Goal: Task Accomplishment & Management: Manage account settings

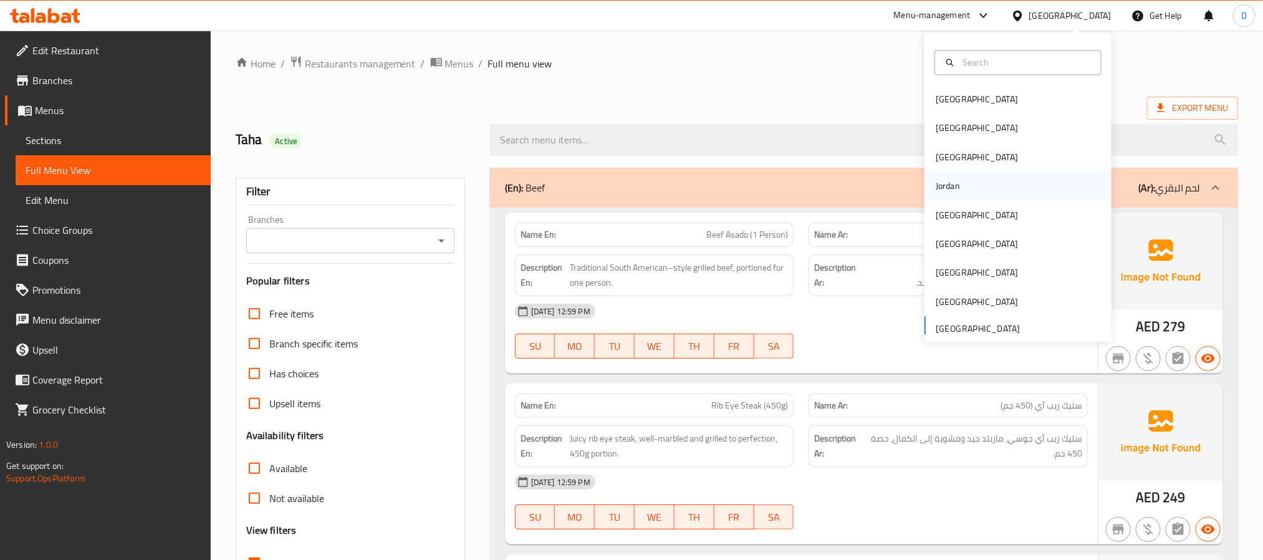
click at [954, 181] on div "Jordan" at bounding box center [948, 186] width 44 height 29
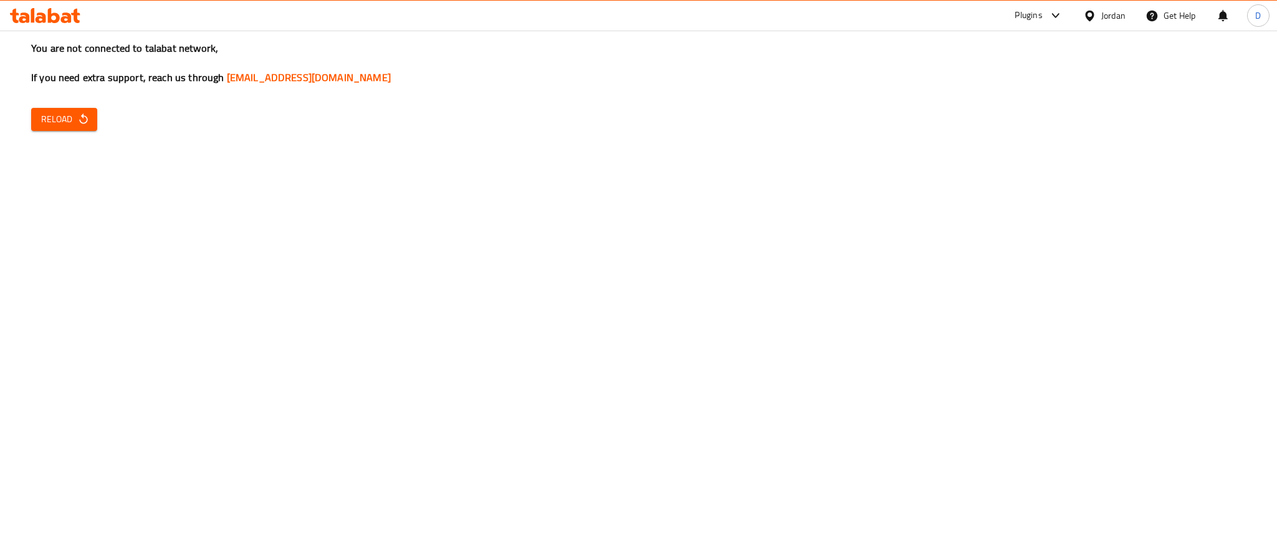
click at [1041, 17] on div "Plugins" at bounding box center [1028, 15] width 27 height 15
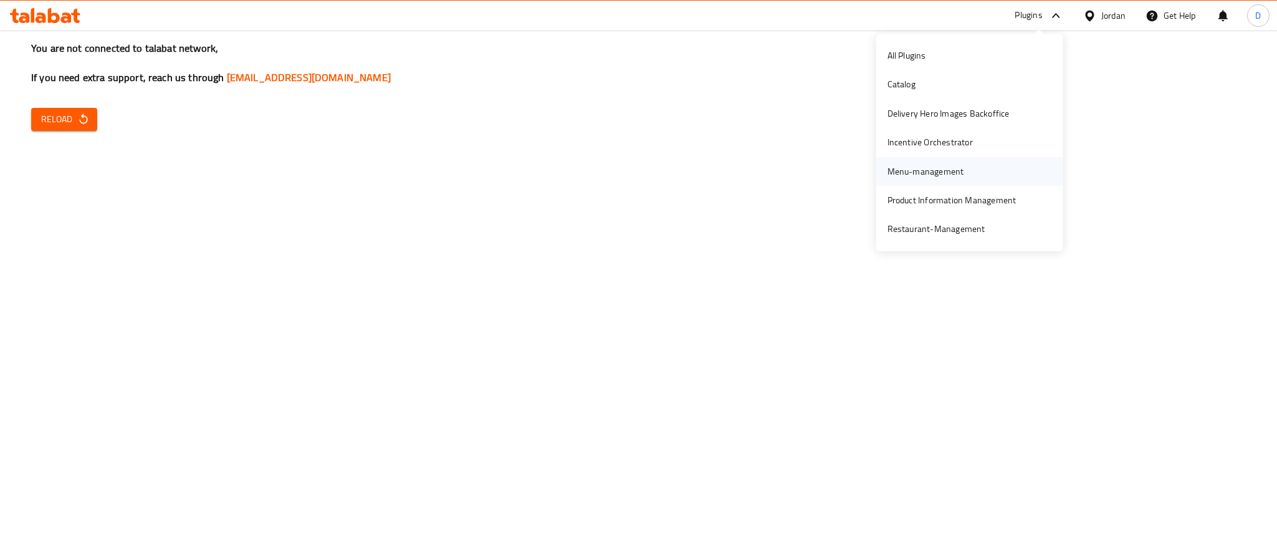
click at [946, 166] on div "Menu-management" at bounding box center [926, 172] width 77 height 14
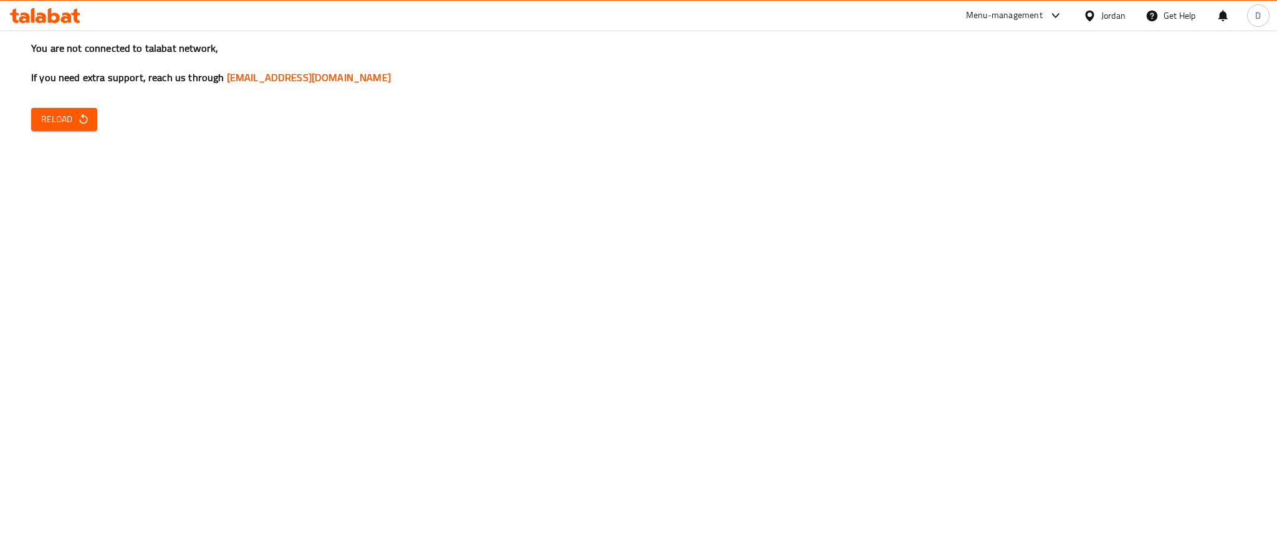
click at [60, 122] on span "Reload" at bounding box center [64, 120] width 46 height 16
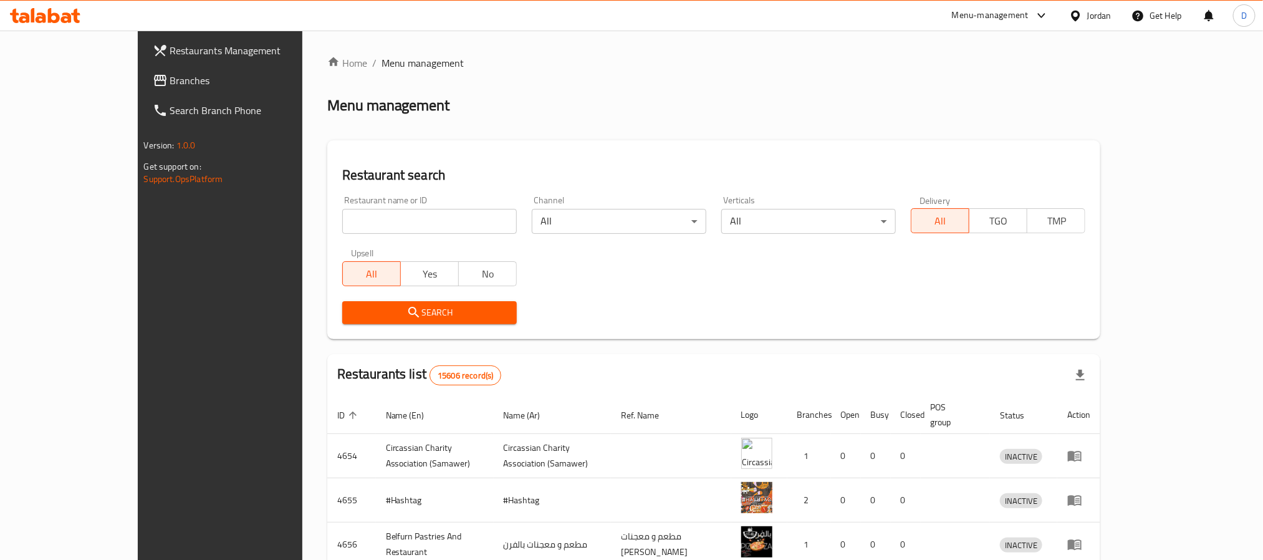
drag, startPoint x: 0, startPoint y: 0, endPoint x: 403, endPoint y: 223, distance: 460.5
click at [403, 223] on input "search" at bounding box center [429, 221] width 175 height 25
paste input "Time فطيرة"
click button "Search" at bounding box center [429, 312] width 175 height 23
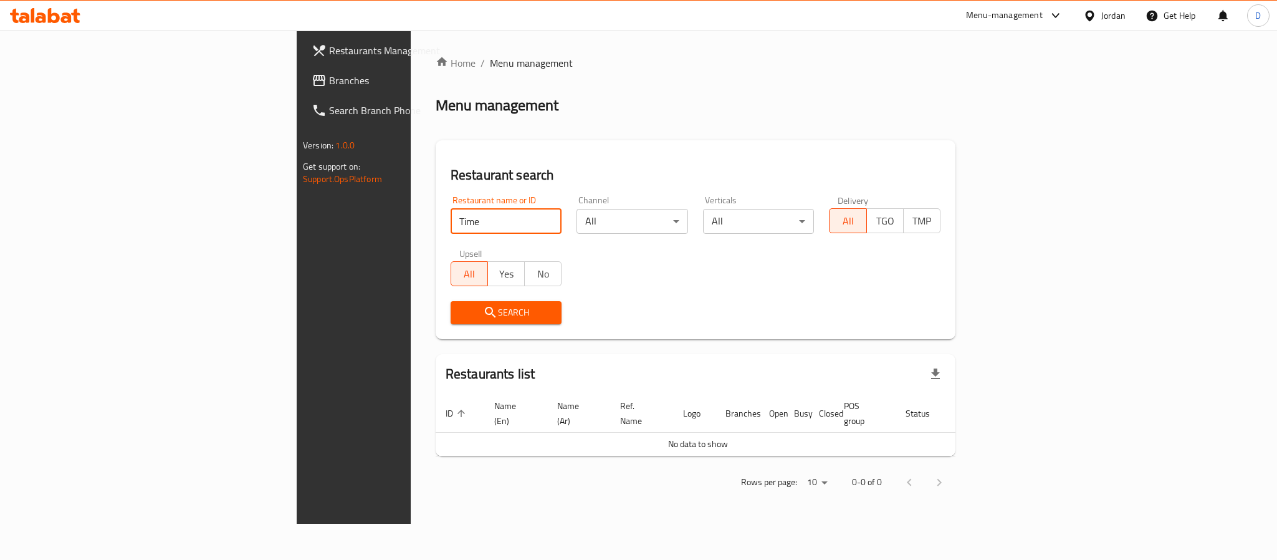
type input "Time"
click button "Search" at bounding box center [507, 312] width 112 height 23
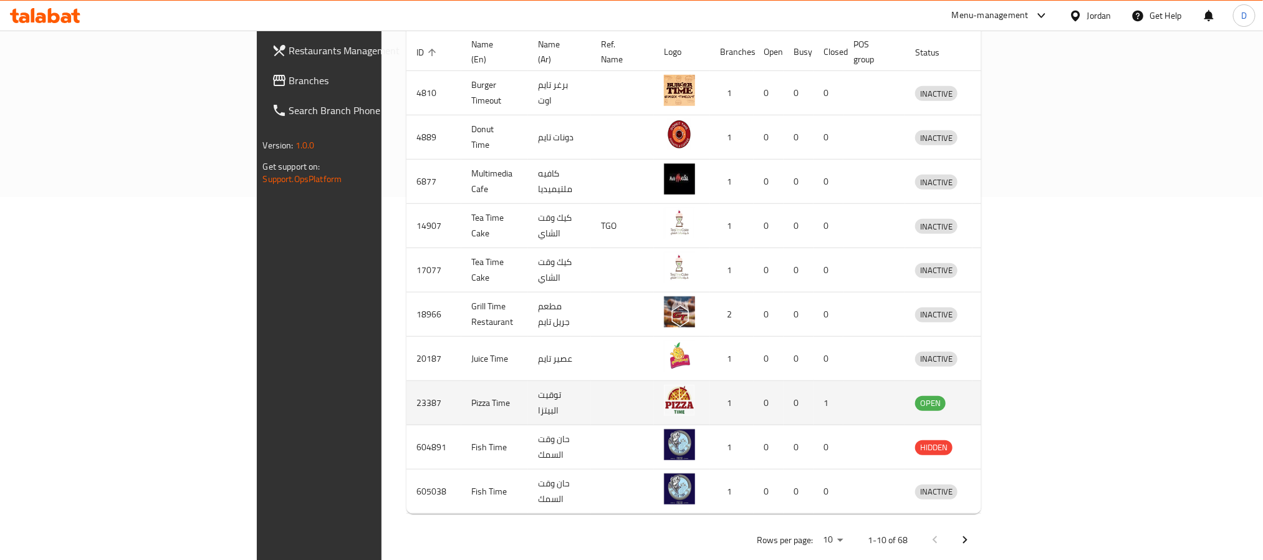
scroll to position [376, 0]
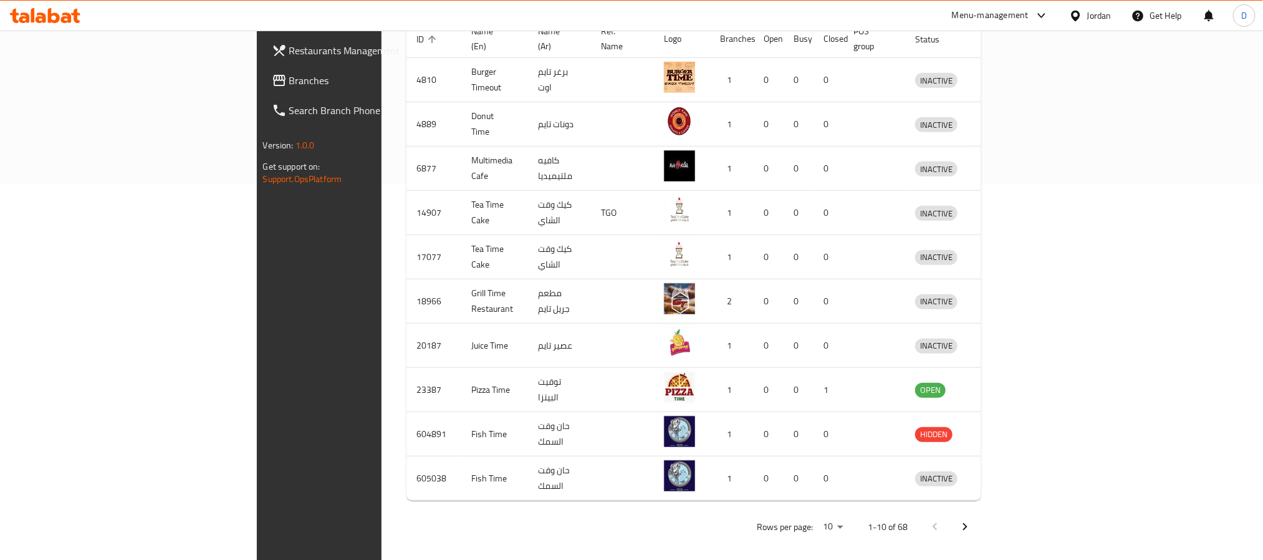
click at [980, 518] on button "Next page" at bounding box center [965, 527] width 30 height 30
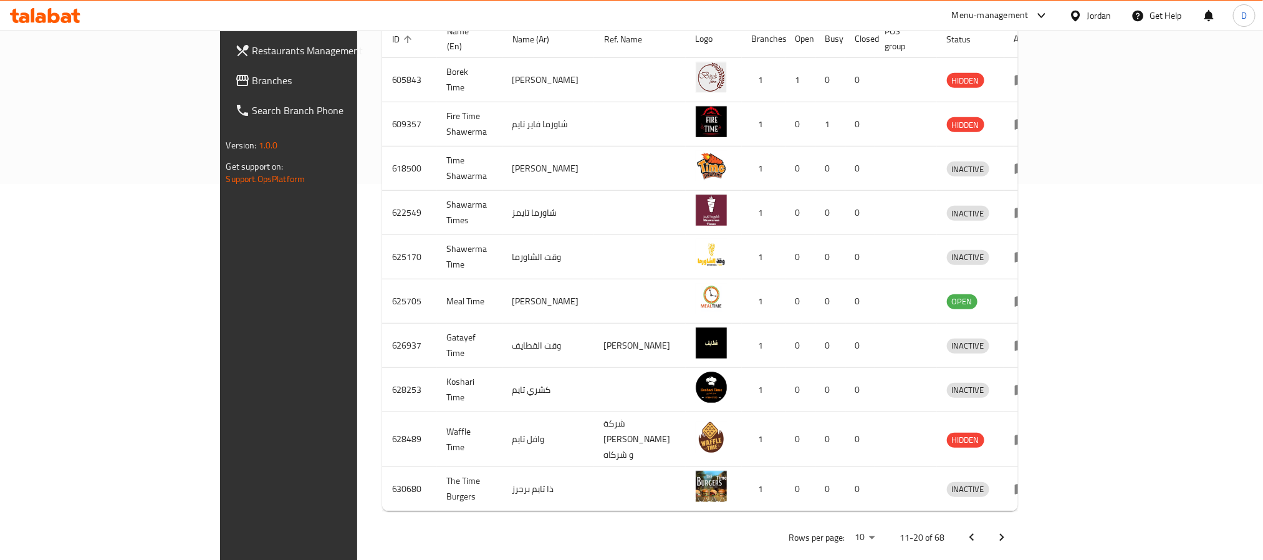
click at [1017, 522] on button "Next page" at bounding box center [1002, 537] width 30 height 30
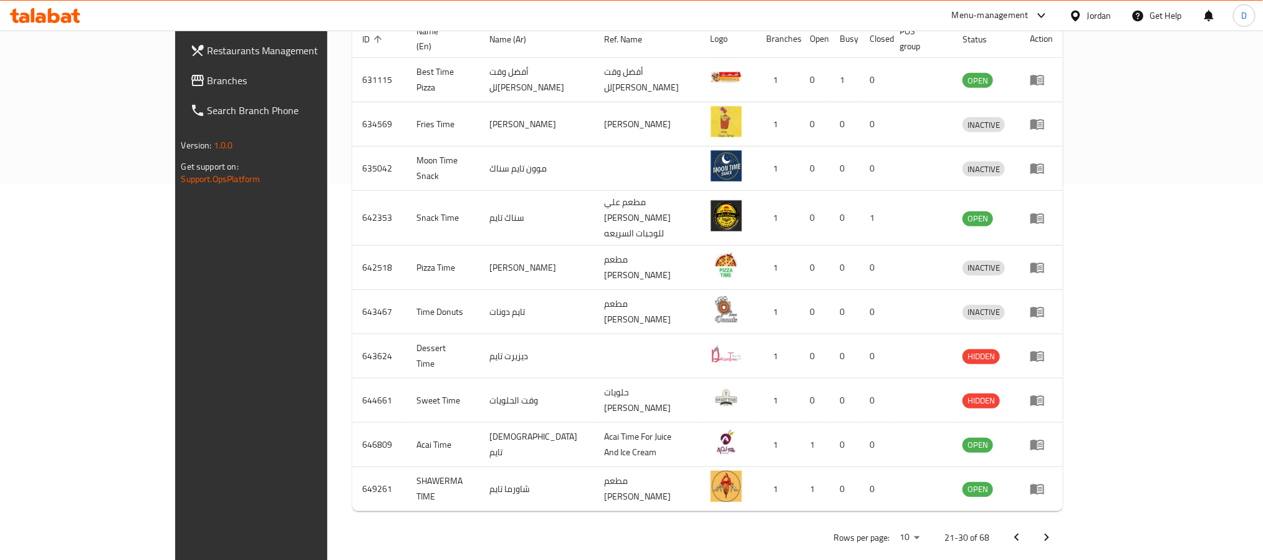
click at [1062, 522] on button "Next page" at bounding box center [1047, 537] width 30 height 30
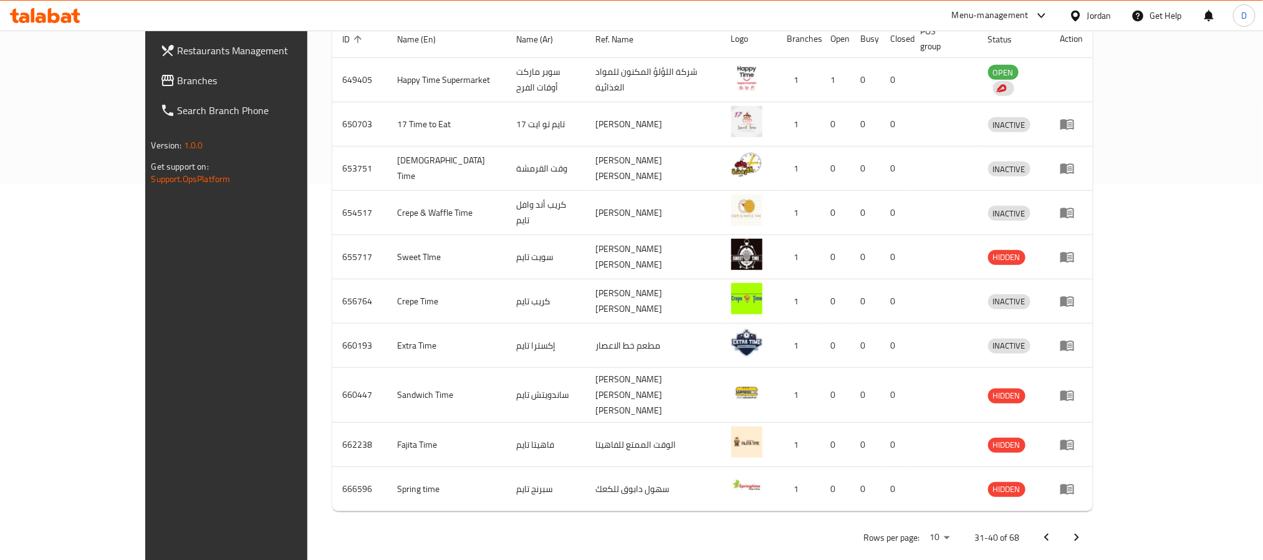
click at [1092, 522] on button "Next page" at bounding box center [1077, 537] width 30 height 30
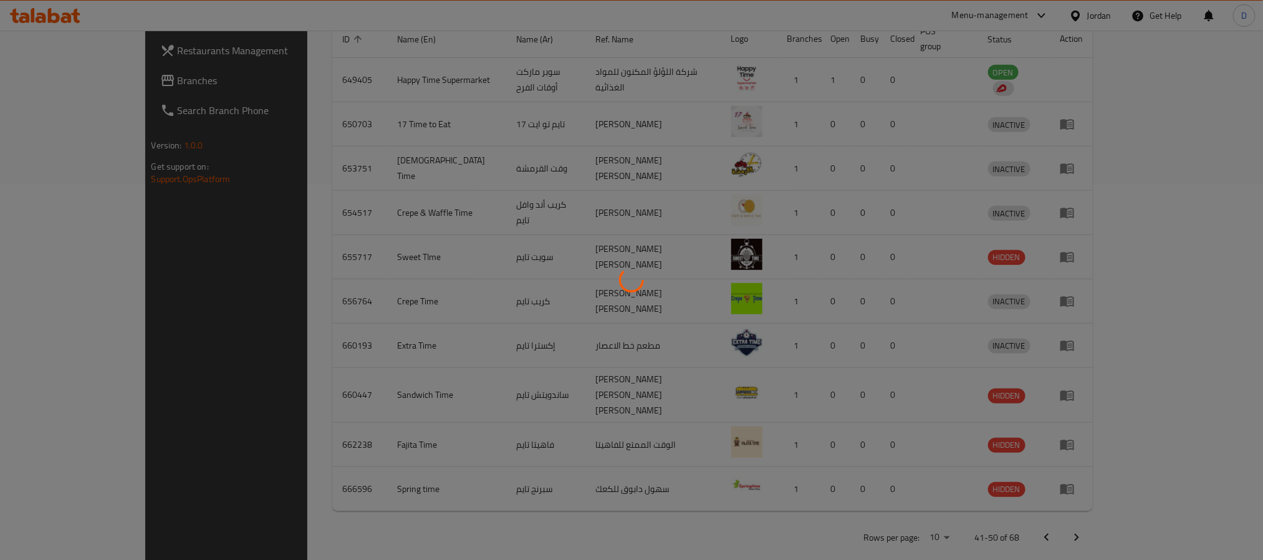
click at [1231, 518] on div at bounding box center [631, 280] width 1263 height 560
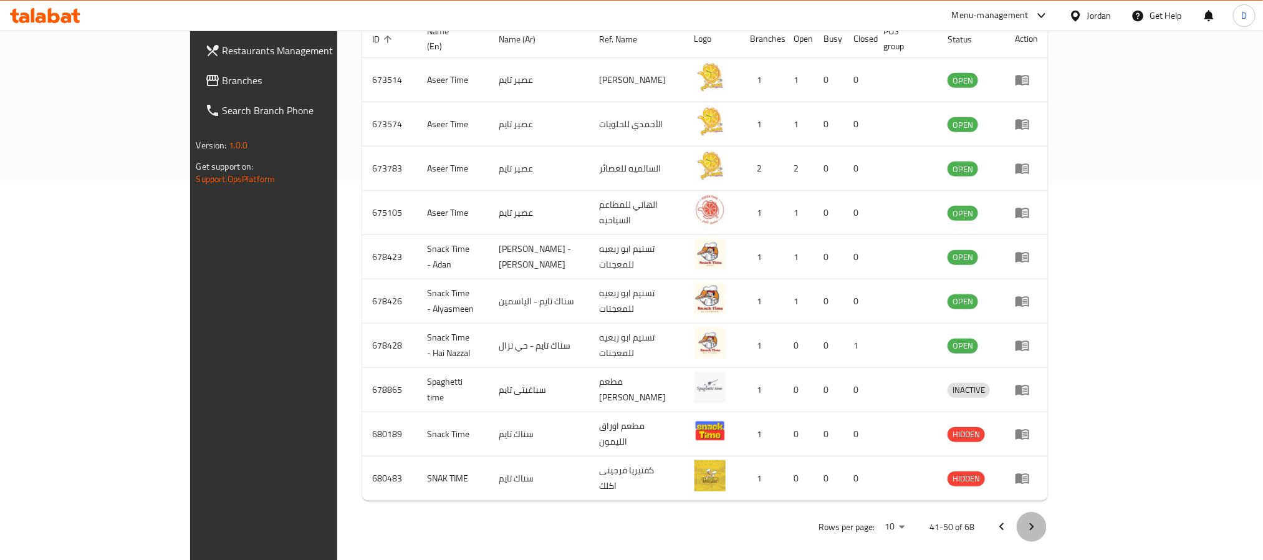
click at [1039, 519] on icon "Next page" at bounding box center [1031, 526] width 15 height 15
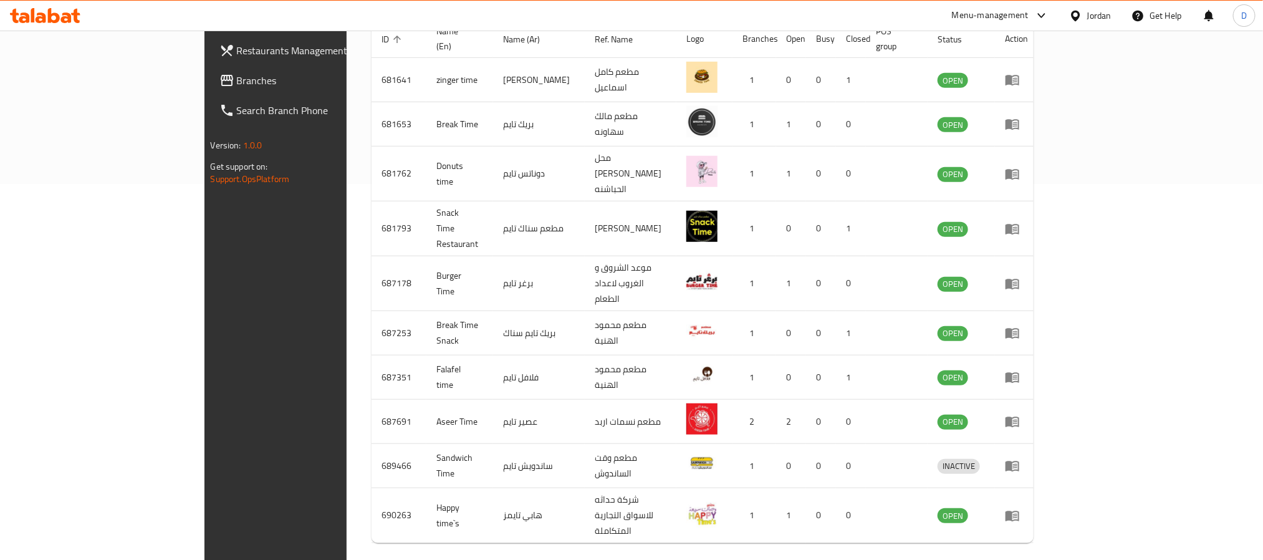
click at [1025, 559] on icon "Next page" at bounding box center [1017, 569] width 15 height 15
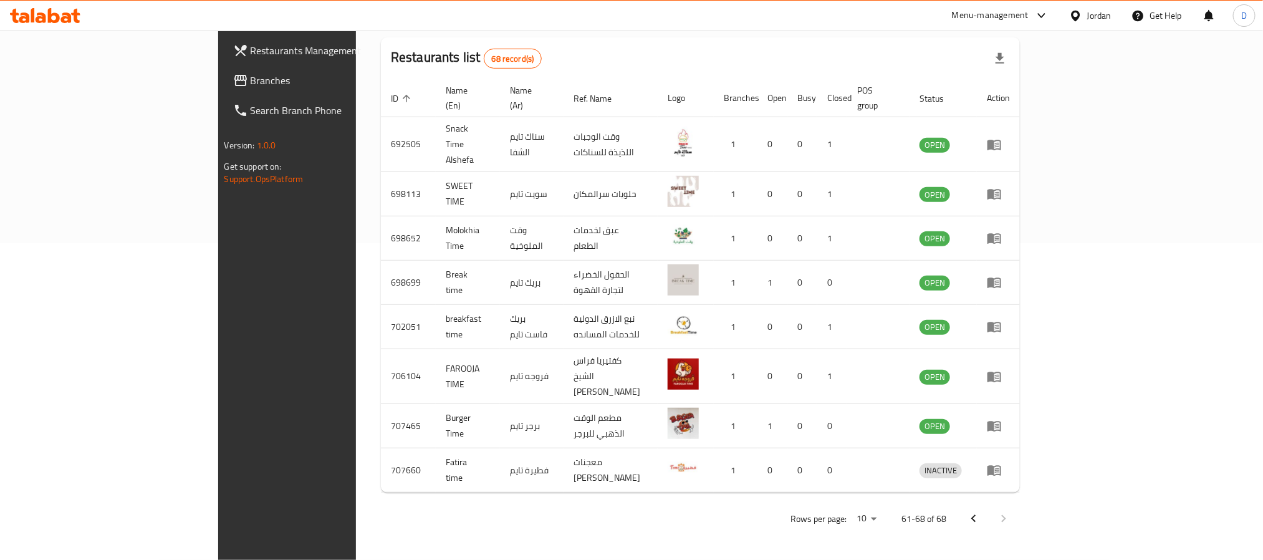
scroll to position [286, 0]
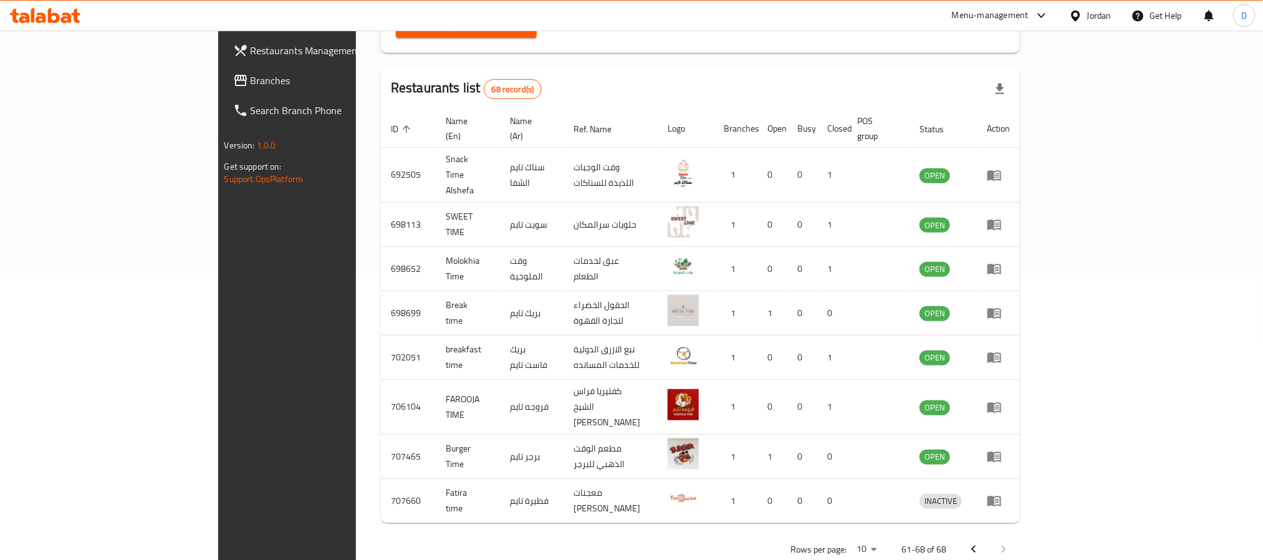
click at [1019, 534] on div at bounding box center [989, 549] width 60 height 30
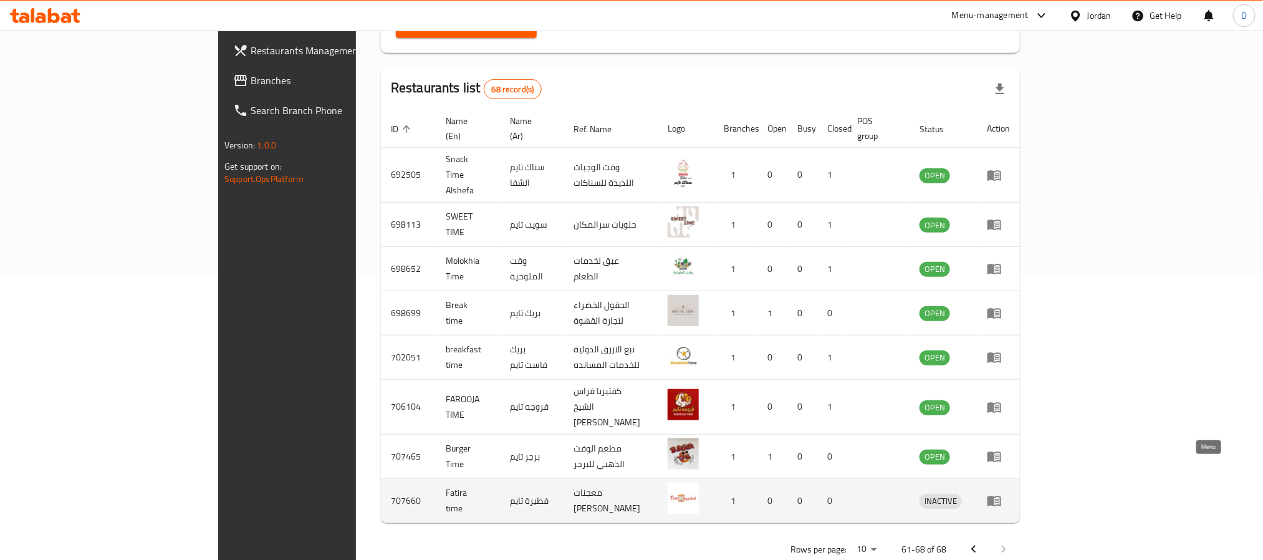
click at [1002, 493] on icon "enhanced table" at bounding box center [994, 500] width 15 height 15
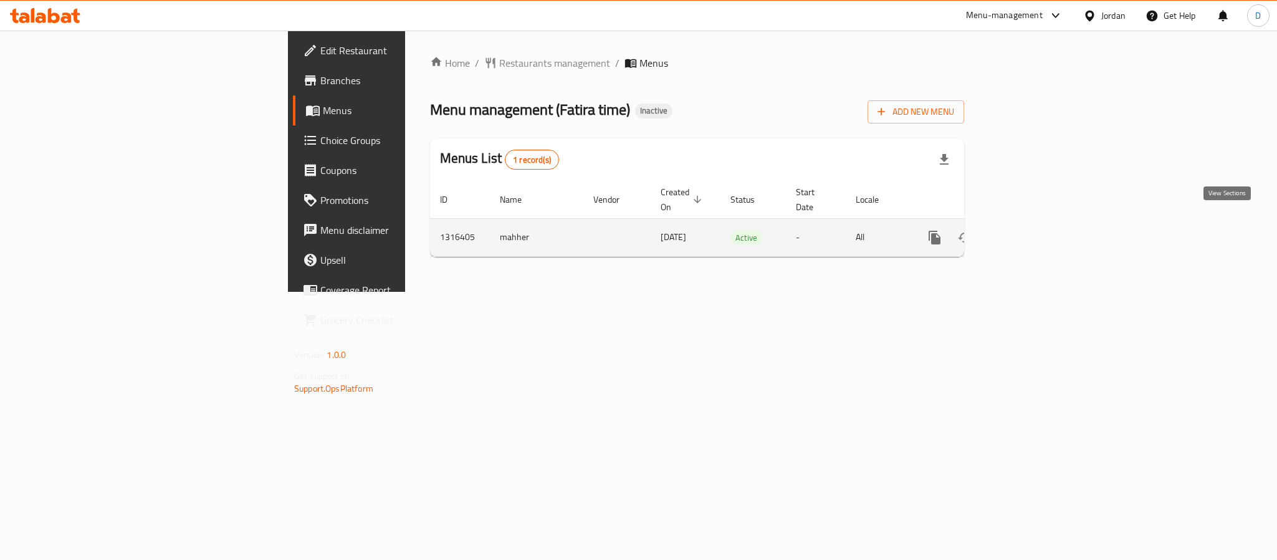
click at [1032, 230] on icon "enhanced table" at bounding box center [1025, 237] width 15 height 15
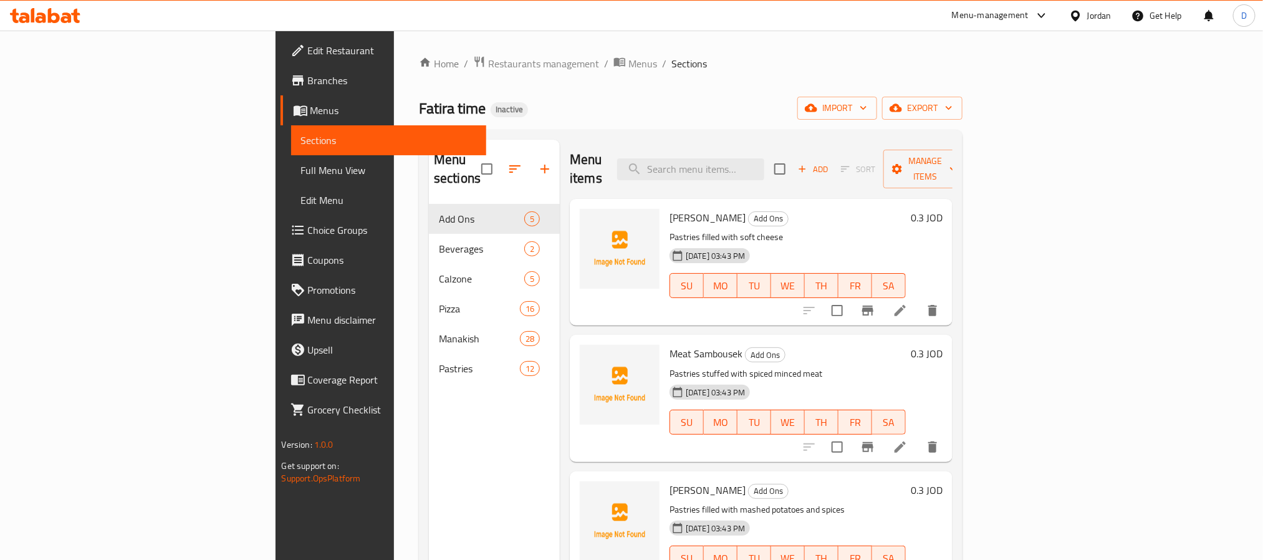
click at [291, 161] on link "Full Menu View" at bounding box center [388, 170] width 195 height 30
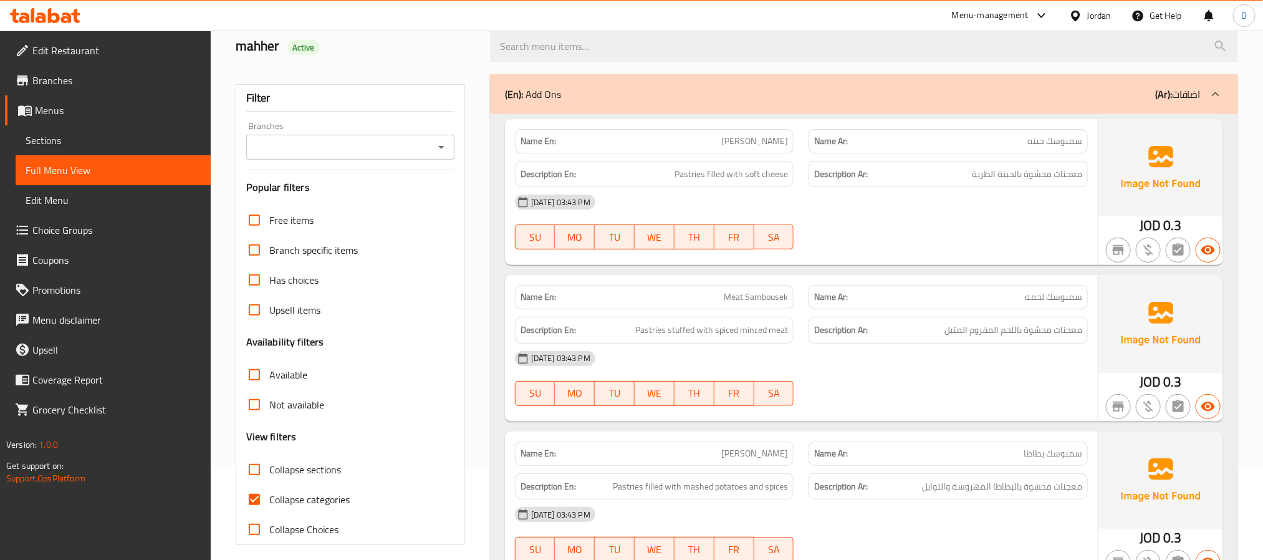
scroll to position [187, 0]
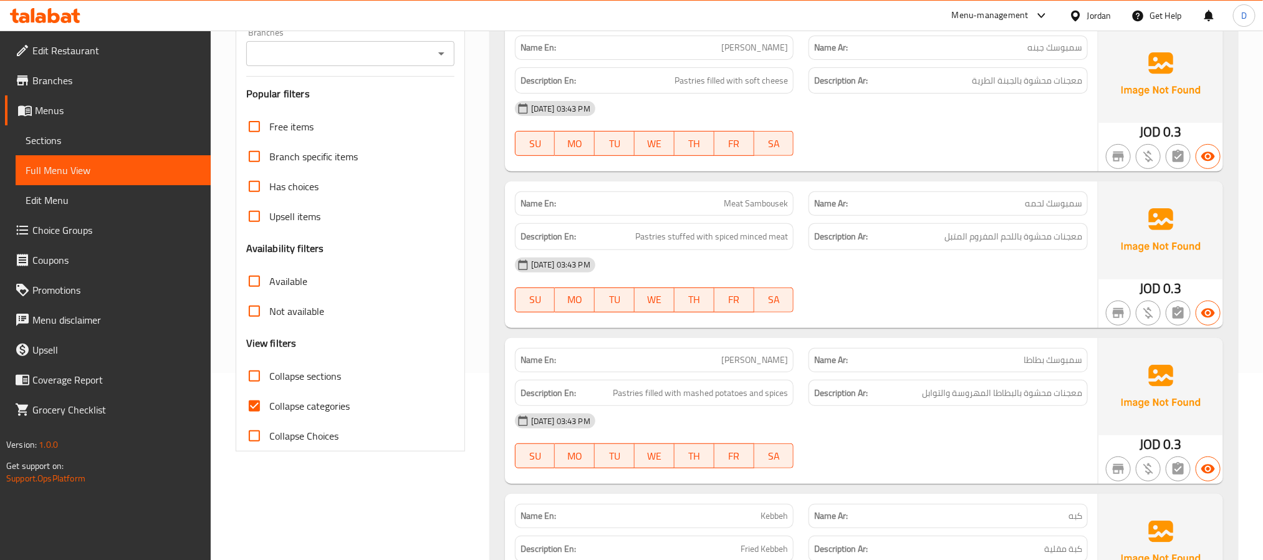
click at [324, 371] on span "Collapse sections" at bounding box center [305, 375] width 72 height 15
click at [269, 371] on input "Collapse sections" at bounding box center [254, 376] width 30 height 30
checkbox input "true"
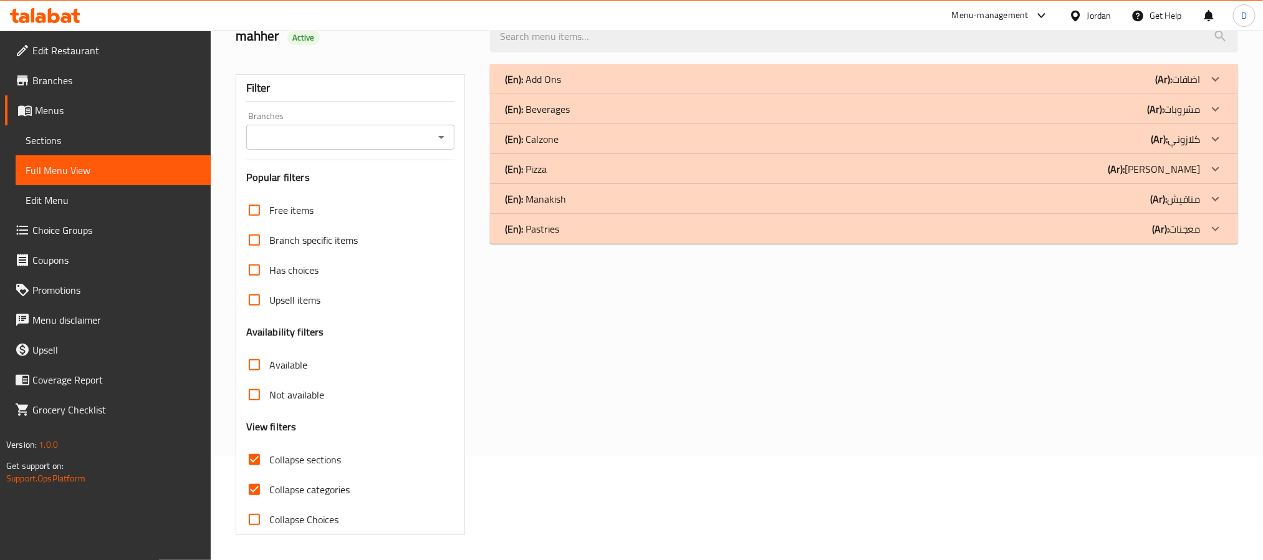
click at [331, 482] on span "Collapse categories" at bounding box center [309, 489] width 80 height 15
click at [269, 474] on input "Collapse categories" at bounding box center [254, 489] width 30 height 30
checkbox input "false"
click at [601, 145] on div "(En): Calzone (Ar): كلازوني" at bounding box center [853, 139] width 696 height 15
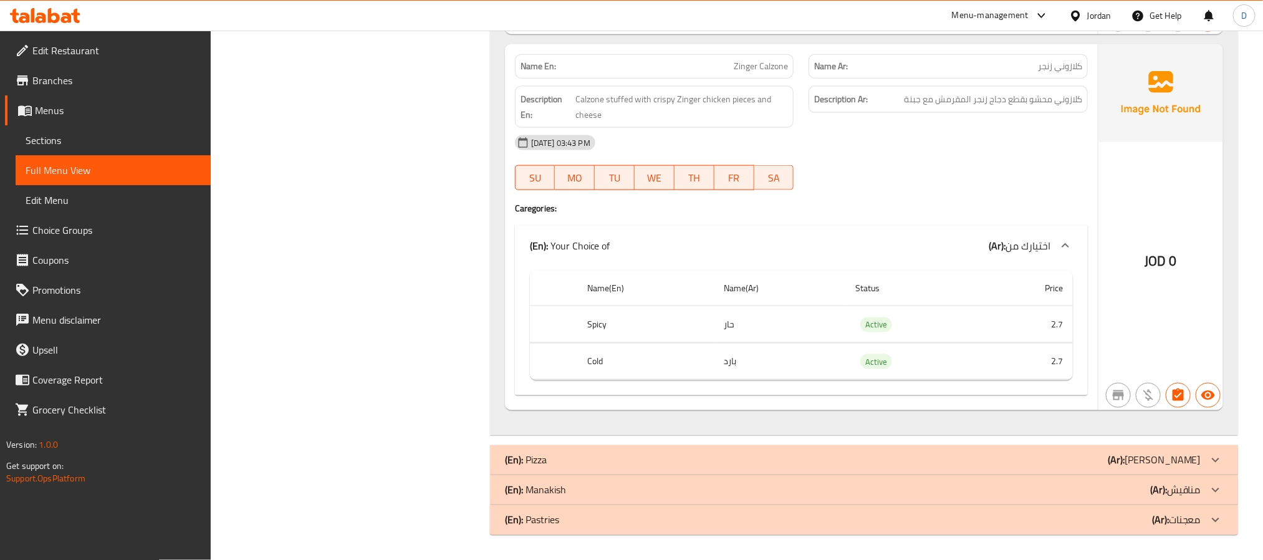
scroll to position [867, 0]
click at [933, 453] on div "(En): Pizza (Ar): بيتزا" at bounding box center [853, 460] width 696 height 15
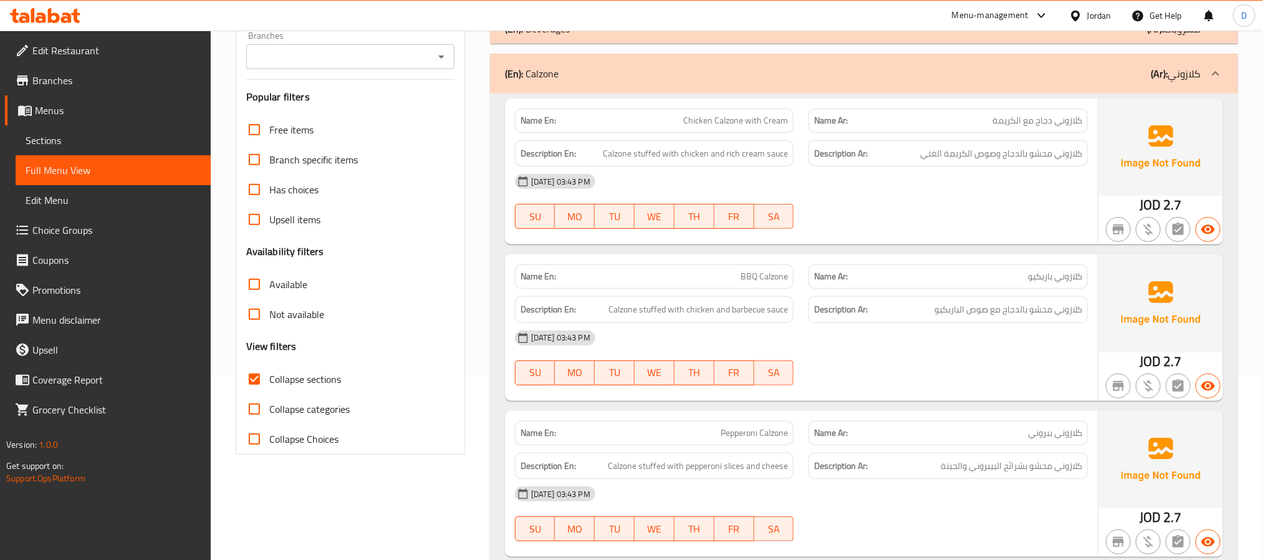
scroll to position [0, 0]
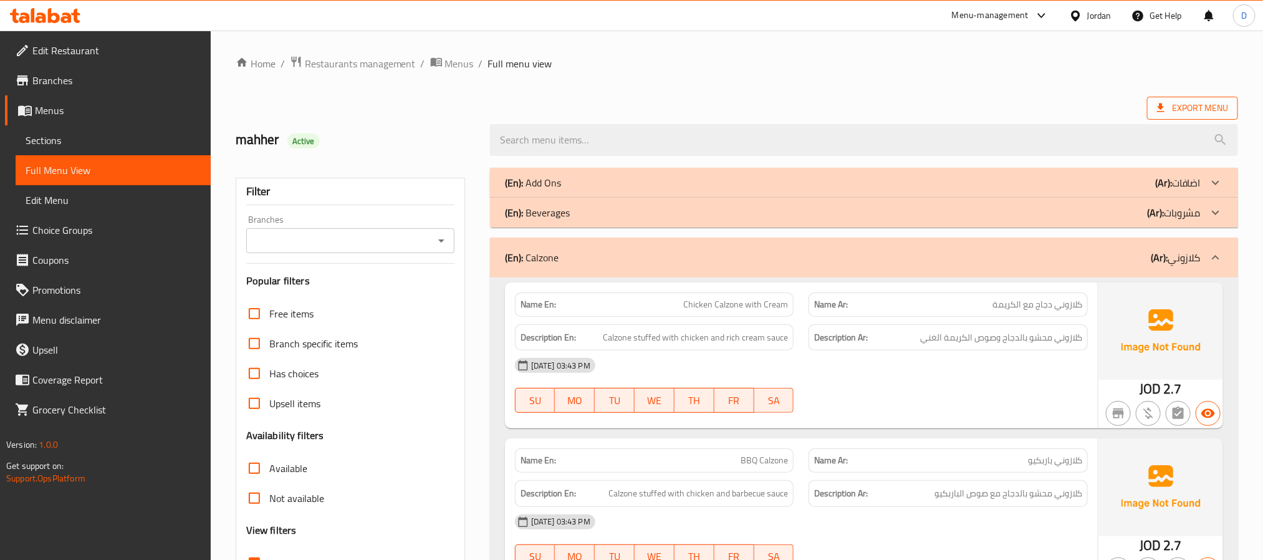
click at [1212, 107] on span "Export Menu" at bounding box center [1192, 108] width 71 height 16
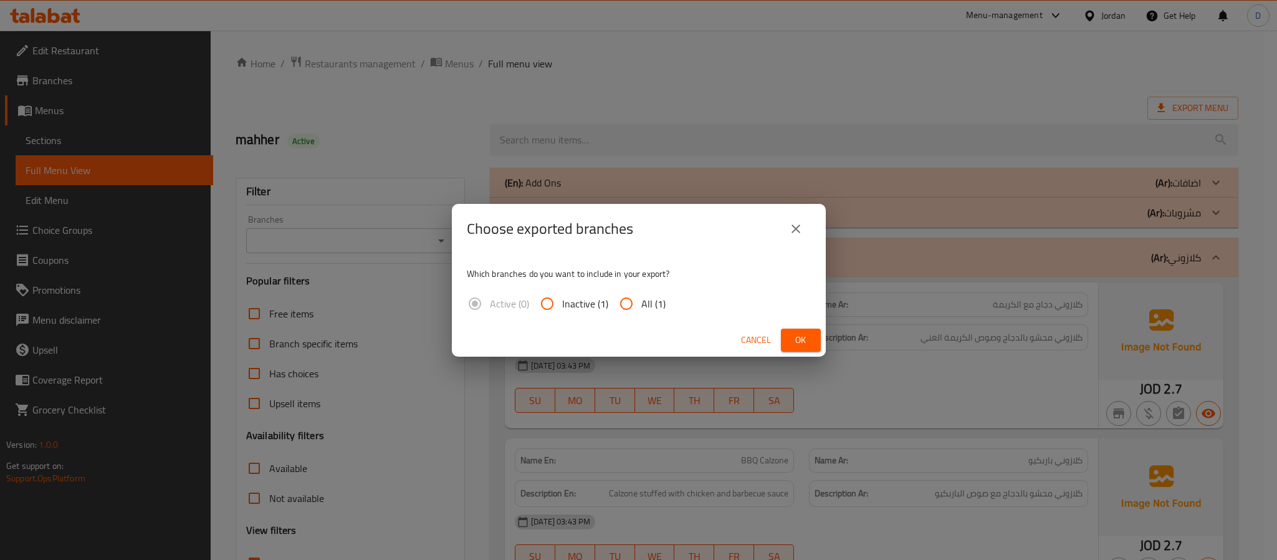
click at [803, 343] on span "Ok" at bounding box center [801, 340] width 20 height 16
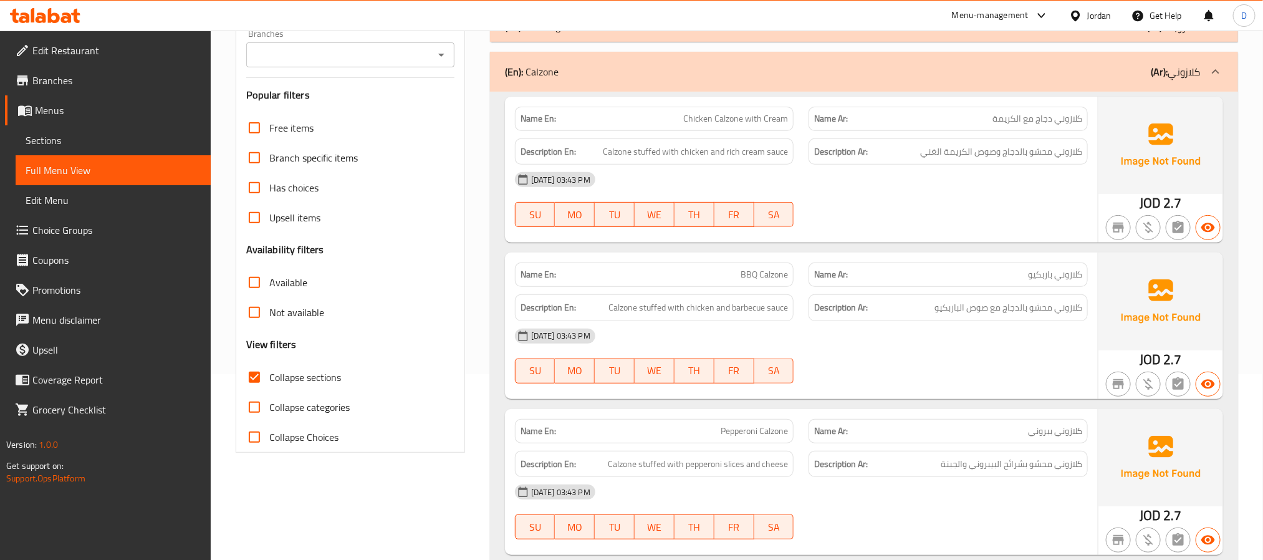
scroll to position [187, 0]
drag, startPoint x: 945, startPoint y: 84, endPoint x: 973, endPoint y: 313, distance: 230.6
click at [945, 84] on div "(En): Calzone (Ar): كلازوني" at bounding box center [864, 71] width 748 height 40
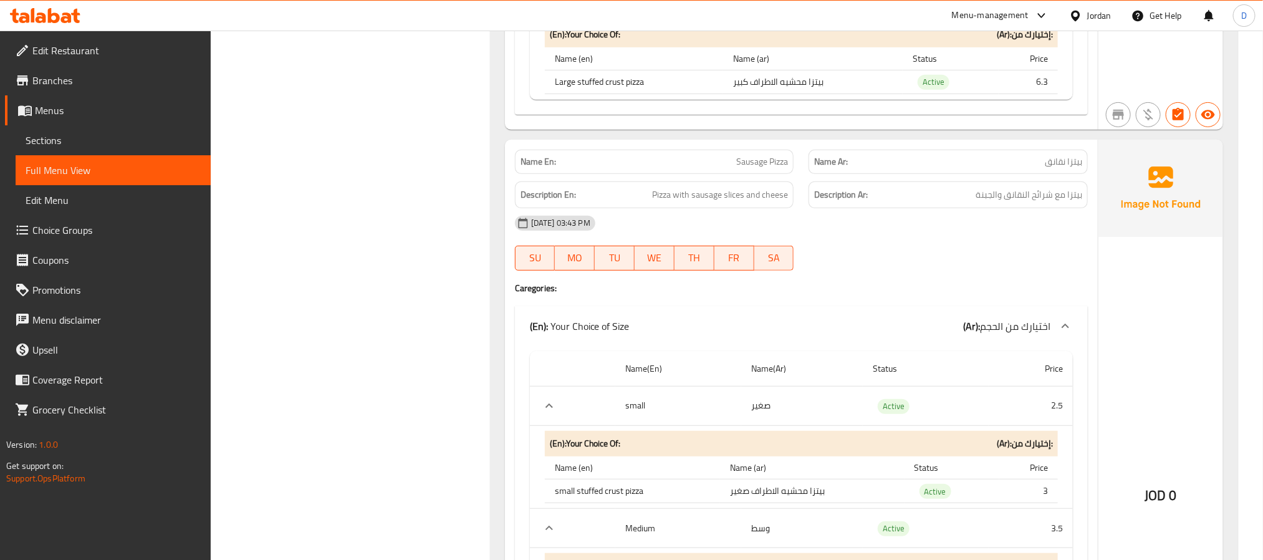
scroll to position [2806, 0]
click at [769, 167] on span "Sausage Pizza" at bounding box center [762, 160] width 52 height 13
copy span "Sausage Pizza"
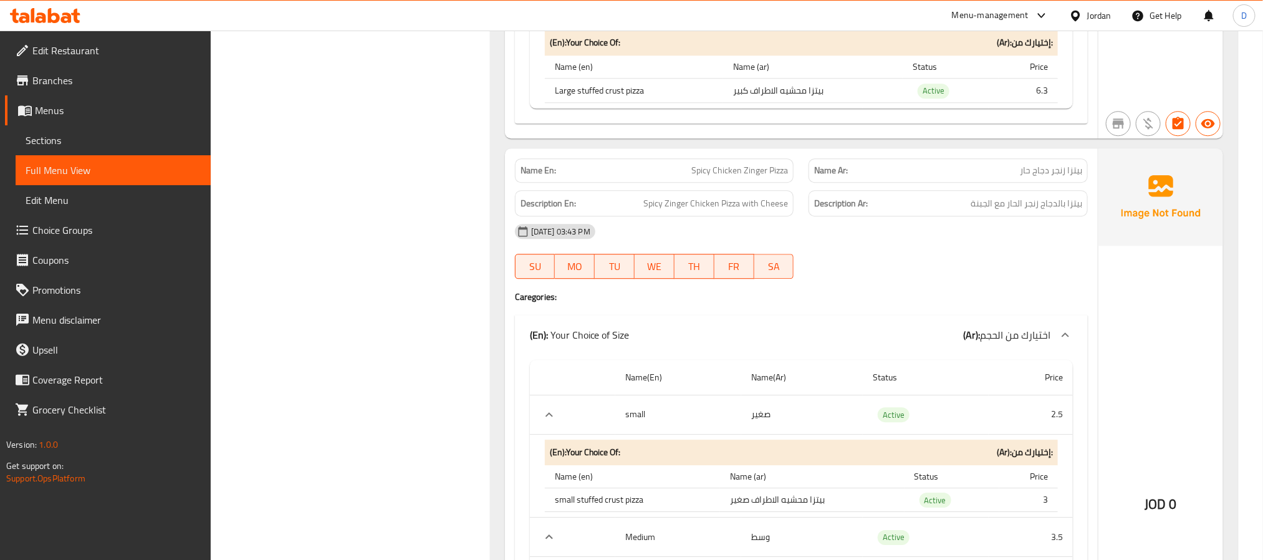
scroll to position [9352, 0]
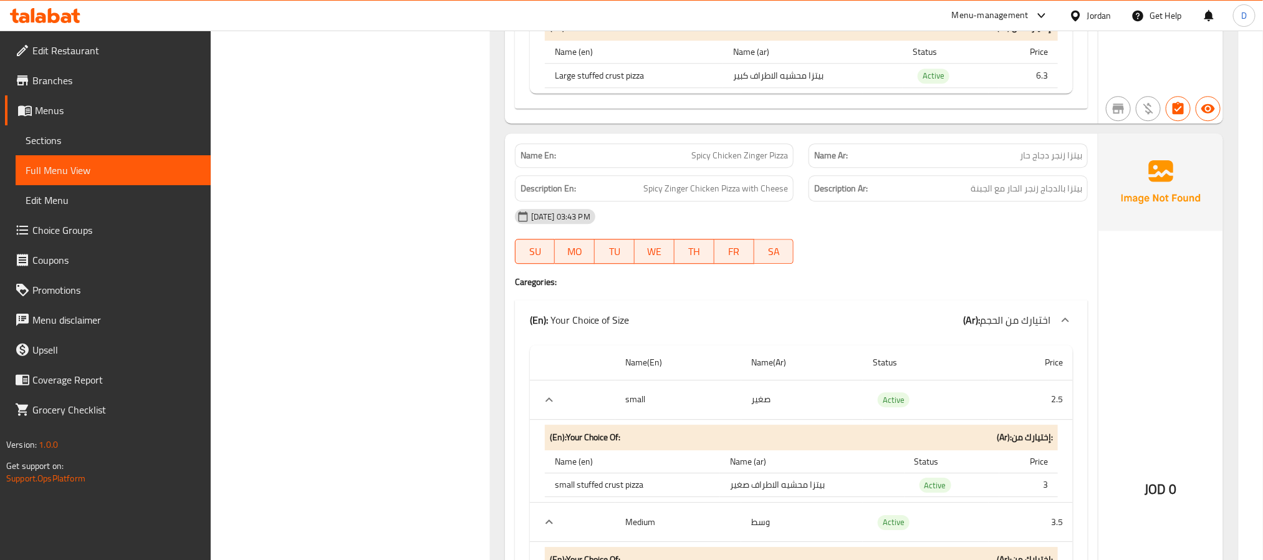
click at [851, 231] on div "[DATE] 03:43 PM" at bounding box center [802, 216] width 588 height 30
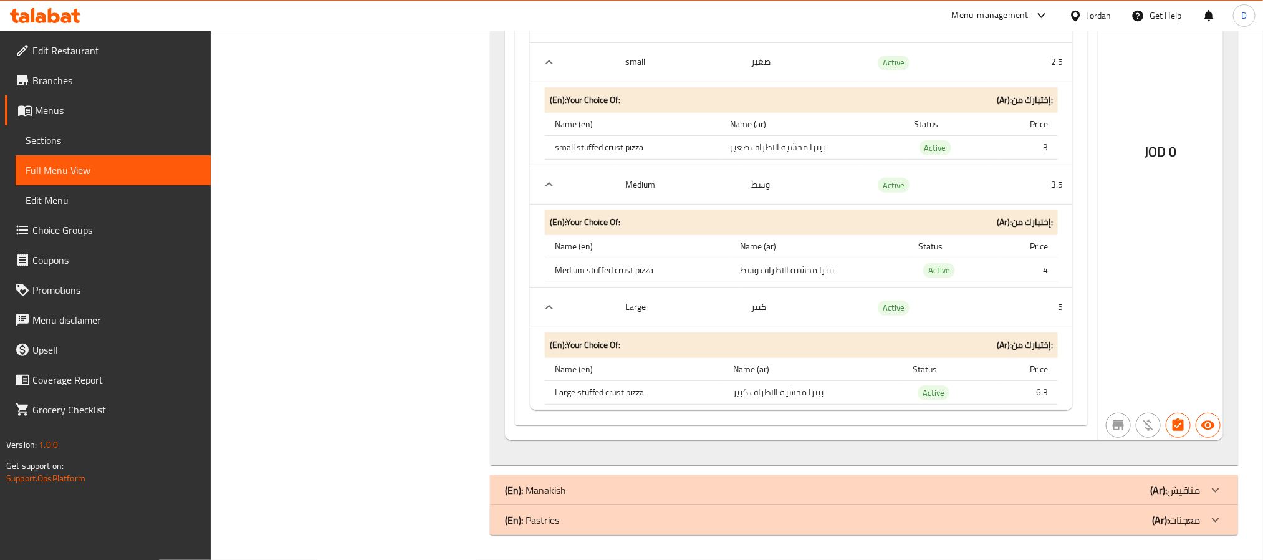
scroll to position [10409, 0]
drag, startPoint x: 1016, startPoint y: 487, endPoint x: 1004, endPoint y: 383, distance: 104.2
click at [1016, 487] on div "(En): Manakish (Ar): مناقيش" at bounding box center [853, 490] width 696 height 15
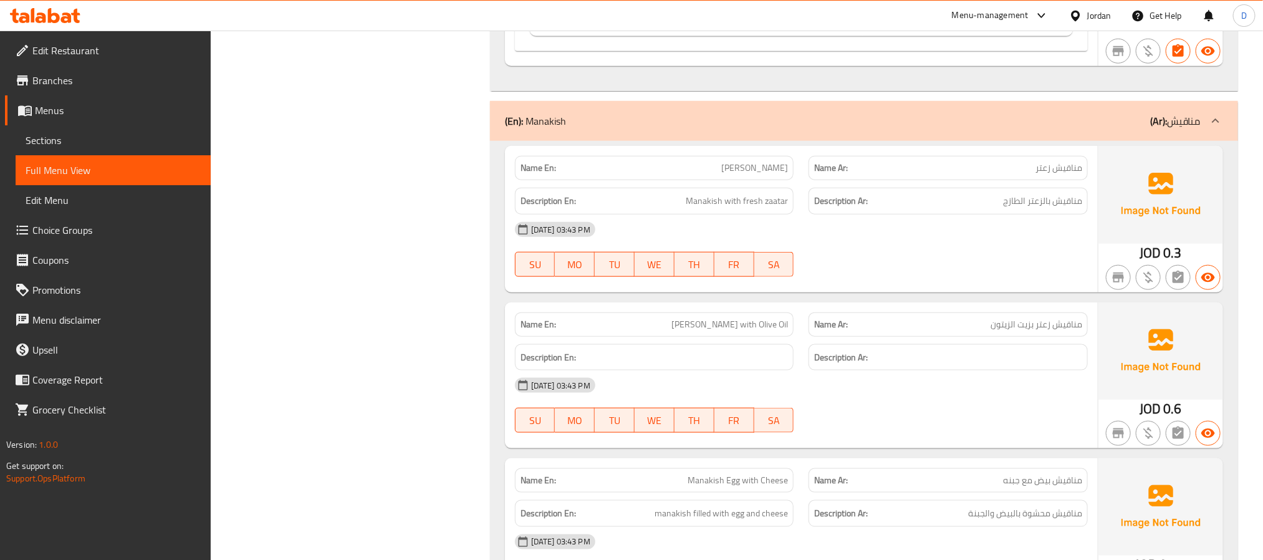
scroll to position [10798, 0]
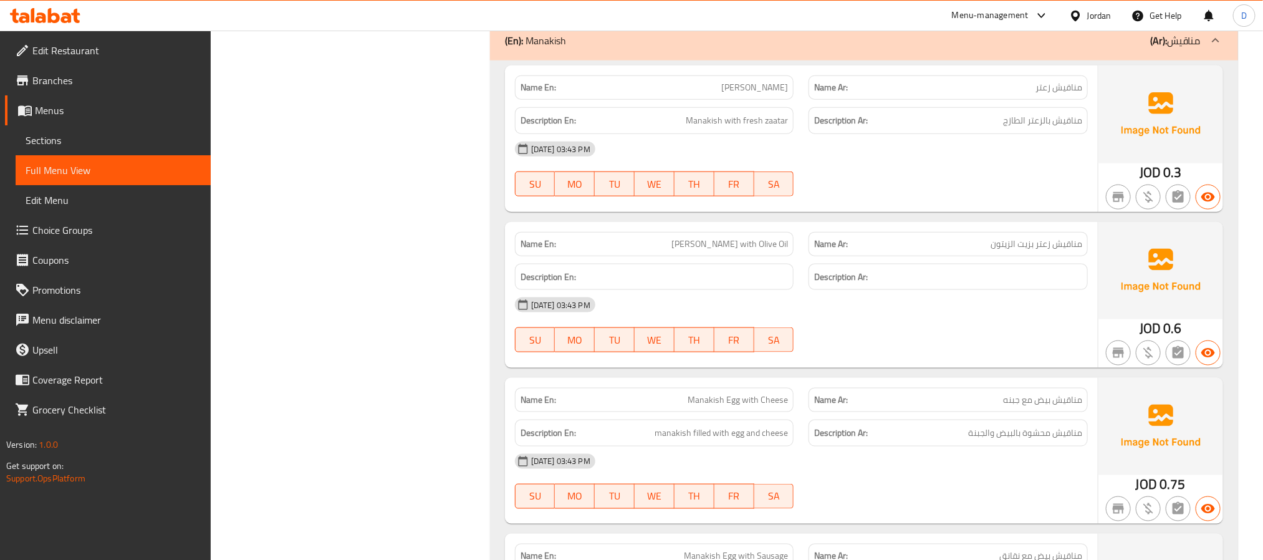
click at [772, 251] on span "[PERSON_NAME] with Olive Oil" at bounding box center [729, 244] width 117 height 13
copy span "[PERSON_NAME] with Olive Oil"
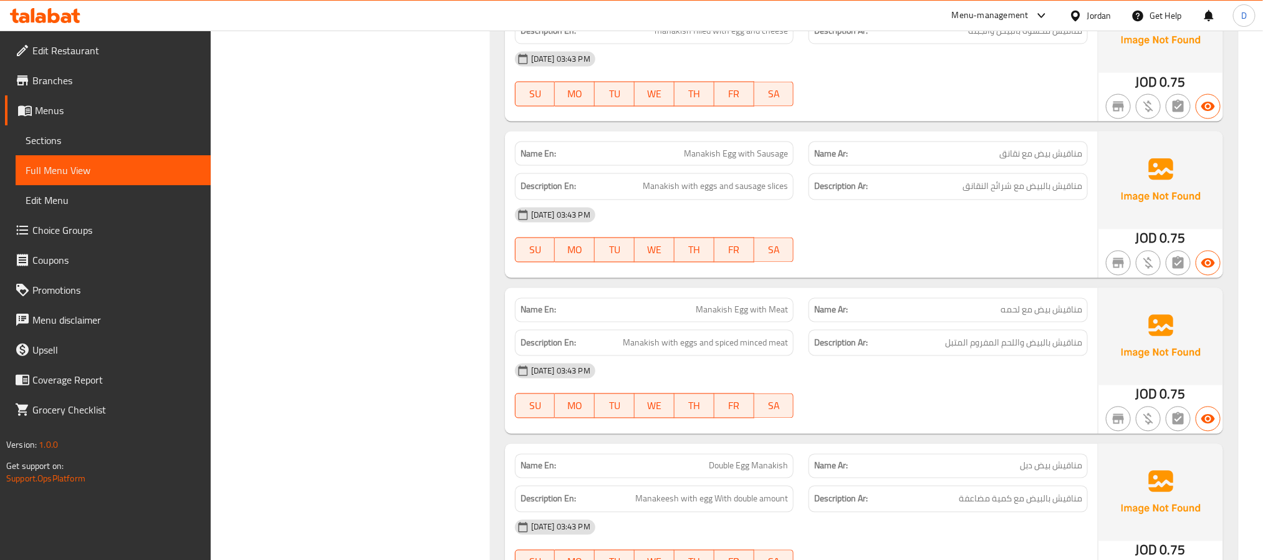
scroll to position [11172, 0]
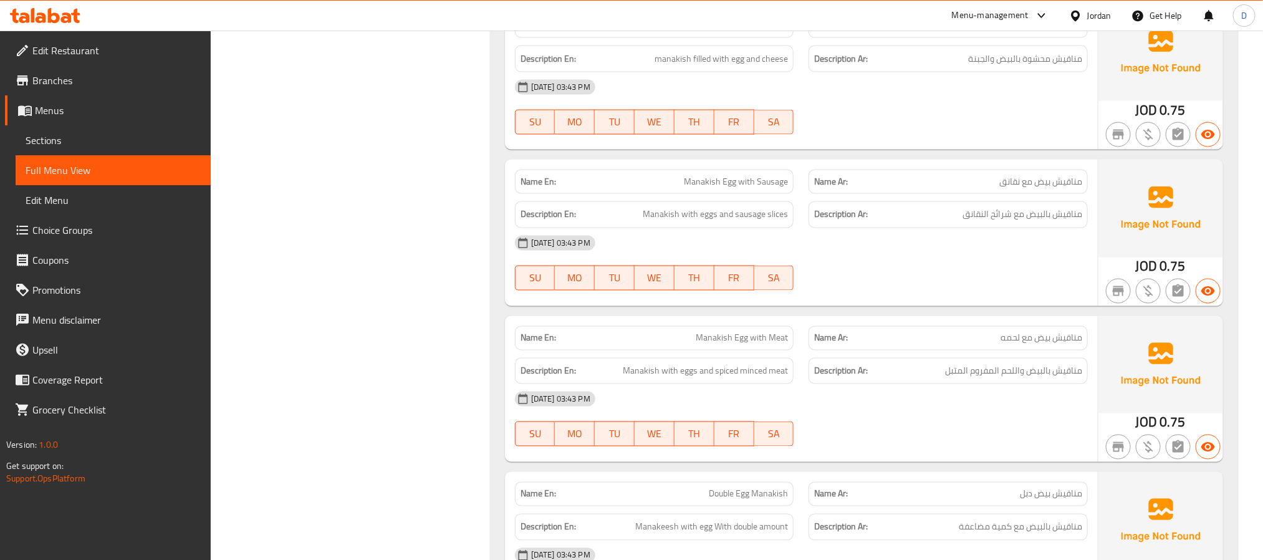
click at [1011, 188] on span "مناقيش بيض مع نقانق" at bounding box center [1040, 181] width 83 height 13
copy span "نقانق"
click at [721, 188] on span "Manakish Egg with Sausage" at bounding box center [736, 181] width 104 height 13
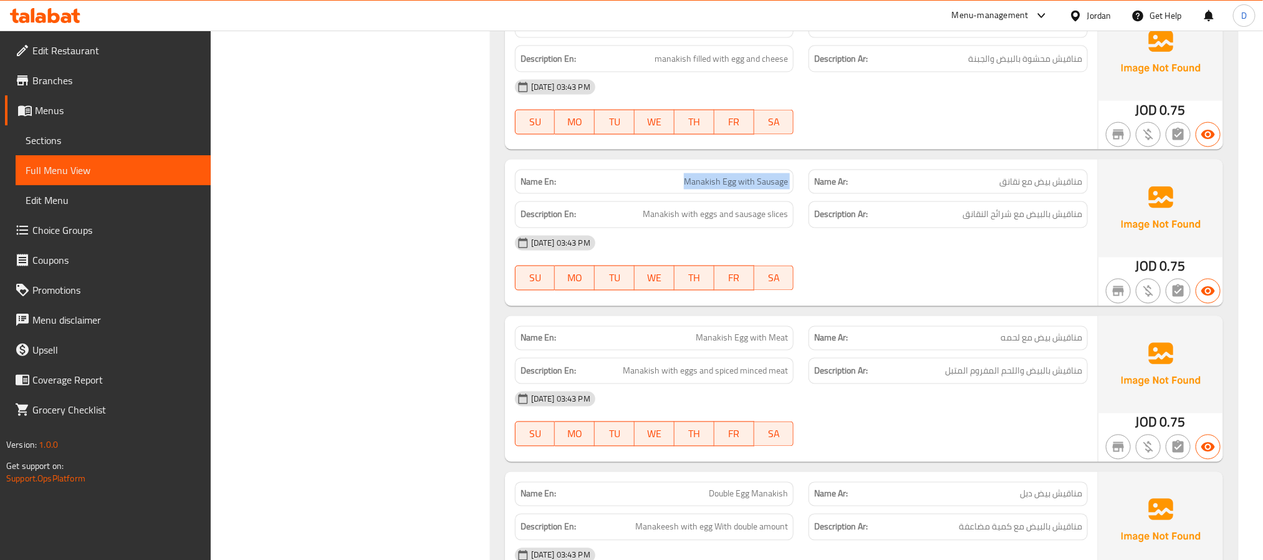
click at [721, 188] on span "Manakish Egg with Sausage" at bounding box center [736, 181] width 104 height 13
copy span "Manakish Egg with Sausage"
click at [769, 188] on span "Manakish Egg with Sausage" at bounding box center [736, 181] width 104 height 13
click at [728, 188] on span "Manakish Egg with Sausage" at bounding box center [736, 181] width 104 height 13
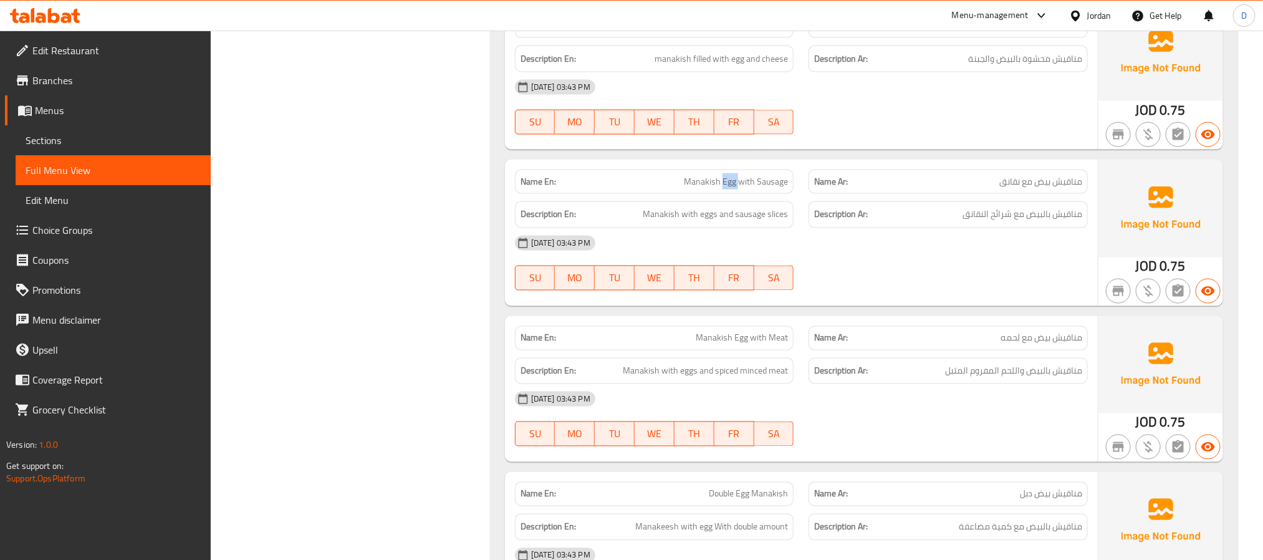
click at [728, 188] on span "Manakish Egg with Sausage" at bounding box center [736, 181] width 104 height 13
copy span "Manakish Egg with Sausage"
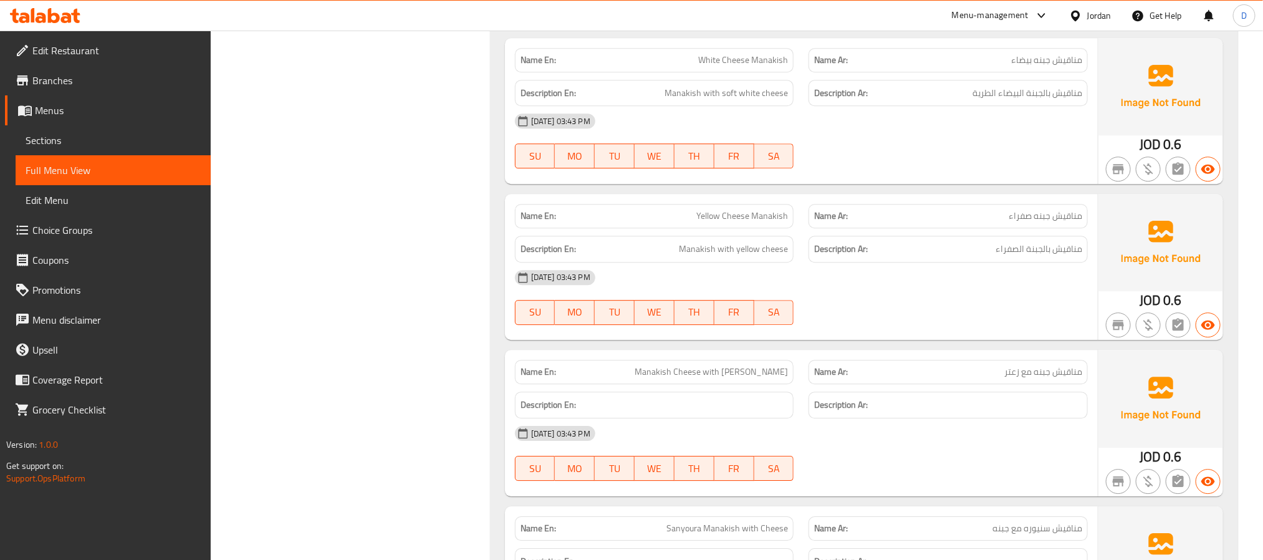
scroll to position [11920, 0]
click at [789, 226] on div "Name En: Yellow Cheese Manakish" at bounding box center [654, 214] width 279 height 24
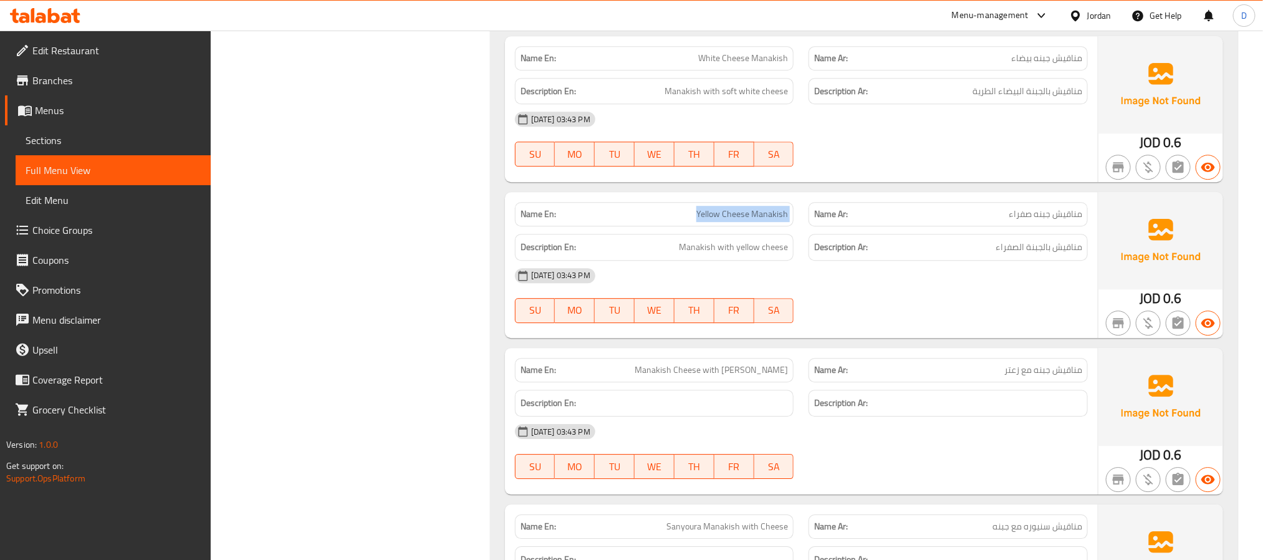
copy span "Yellow Cheese Manakish"
click at [734, 226] on div "Name En: Yellow Cheese Manakish" at bounding box center [654, 214] width 279 height 24
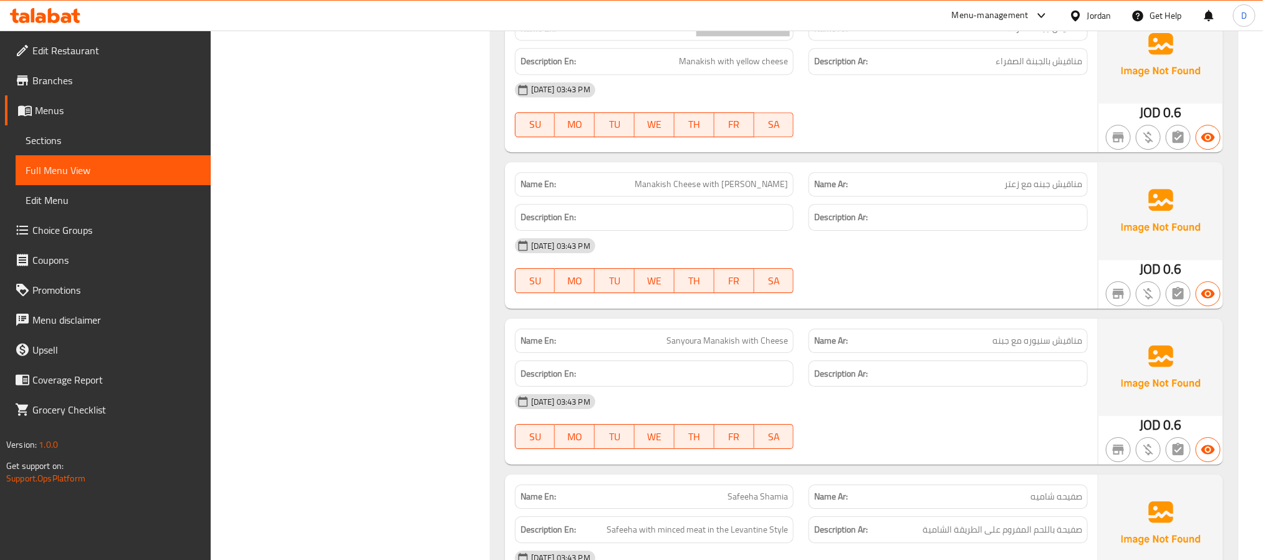
scroll to position [12107, 0]
click at [741, 195] on div "Name En: Manakish Cheese with Zaatar" at bounding box center [654, 183] width 279 height 24
click at [744, 190] on span "Manakish Cheese with Zaatar" at bounding box center [711, 182] width 153 height 13
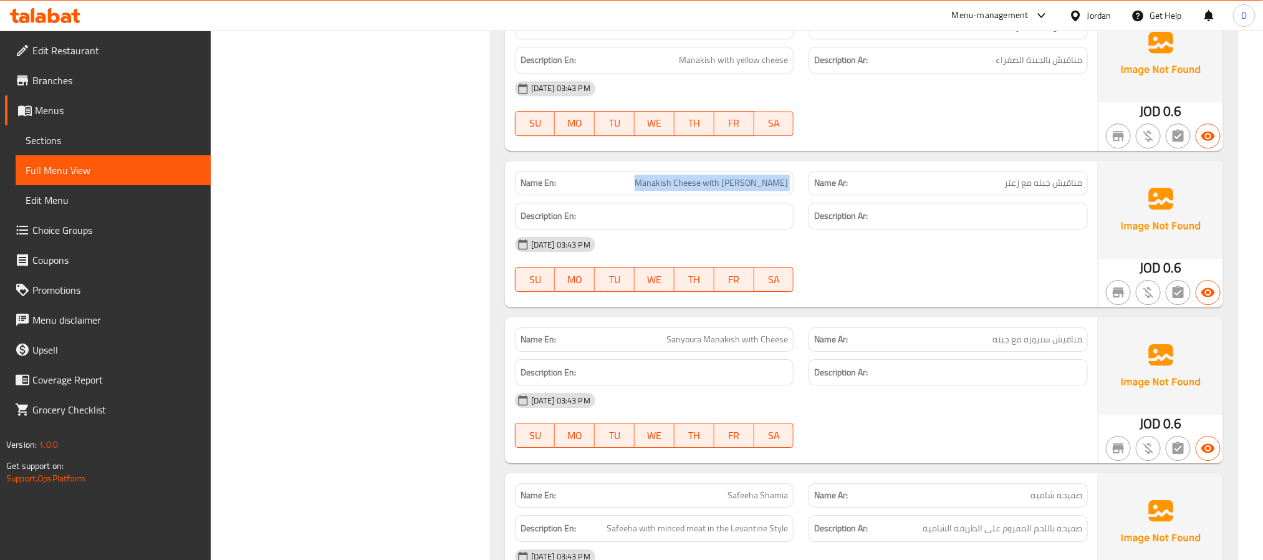
copy span "Manakish Cheese with Zaatar"
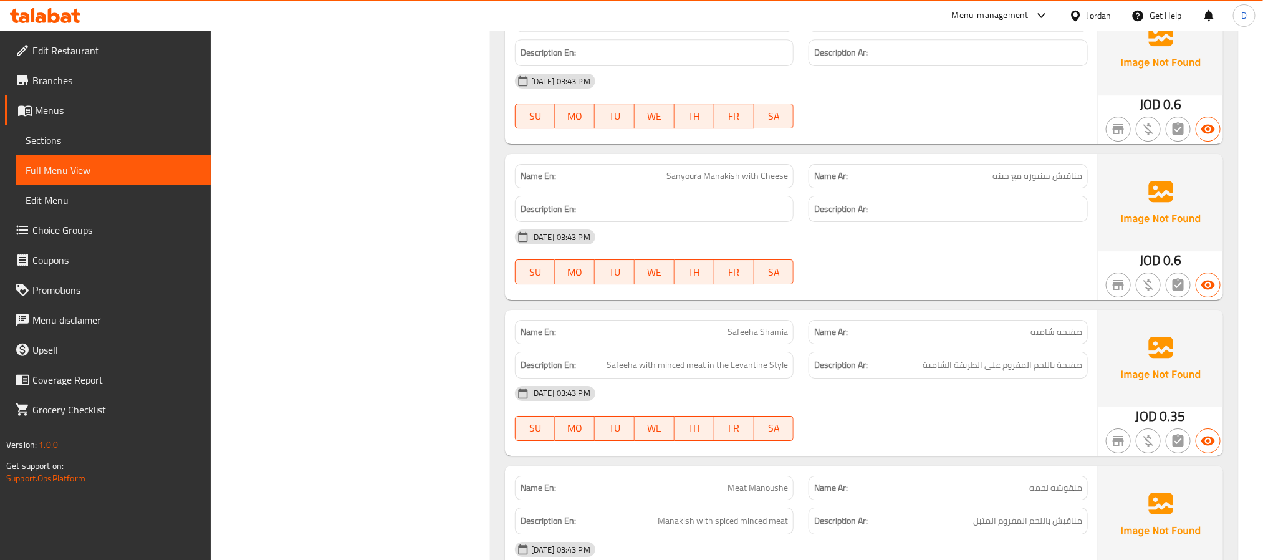
scroll to position [12294, 0]
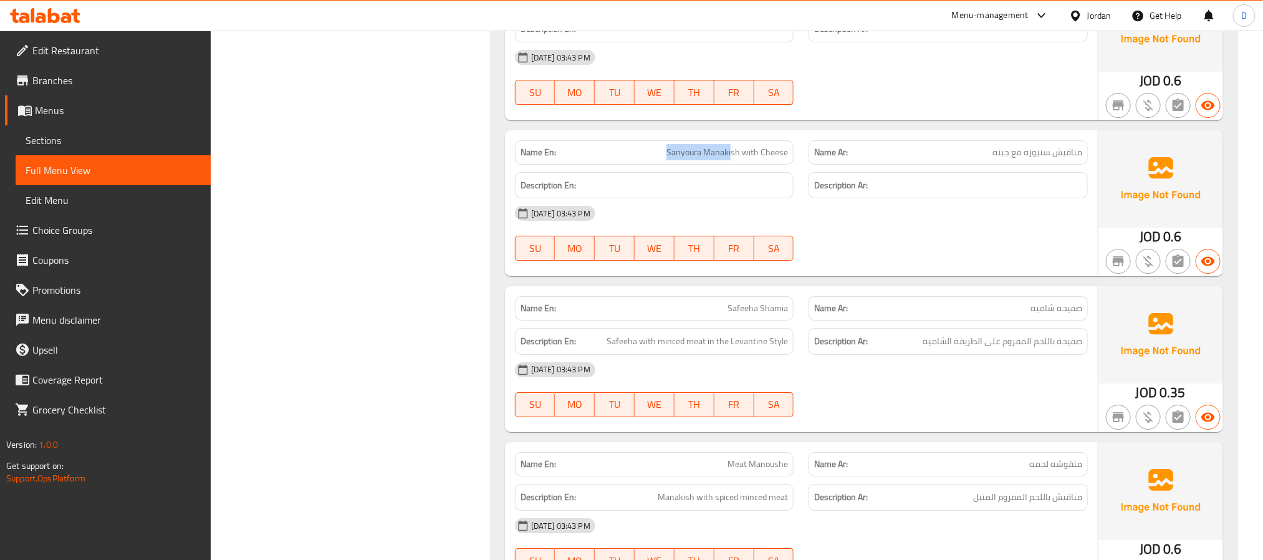
drag, startPoint x: 670, startPoint y: 224, endPoint x: 733, endPoint y: 226, distance: 63.6
click at [733, 159] on span "Sanyoura Manakish with Cheese" at bounding box center [727, 152] width 122 height 13
copy span "Sanyoura Manaki"
click at [735, 165] on div "Name En: Sanyoura Manakish with Cheese" at bounding box center [654, 152] width 279 height 24
click at [737, 159] on span "Sanyoura Manakish with Cheese" at bounding box center [727, 152] width 122 height 13
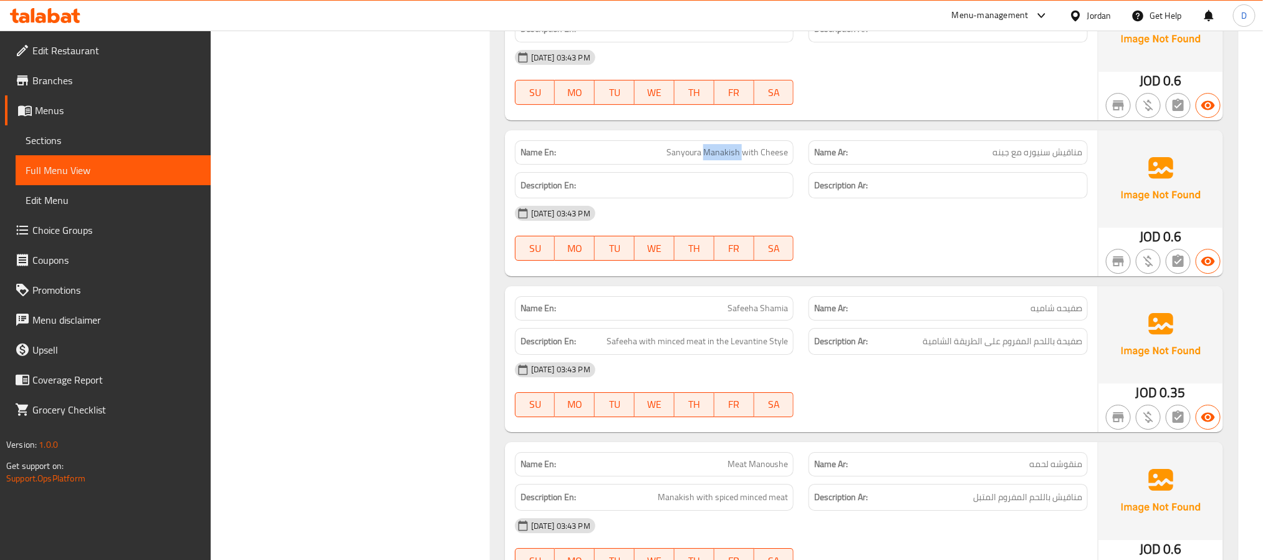
click at [737, 159] on span "Sanyoura Manakish with Cheese" at bounding box center [727, 152] width 122 height 13
copy span "Sanyoura Manakish with Cheese"
click at [731, 193] on h6 "Description En:" at bounding box center [655, 186] width 268 height 16
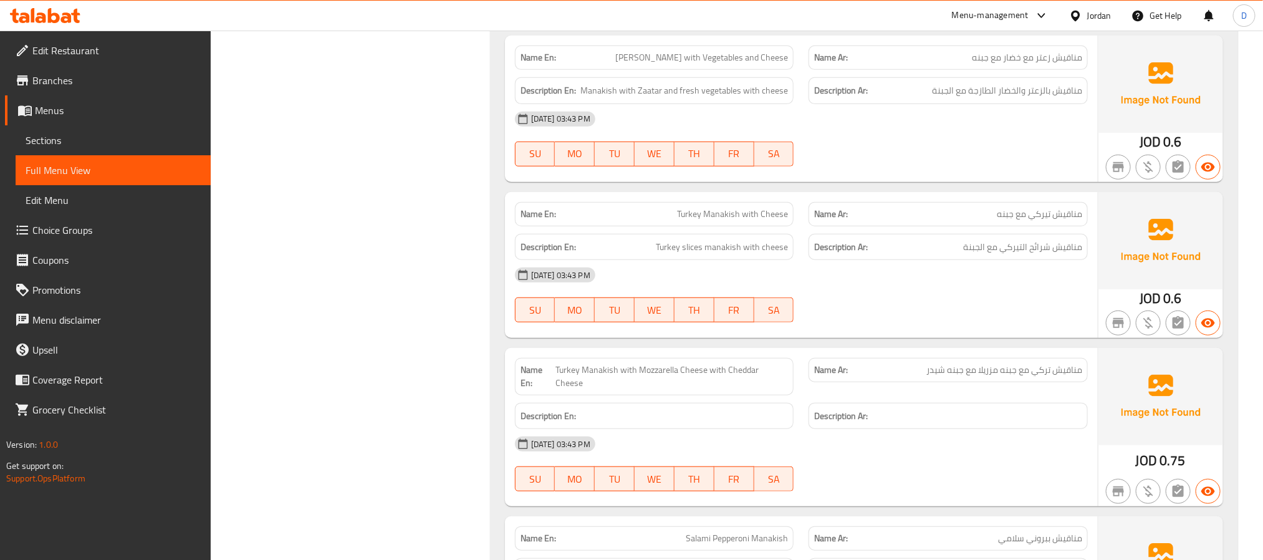
scroll to position [13136, 0]
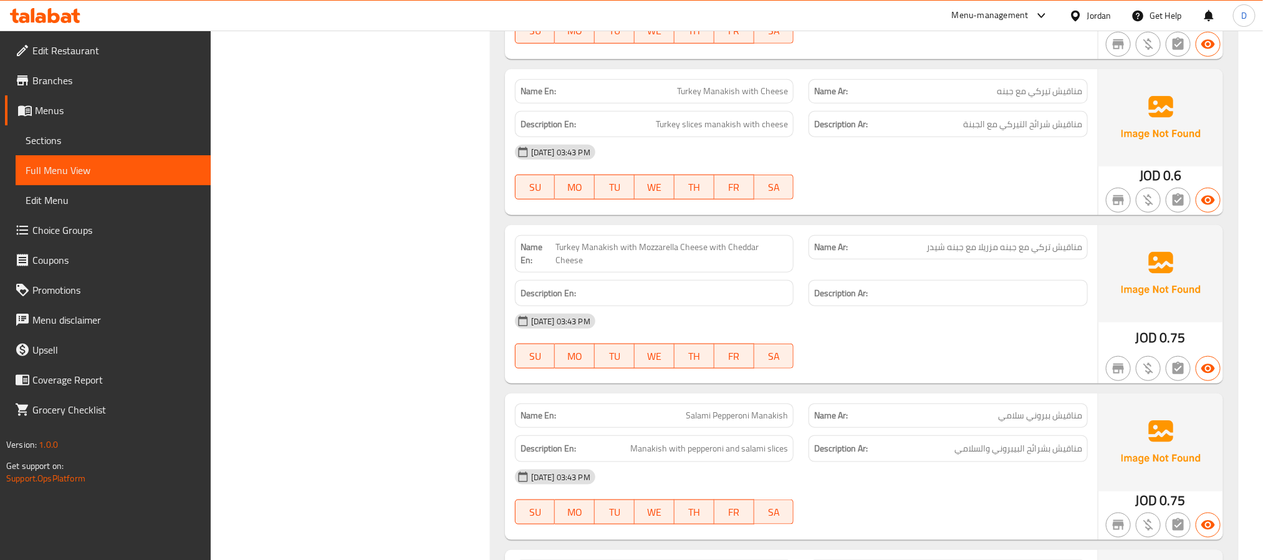
click at [724, 267] on span "Turkey Manakish with Mozzarella Cheese with Cheddar Cheese" at bounding box center [672, 254] width 233 height 26
copy span "Turkey Manakish with Mozzarella Cheese with Cheddar Cheese"
click at [724, 336] on div "08-10-2025 03:43 PM" at bounding box center [802, 321] width 588 height 30
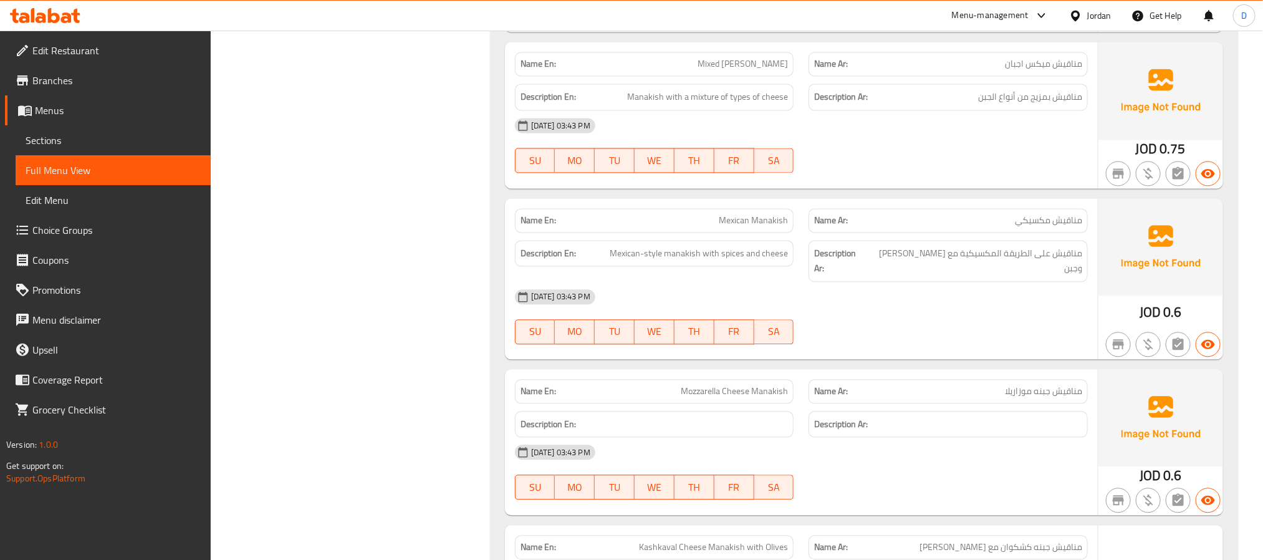
scroll to position [13978, 0]
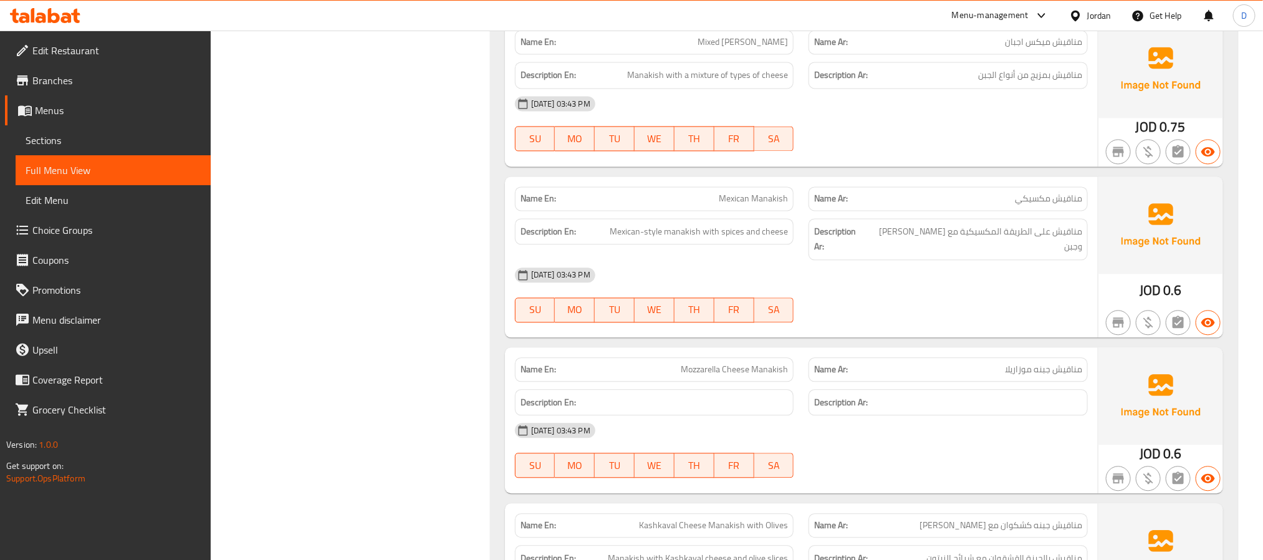
click at [702, 376] on span "Mozzarella Cheese Manakish" at bounding box center [734, 369] width 107 height 13
click at [759, 376] on span "Mozzarella Cheese Manakish" at bounding box center [734, 369] width 107 height 13
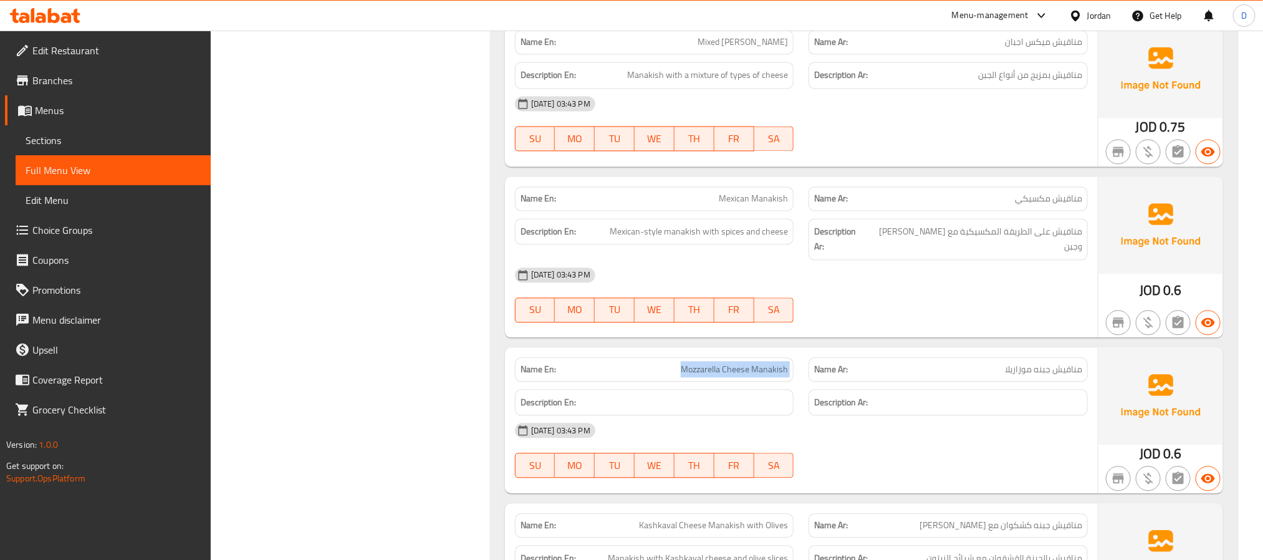
click at [759, 376] on span "Mozzarella Cheese Manakish" at bounding box center [734, 369] width 107 height 13
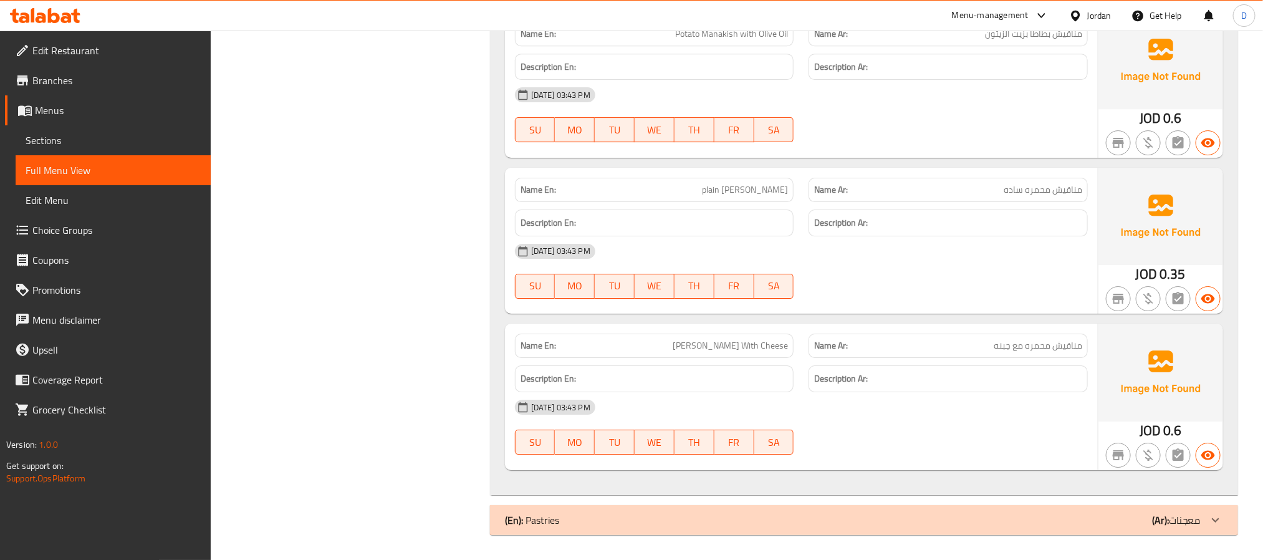
scroll to position [14819, 0]
click at [722, 196] on span "plain muhammara Manakish" at bounding box center [745, 189] width 86 height 13
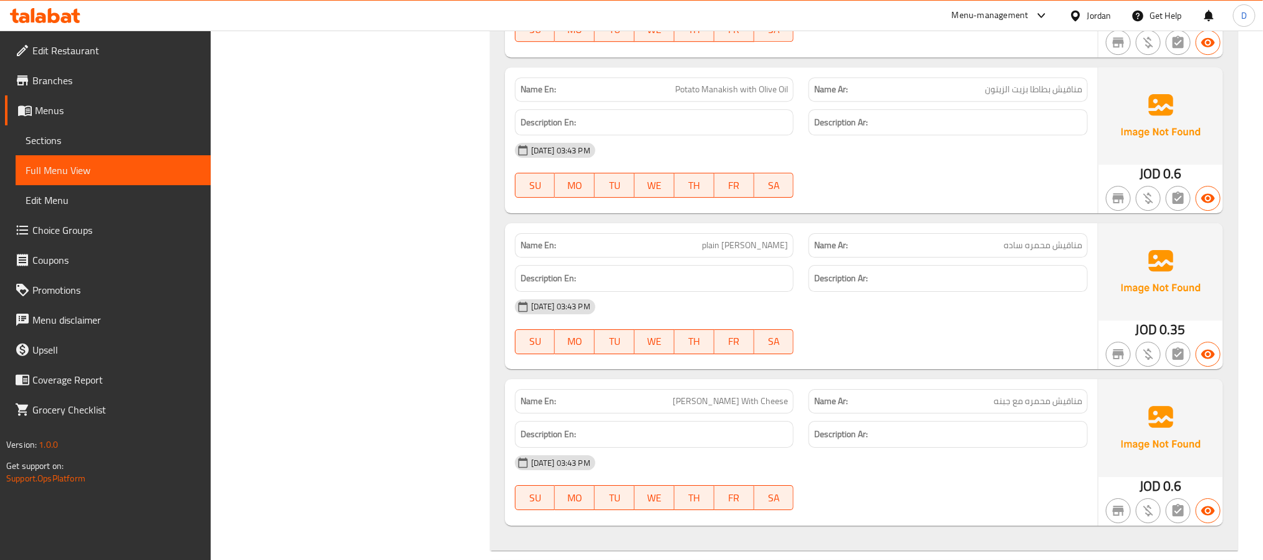
click at [693, 96] on span "Potato Manakish with Olive Oil" at bounding box center [731, 89] width 113 height 13
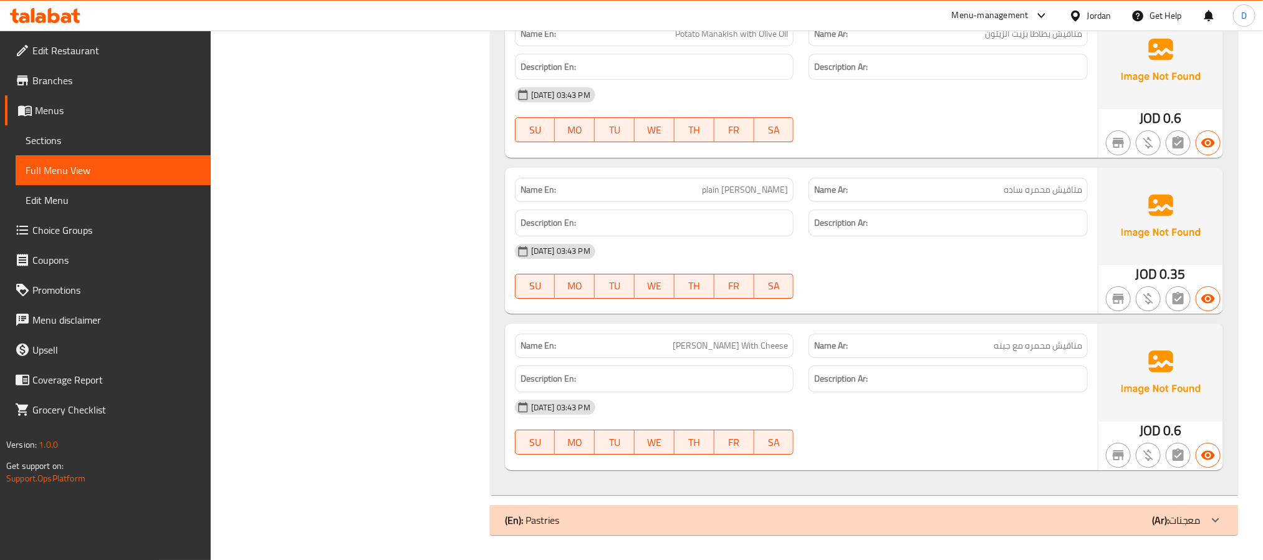
click at [748, 196] on span "plain muhammara Manakish" at bounding box center [745, 189] width 86 height 13
click at [738, 352] on span "Muhammara Manakish With Cheese" at bounding box center [730, 345] width 115 height 13
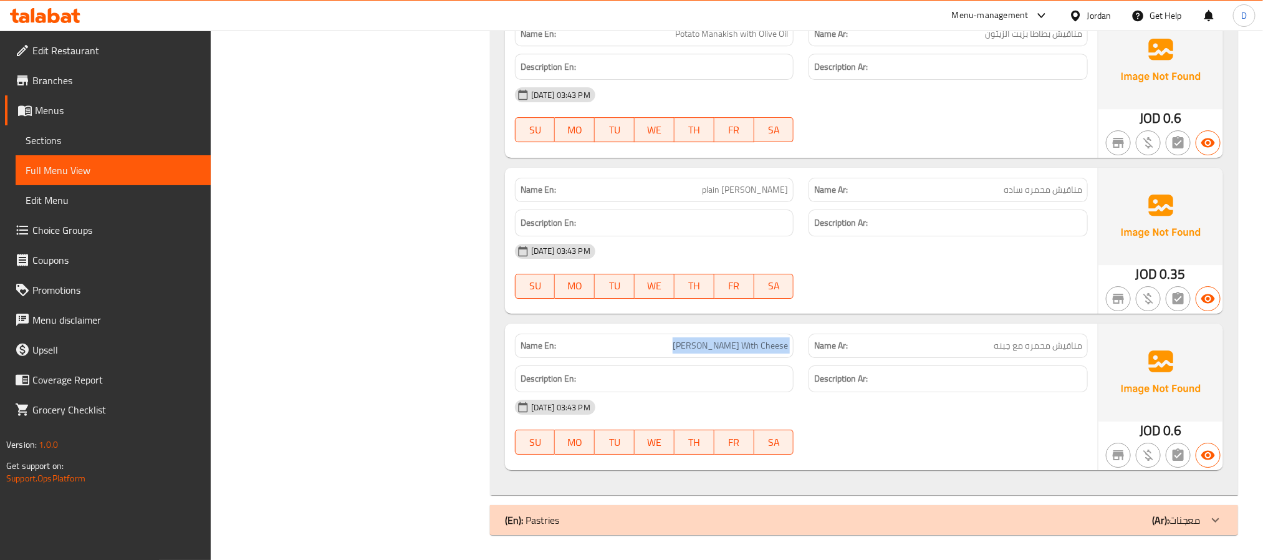
click at [738, 352] on span "Muhammara Manakish With Cheese" at bounding box center [730, 345] width 115 height 13
click at [689, 314] on div "Name En: plain muhammara Manakish Name Ar: مناقيش محمره ساده Description En: De…" at bounding box center [801, 241] width 593 height 146
drag, startPoint x: 888, startPoint y: 513, endPoint x: 890, endPoint y: 393, distance: 119.7
click at [888, 513] on div "(En): Pastries (Ar): معجنات" at bounding box center [853, 519] width 696 height 15
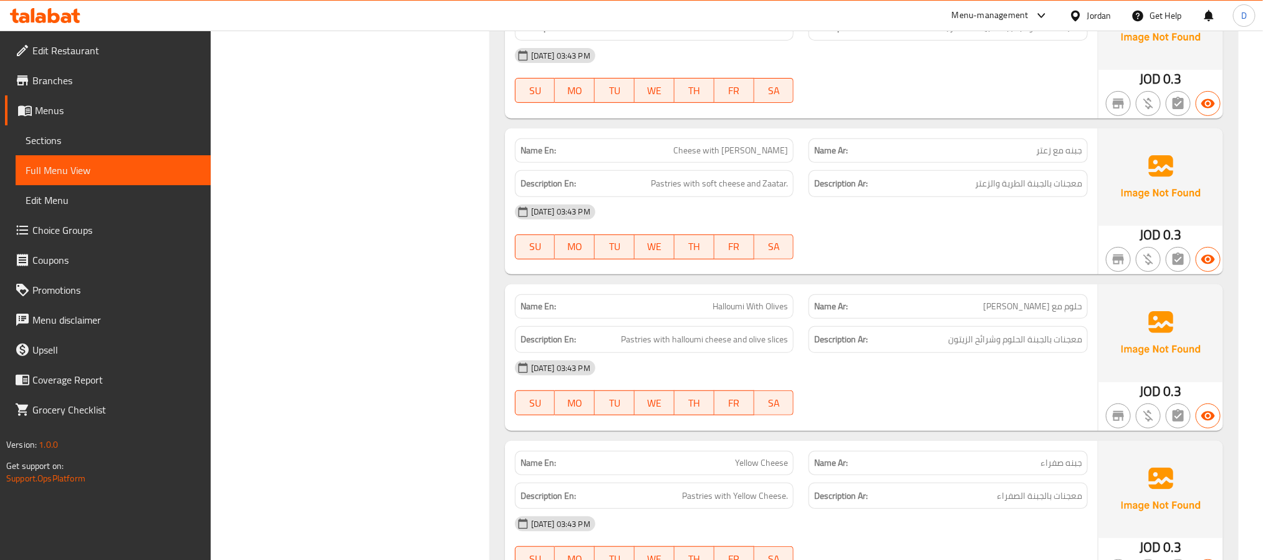
scroll to position [15405, 0]
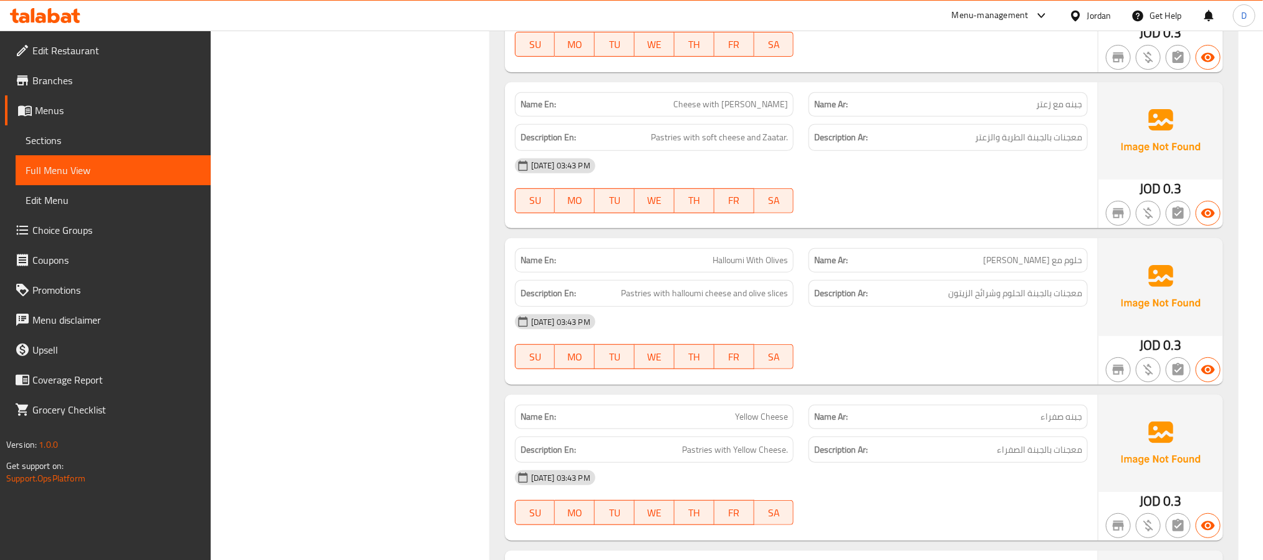
click at [760, 111] on span "Cheese with Zaatar" at bounding box center [730, 104] width 115 height 13
click at [938, 221] on div at bounding box center [948, 213] width 294 height 15
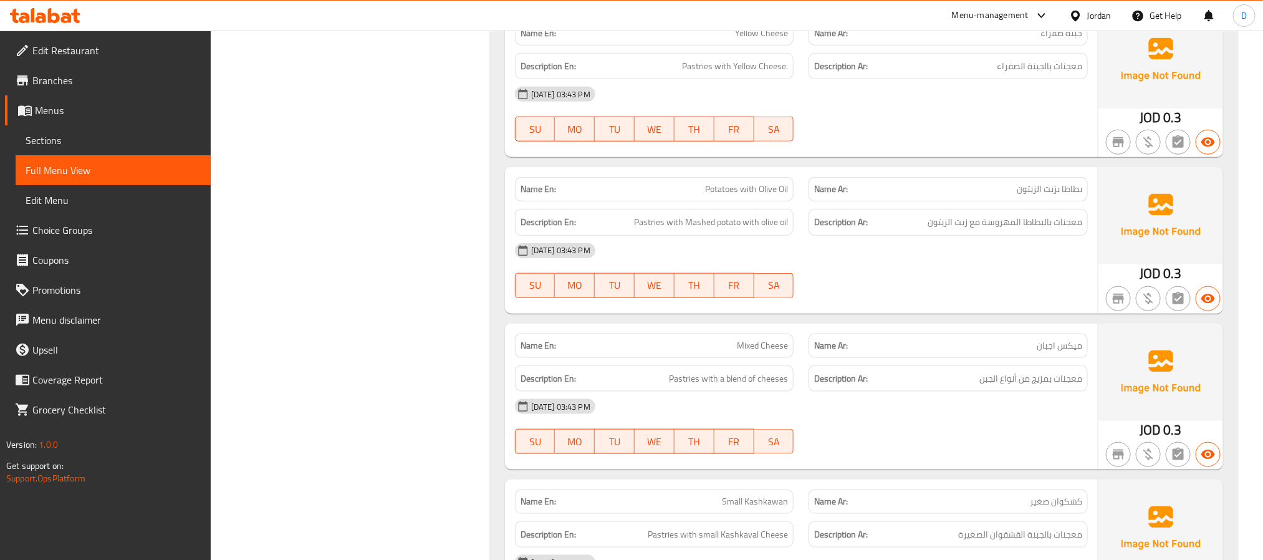
scroll to position [15755, 0]
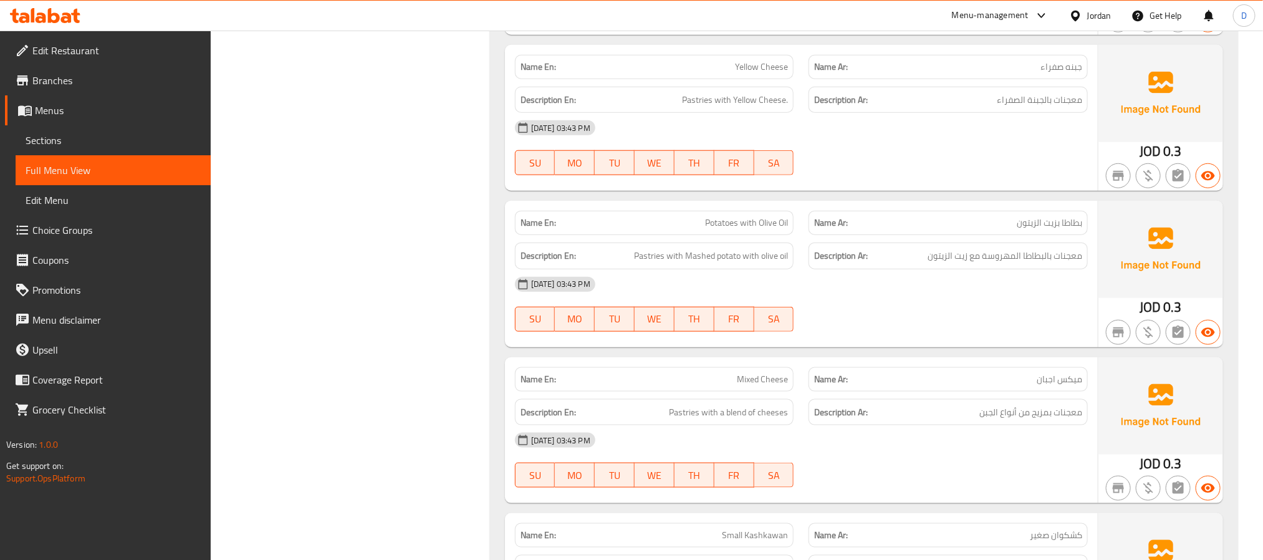
click at [771, 79] on div "Name En: Yellow Cheese" at bounding box center [654, 67] width 279 height 24
drag, startPoint x: 694, startPoint y: 286, endPoint x: 807, endPoint y: 290, distance: 112.9
click at [807, 243] on div "Name En: Potatoes with Olive Oil Name Ar: بطاطا بزيت الزيتون" at bounding box center [802, 222] width 588 height 39
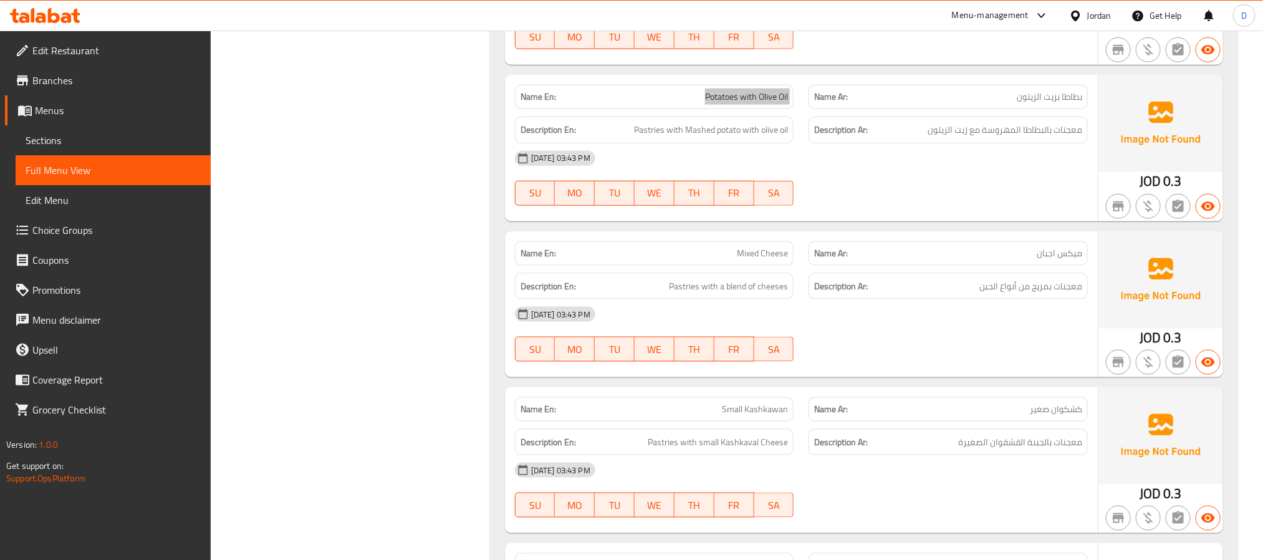
scroll to position [15942, 0]
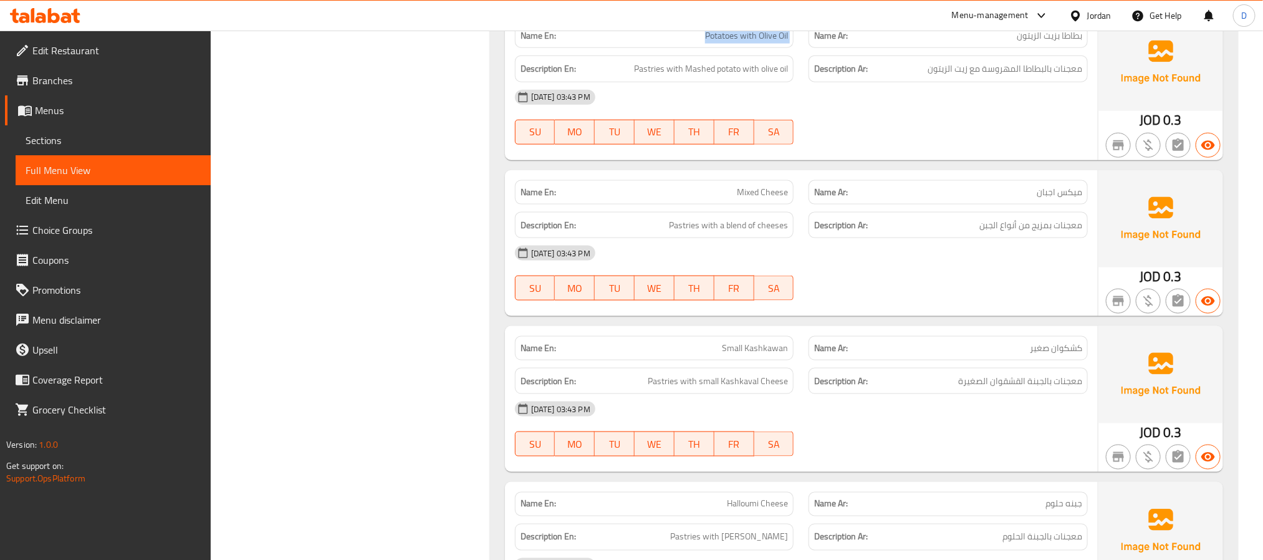
click at [756, 199] on span "Mixed Cheese" at bounding box center [762, 192] width 51 height 13
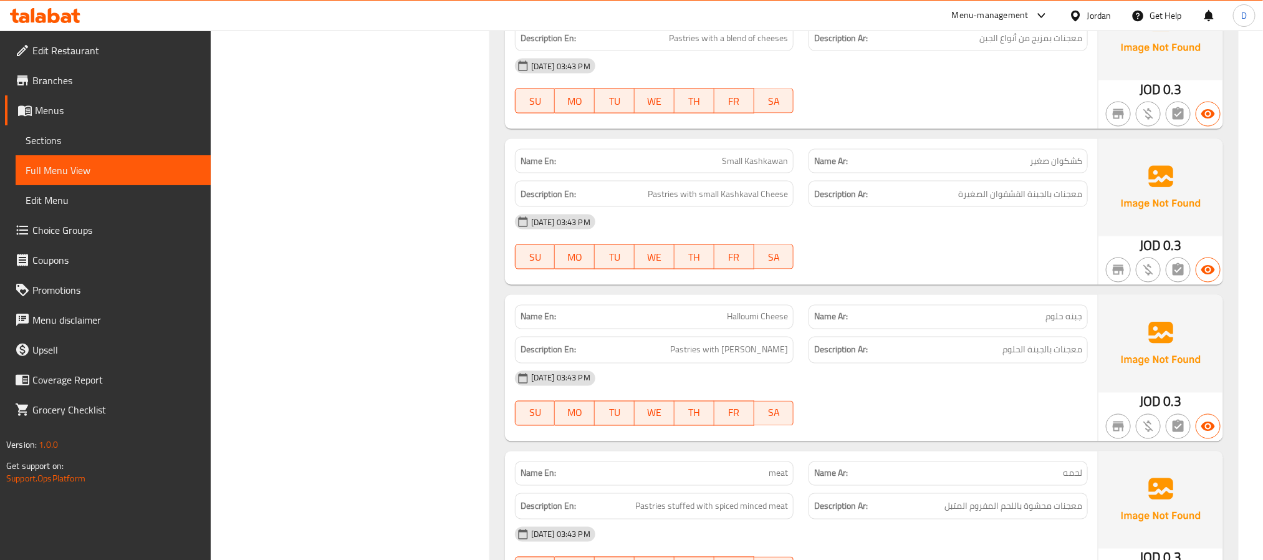
click at [756, 324] on span "Halloumi Cheese" at bounding box center [757, 316] width 61 height 13
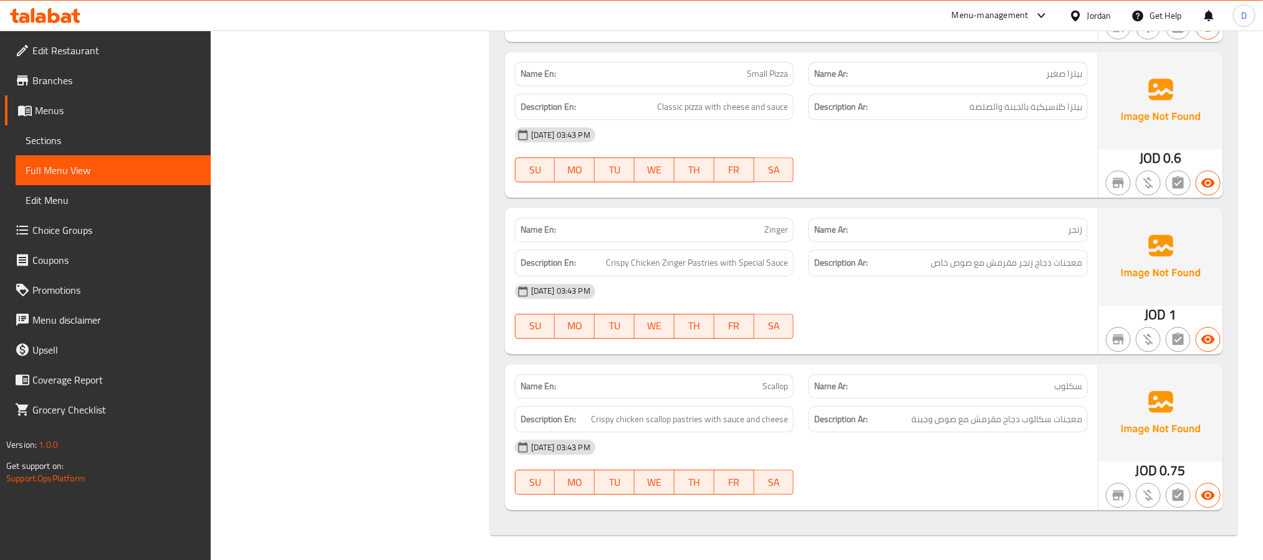
scroll to position [16748, 0]
click at [723, 416] on span "Crispy chicken scallop pastries with sauce and cheese" at bounding box center [689, 419] width 197 height 16
drag, startPoint x: 107, startPoint y: 137, endPoint x: 154, endPoint y: 153, distance: 50.3
click at [107, 137] on span "Sections" at bounding box center [113, 140] width 175 height 15
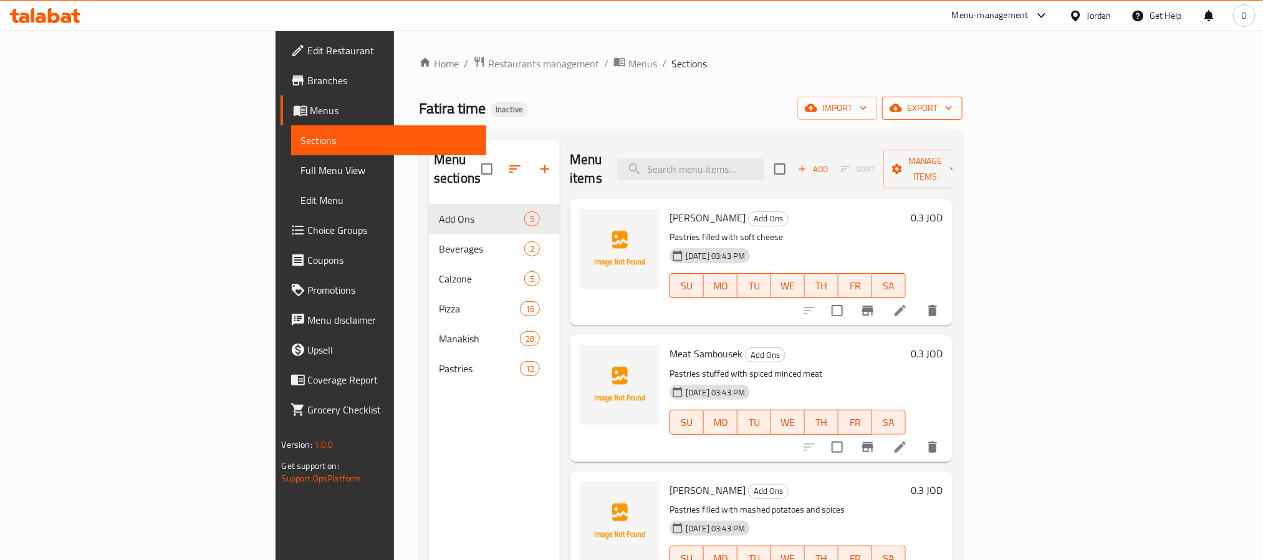
click at [953, 115] on span "export" at bounding box center [922, 108] width 60 height 16
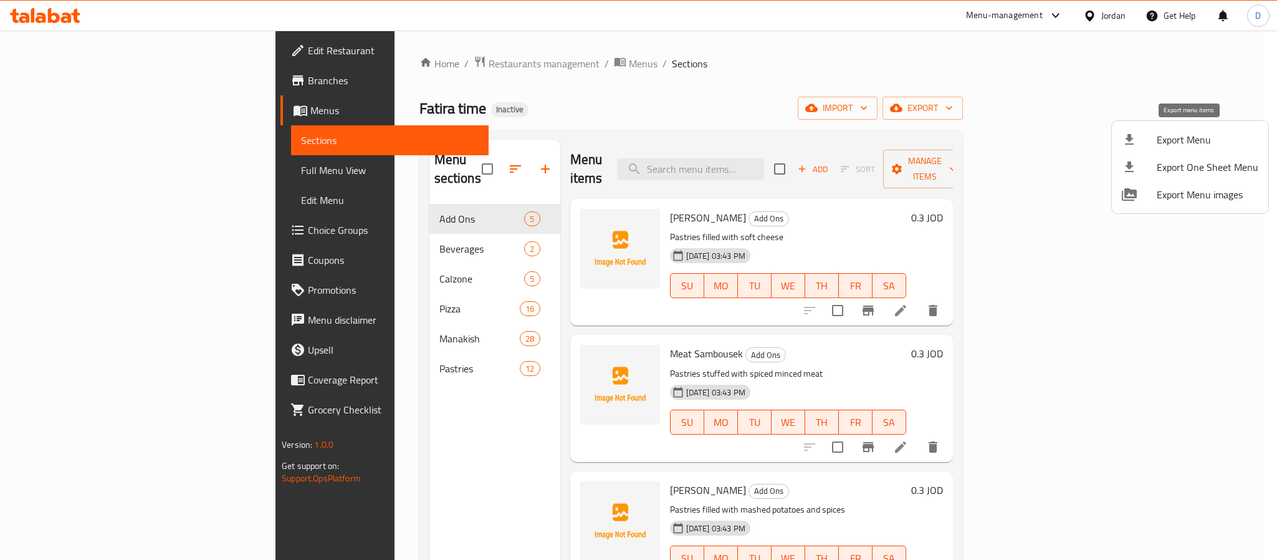
click at [1141, 139] on div at bounding box center [1139, 139] width 35 height 15
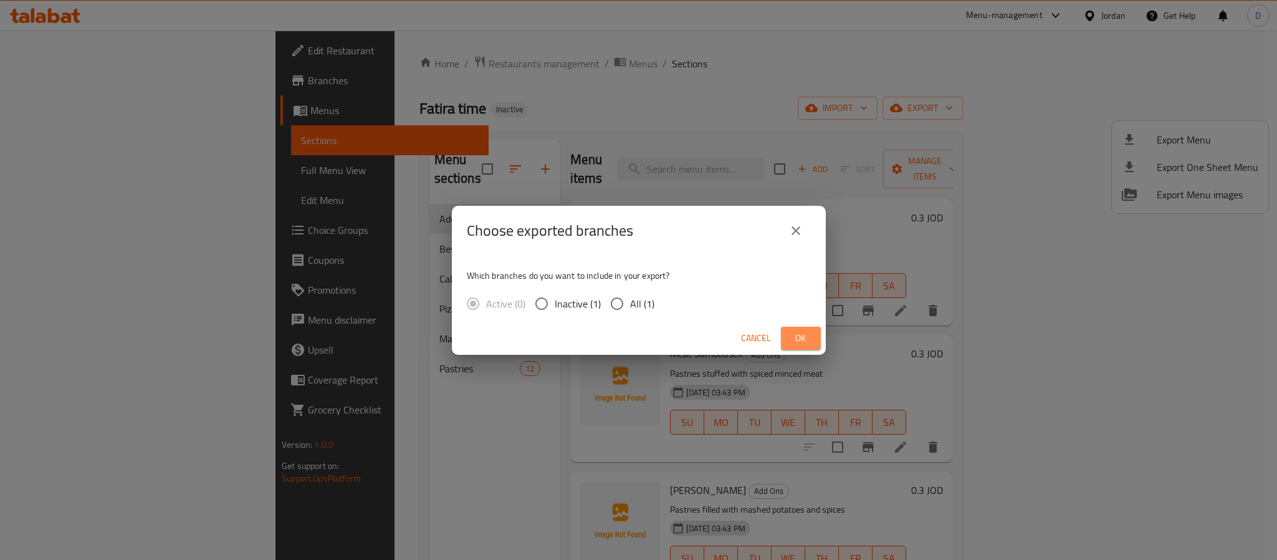
click at [799, 337] on span "Ok" at bounding box center [801, 338] width 20 height 16
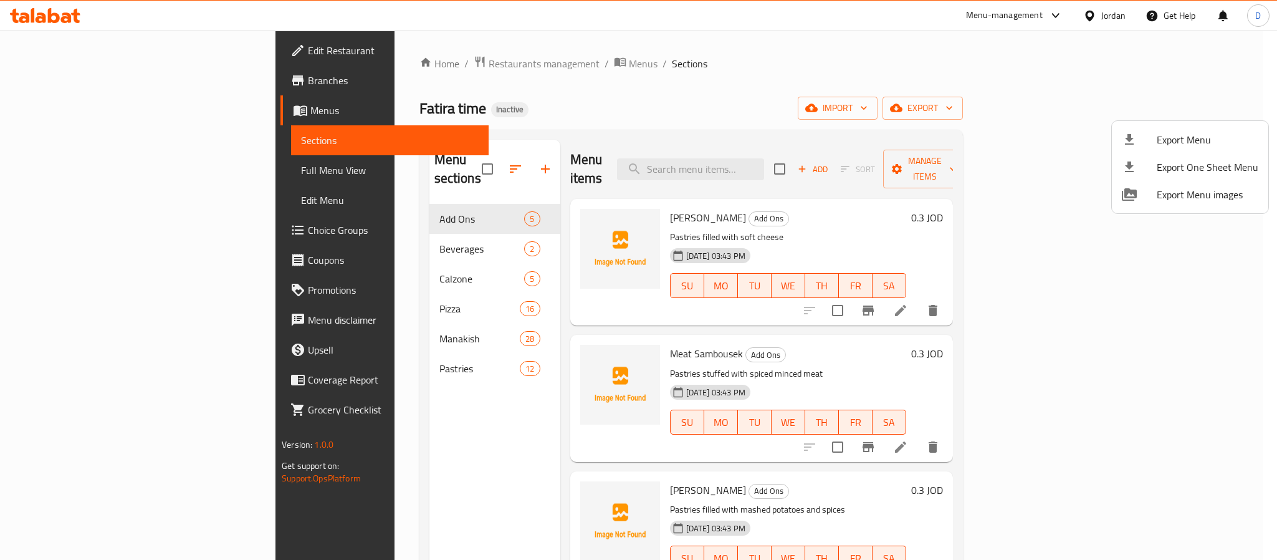
click at [150, 167] on div at bounding box center [638, 280] width 1277 height 560
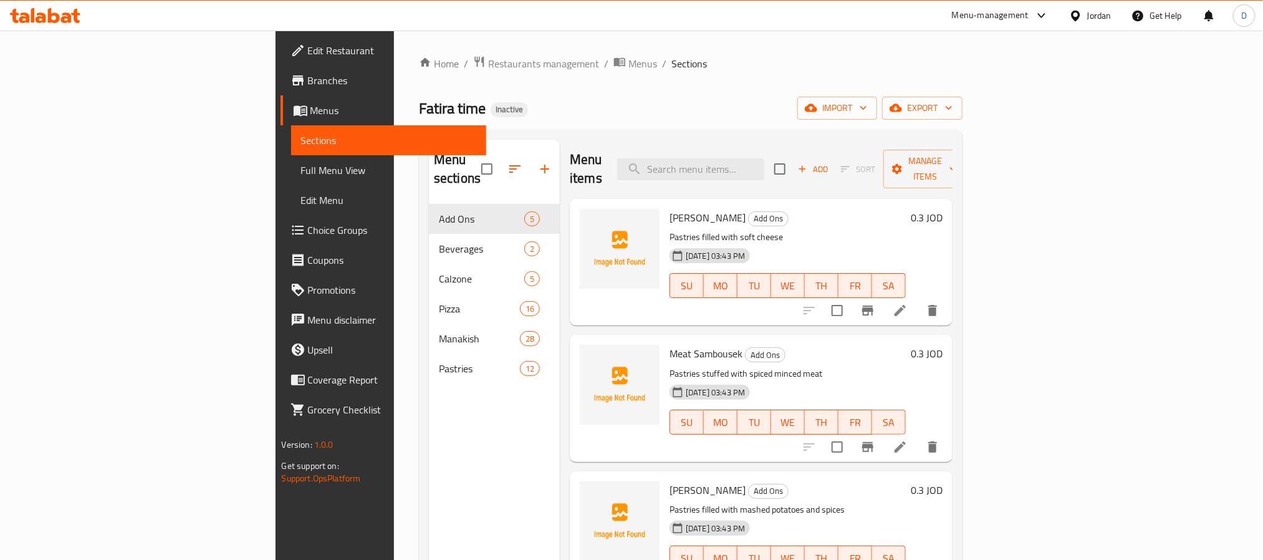
click at [301, 171] on span "Full Menu View" at bounding box center [388, 170] width 175 height 15
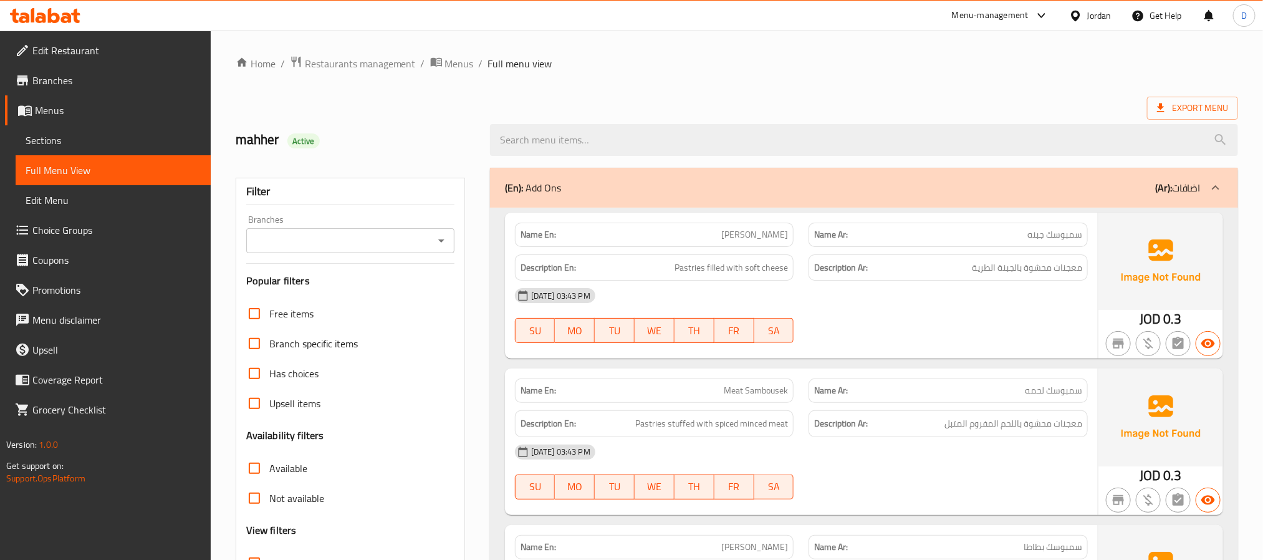
click at [962, 324] on div "08-10-2025 03:43 PM SU MO TU WE TH FR SA" at bounding box center [802, 316] width 588 height 70
click at [72, 139] on span "Sections" at bounding box center [113, 140] width 175 height 15
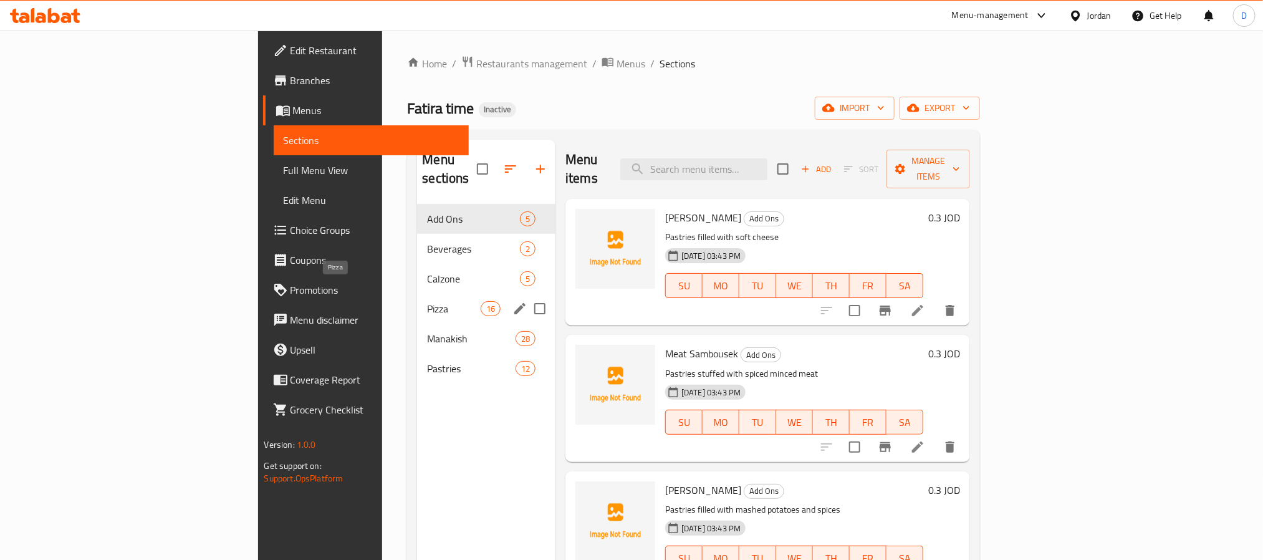
click at [427, 301] on span "Pizza" at bounding box center [453, 308] width 53 height 15
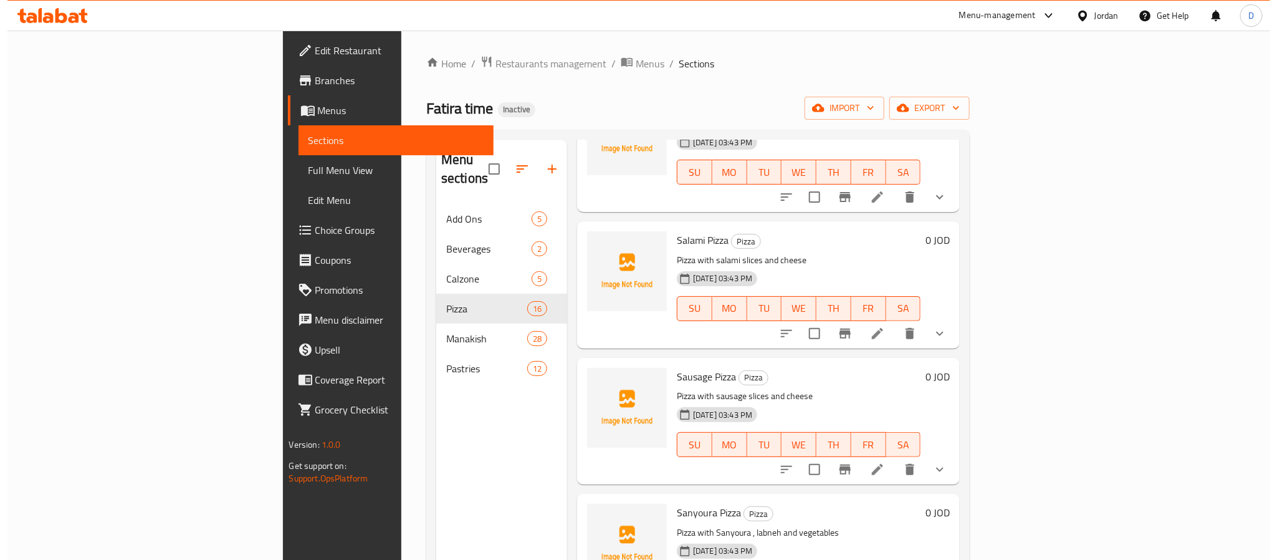
scroll to position [417, 0]
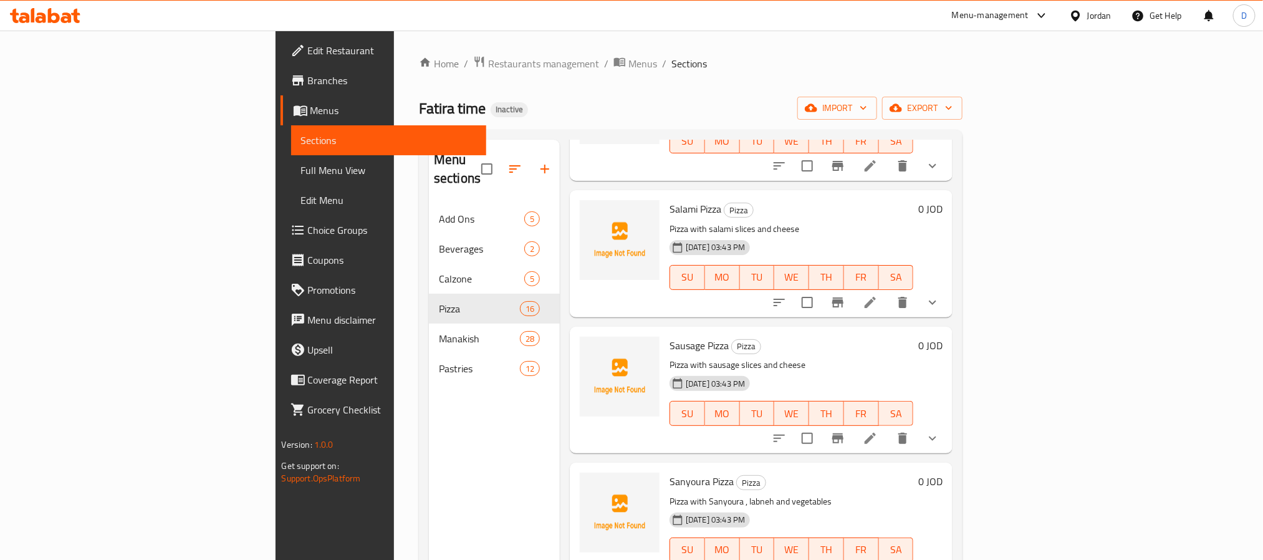
click at [888, 427] on li at bounding box center [870, 438] width 35 height 22
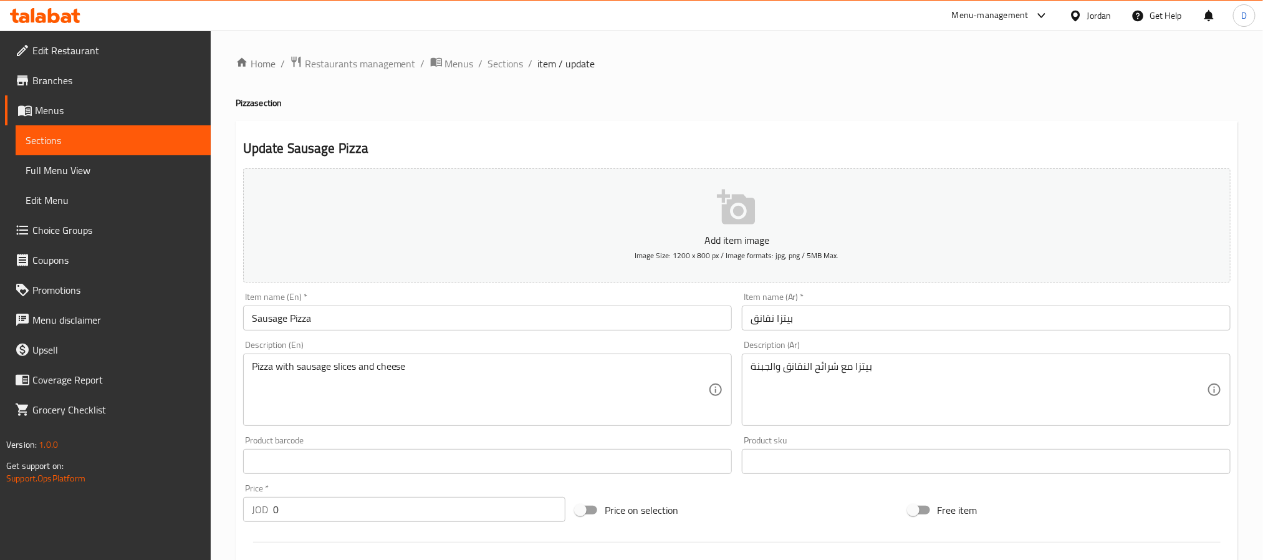
click at [279, 322] on input "Sausage Pizza" at bounding box center [487, 318] width 489 height 25
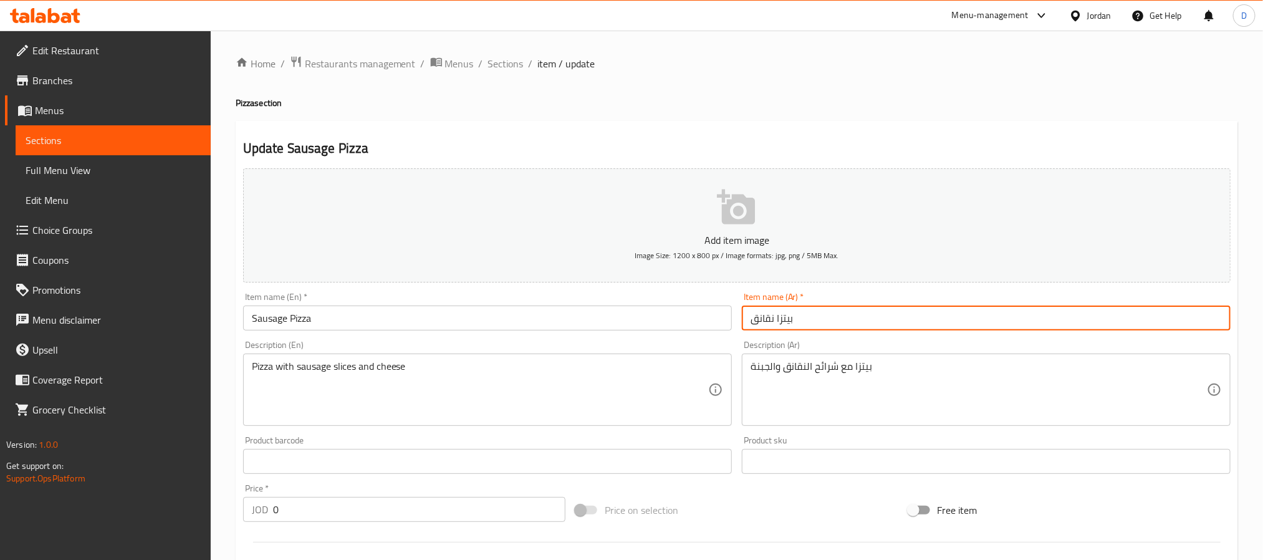
click at [759, 316] on input "بيتزا نقانق" at bounding box center [986, 318] width 489 height 25
click at [760, 316] on input "بيتزا سجق" at bounding box center [986, 318] width 489 height 25
click at [760, 317] on input "بيتزا سجق" at bounding box center [986, 318] width 489 height 25
type input "بيتزا سجق"
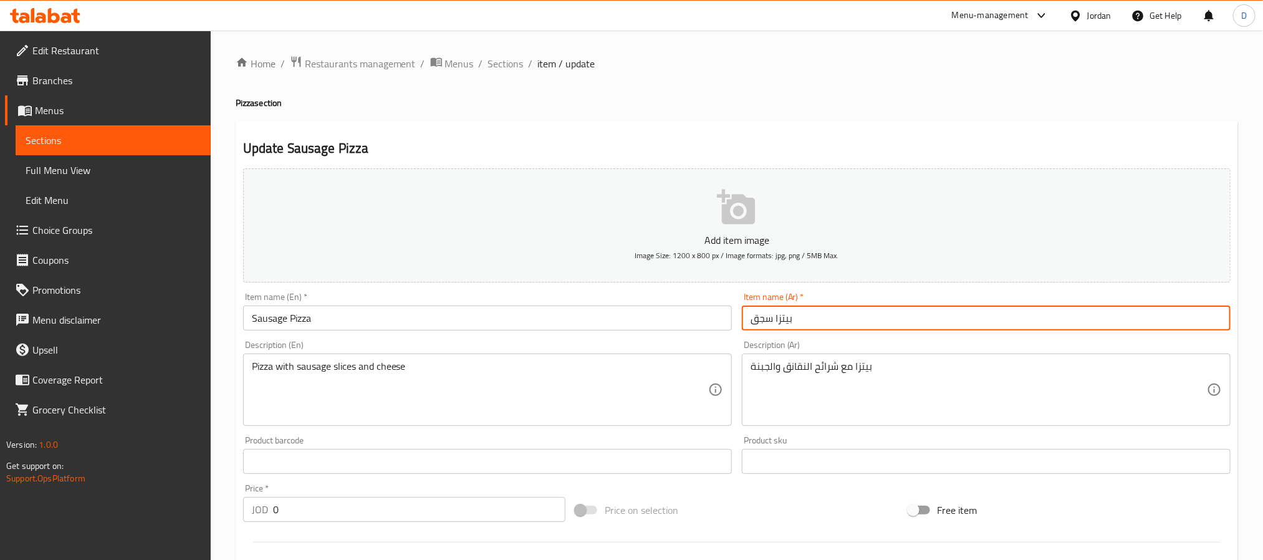
click at [804, 371] on textarea "بيتزا مع شرائح النقانق والجبنة" at bounding box center [979, 389] width 456 height 59
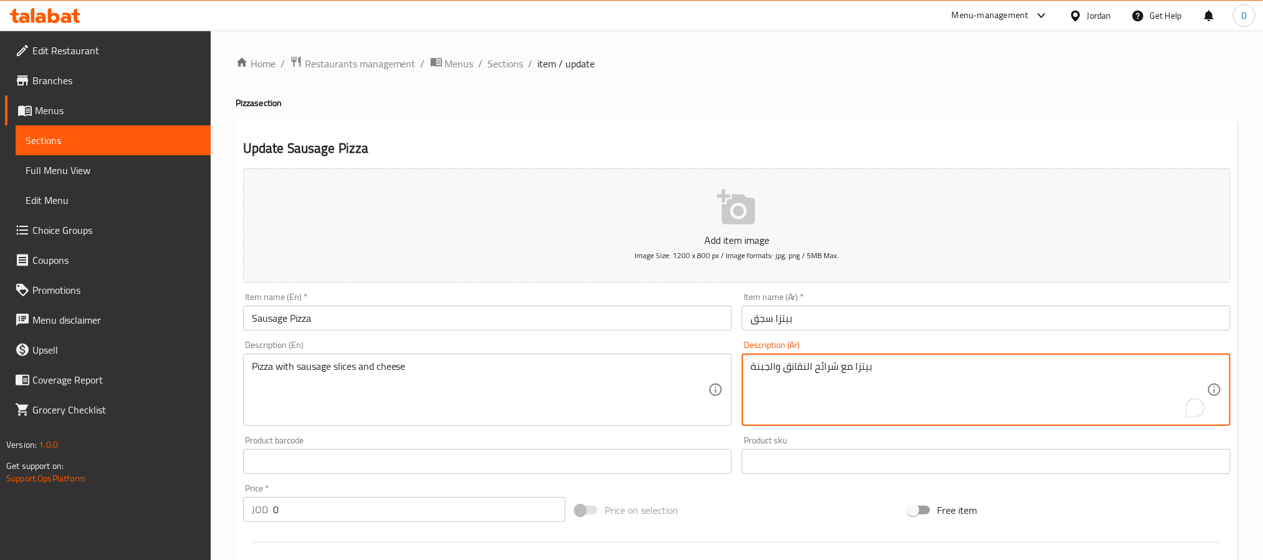
paste textarea "جق"
type textarea "بيتزا مع شرائح سجق والجبنة"
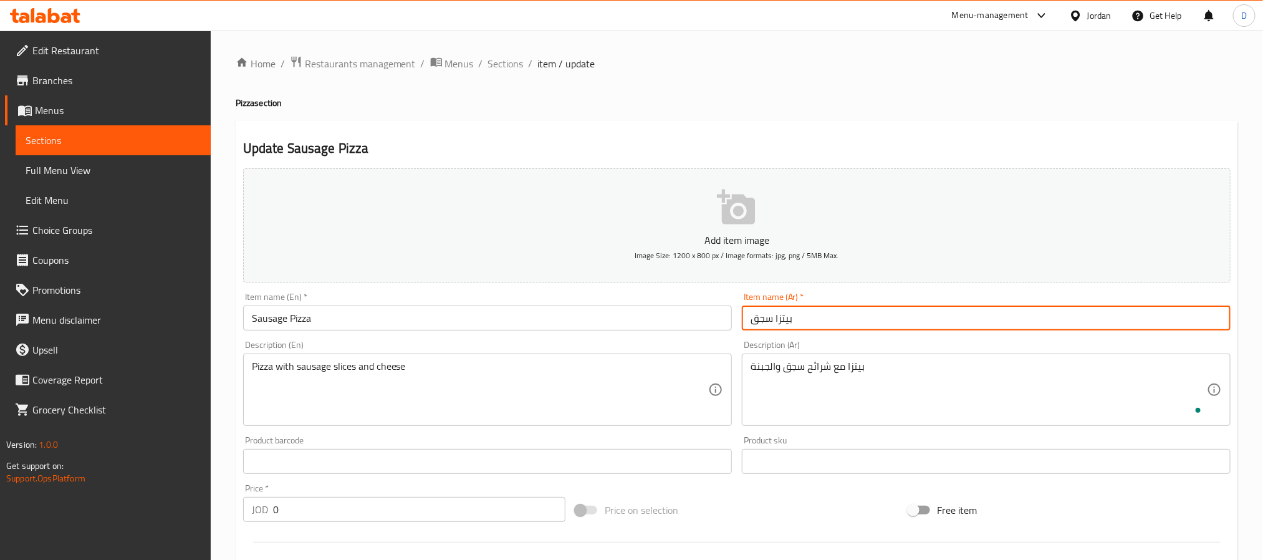
click at [850, 318] on input "بيتزا سجق" at bounding box center [986, 318] width 489 height 25
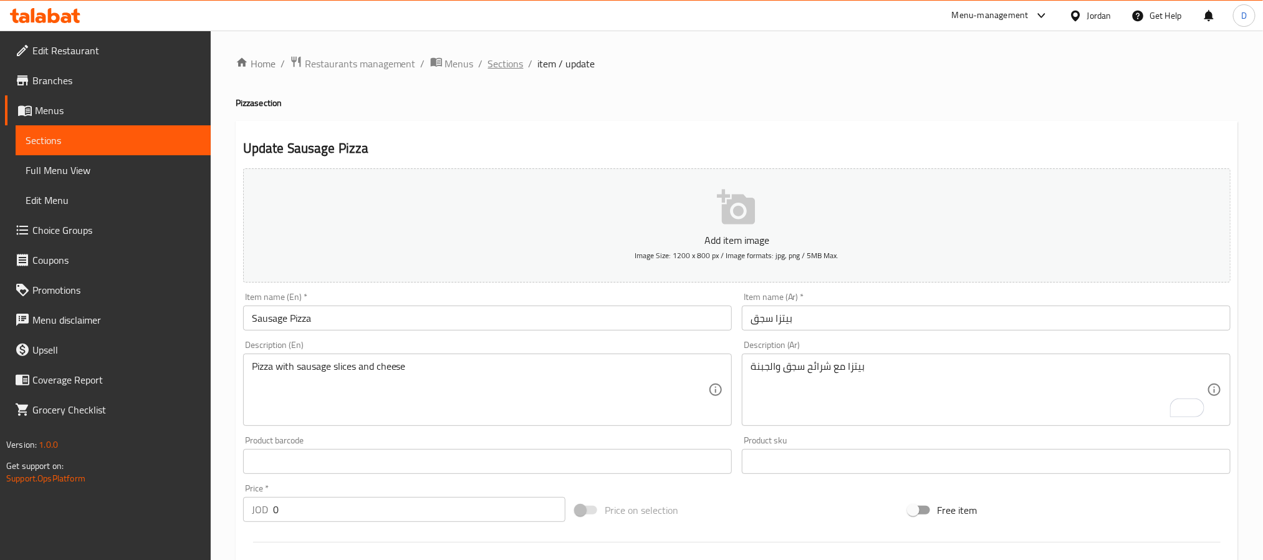
click at [520, 65] on span "Sections" at bounding box center [506, 63] width 36 height 15
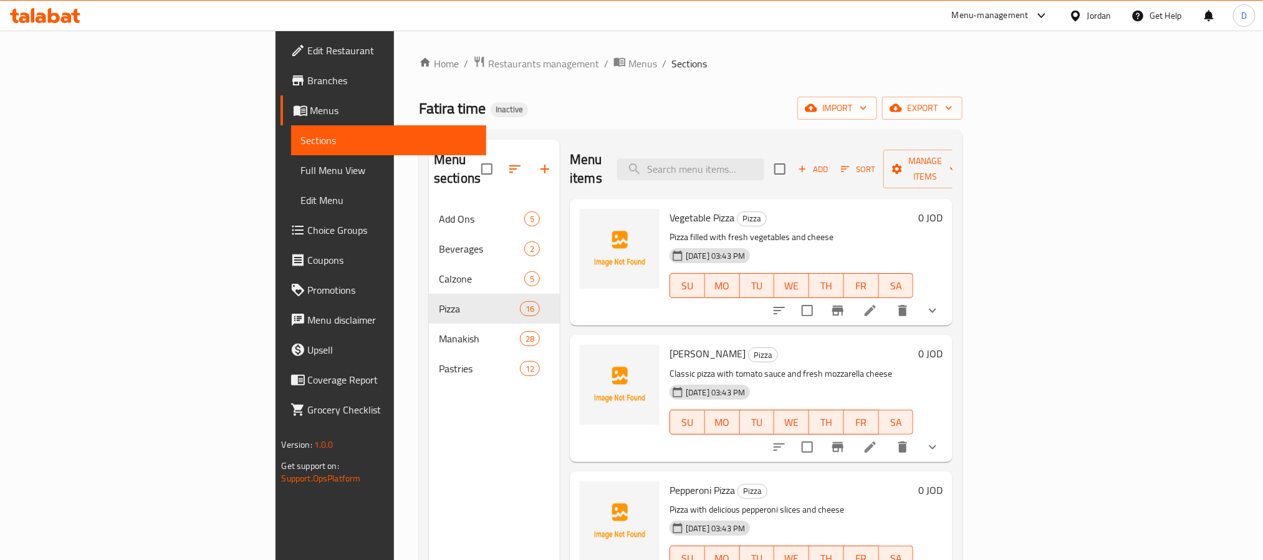
click at [1100, 17] on div "Jordan" at bounding box center [1099, 16] width 24 height 14
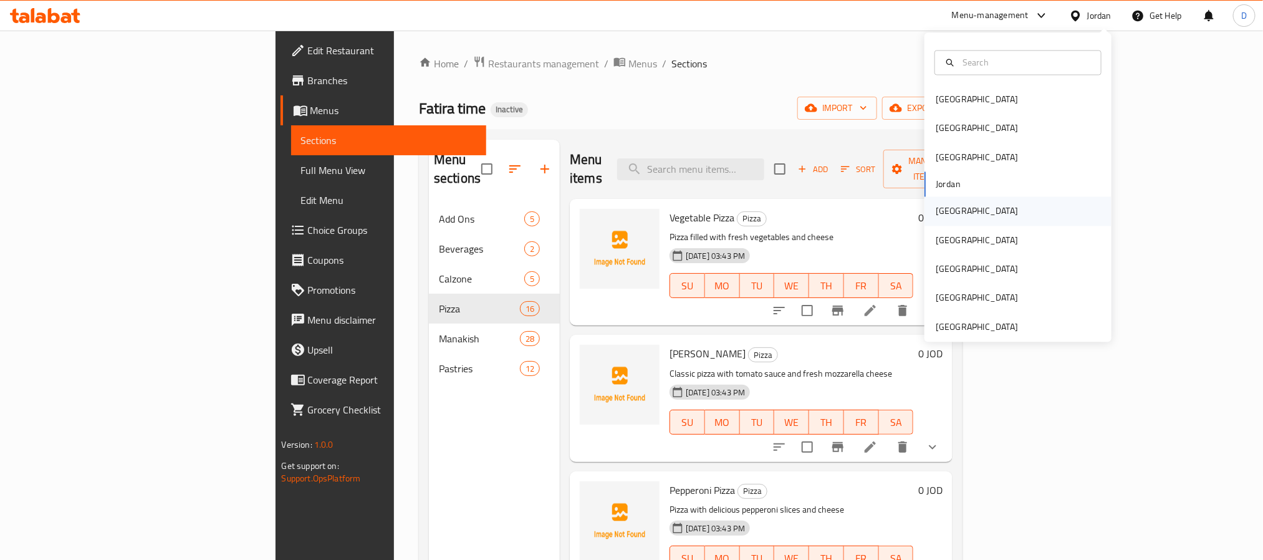
click at [945, 206] on div "Kuwait" at bounding box center [977, 211] width 82 height 14
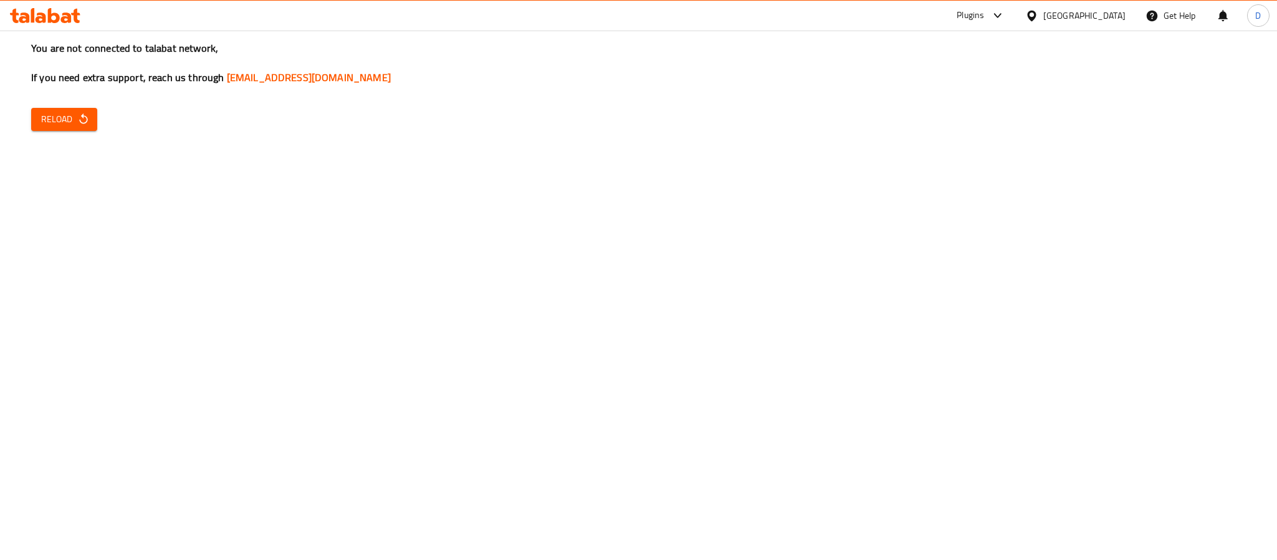
click at [984, 15] on div "Plugins" at bounding box center [970, 15] width 27 height 15
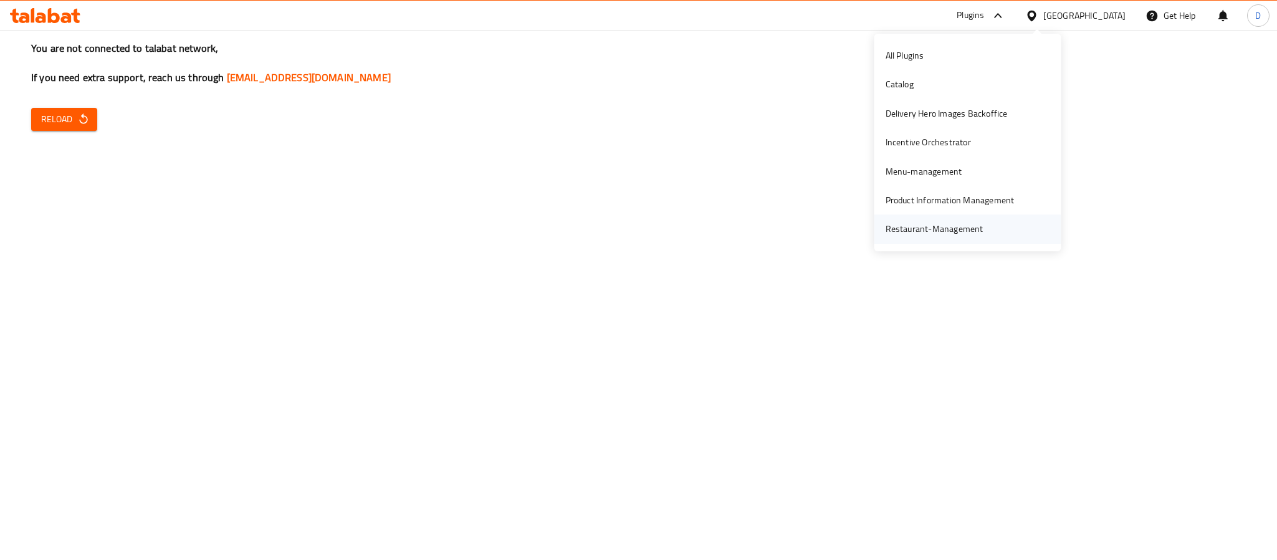
click at [960, 230] on div "Restaurant-Management" at bounding box center [935, 229] width 98 height 14
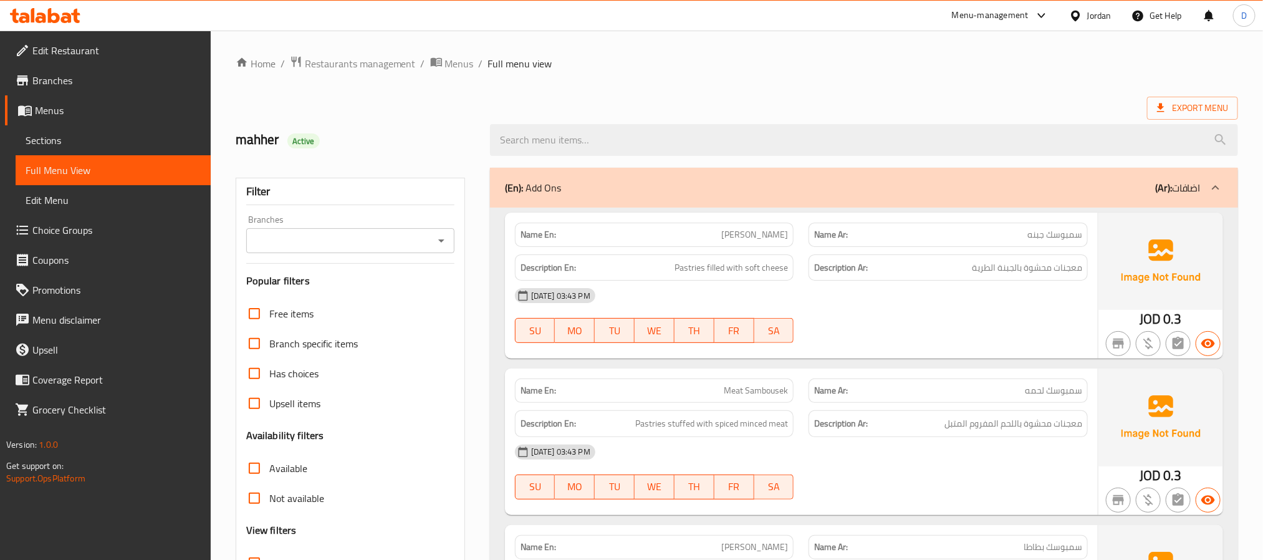
click at [97, 137] on span "Sections" at bounding box center [113, 140] width 175 height 15
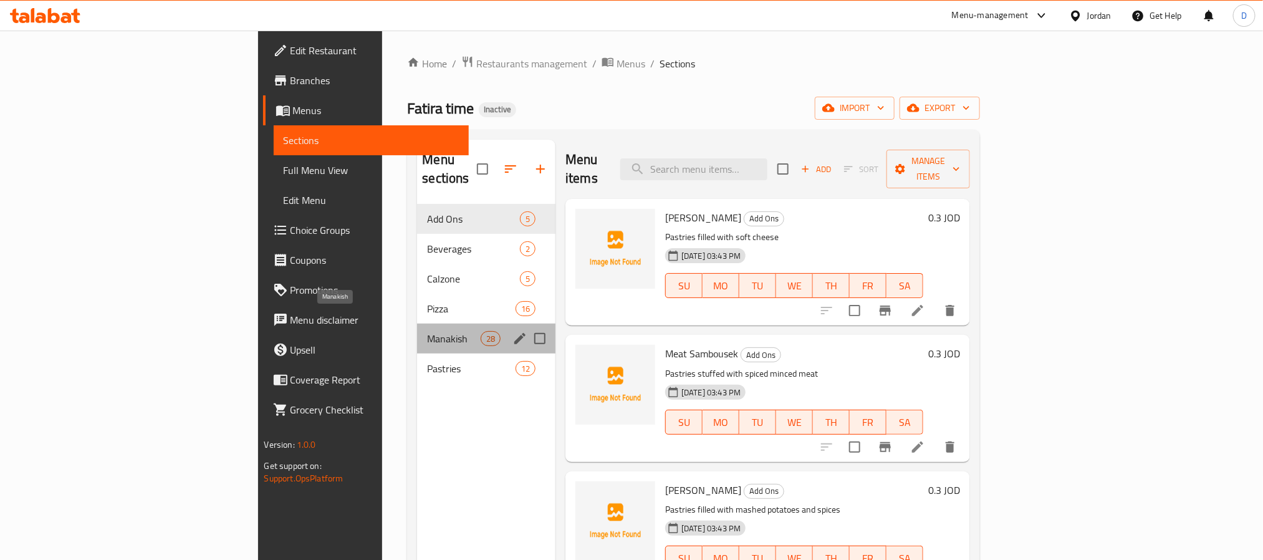
click at [427, 331] on span "Manakish" at bounding box center [453, 338] width 53 height 15
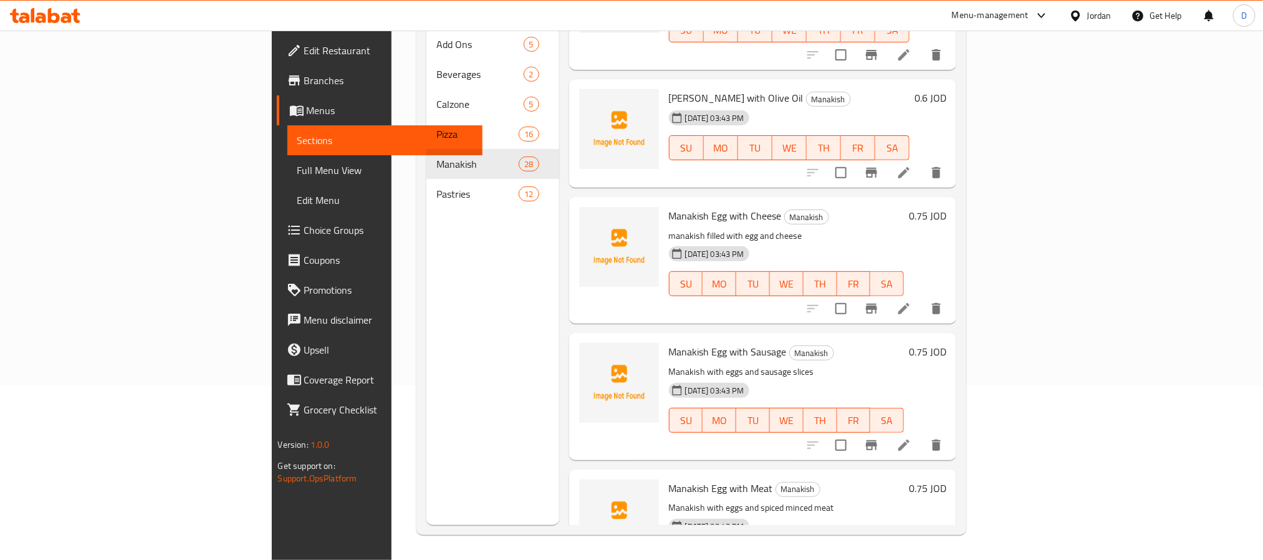
scroll to position [94, 0]
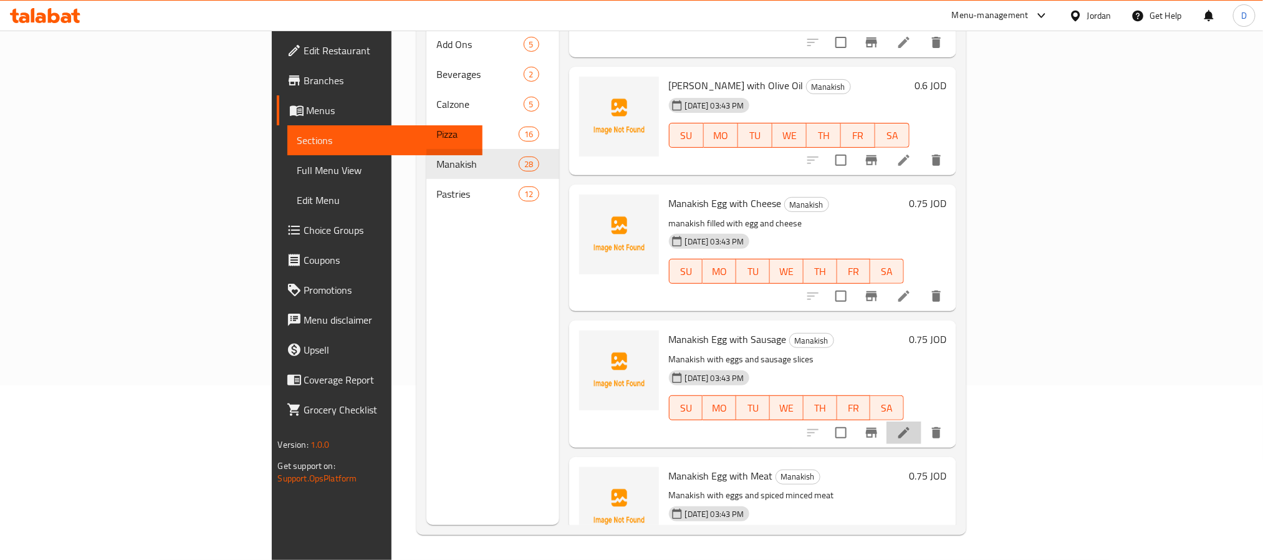
click at [912, 425] on icon at bounding box center [904, 432] width 15 height 15
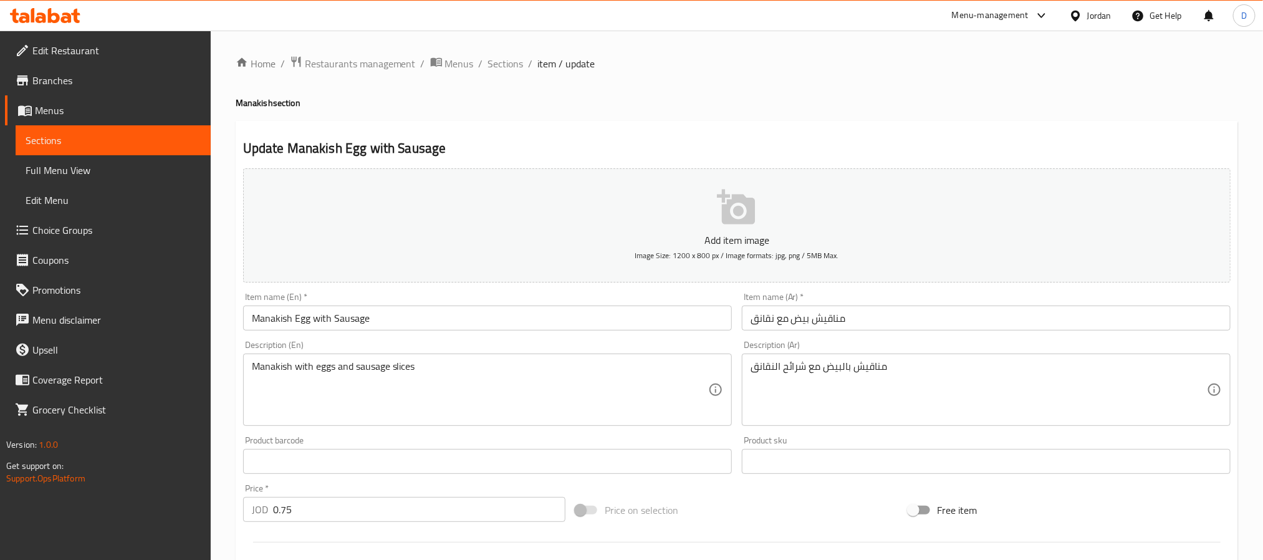
click at [762, 320] on input "مناقيش بيض مع نقانق" at bounding box center [986, 318] width 489 height 25
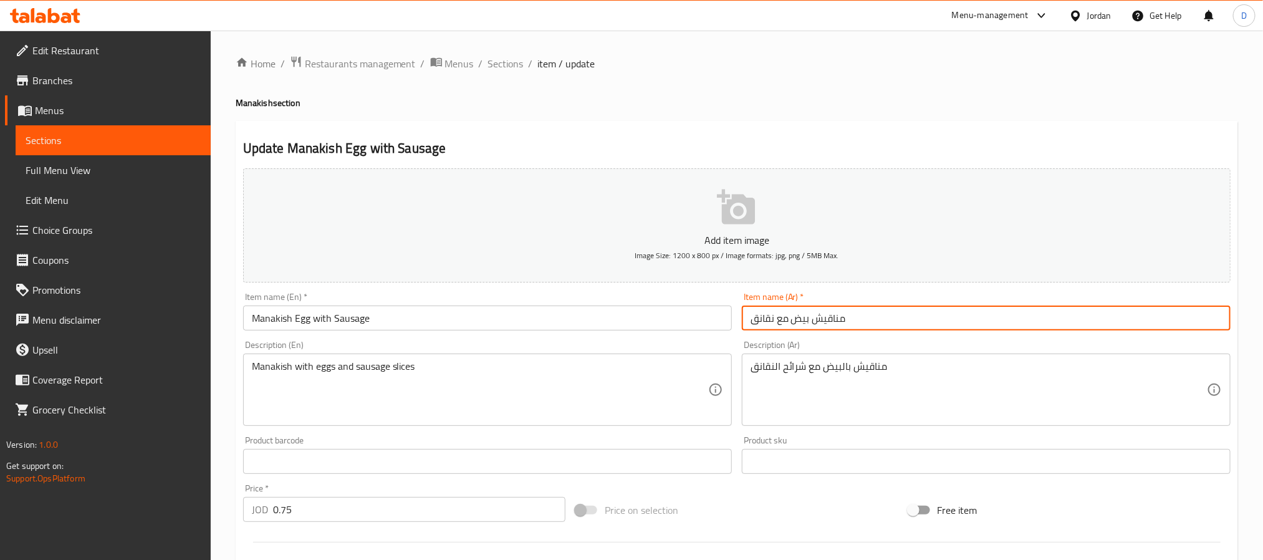
click at [762, 320] on input "مناقيش بيض مع نقانق" at bounding box center [986, 318] width 489 height 25
paste input "وت دوج"
type input "مناقيش بيض مع هوت دوج"
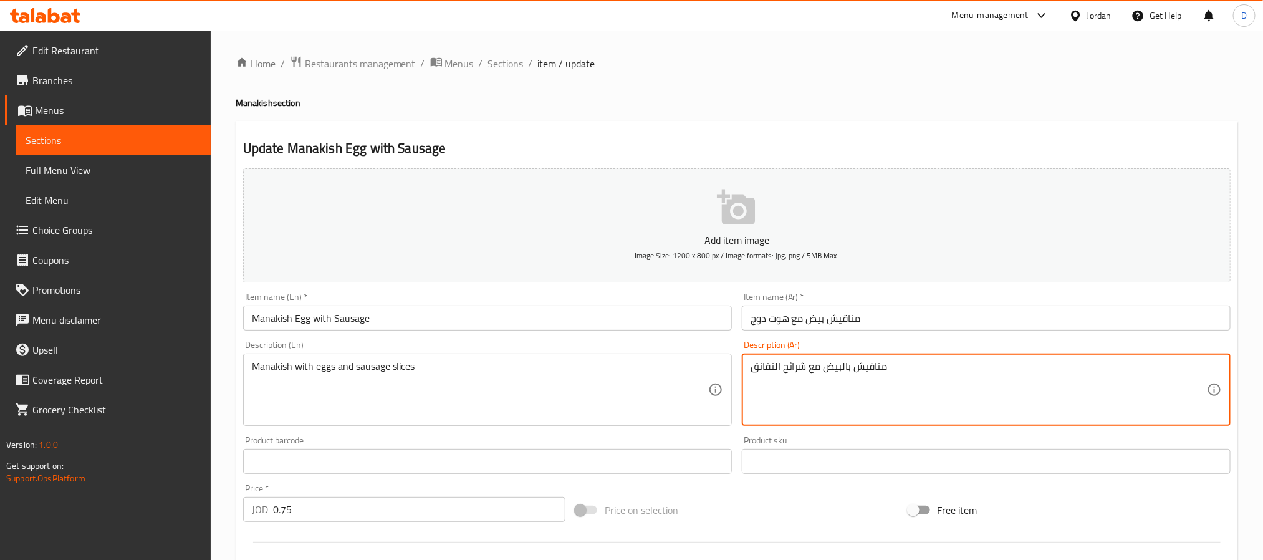
click at [769, 365] on textarea "مناقيش بالبيض مع شرائح النقانق" at bounding box center [979, 389] width 456 height 59
paste textarea "هوت دوج"
type textarea "مناقيش بالبيض مع شرائح هوت دوج"
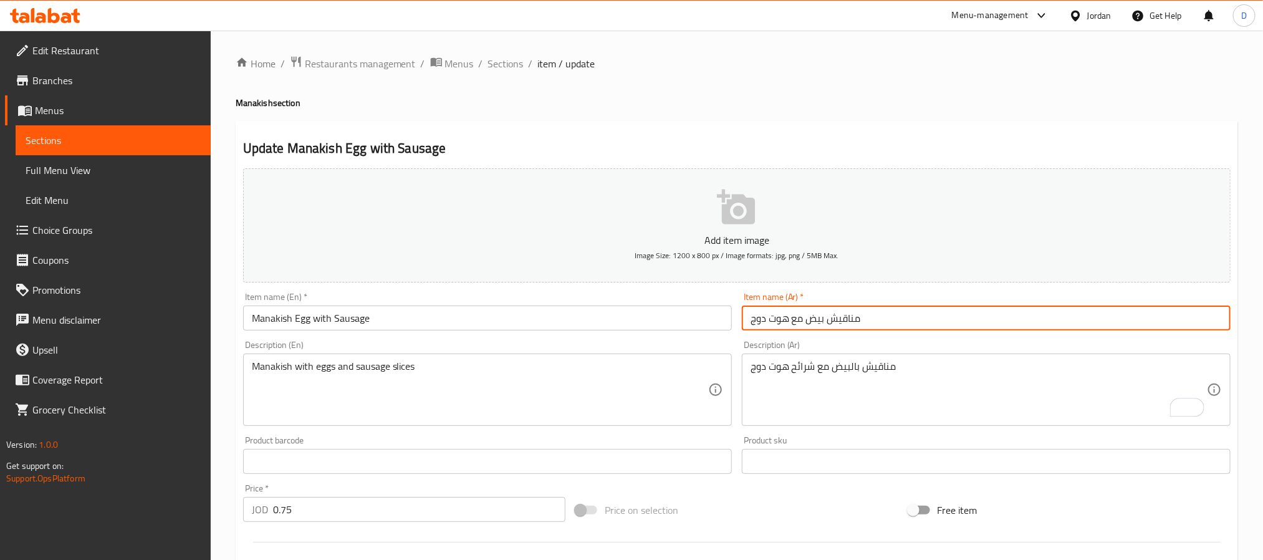
click at [937, 316] on input "مناقيش بيض مع هوت دوج" at bounding box center [986, 318] width 489 height 25
drag, startPoint x: 496, startPoint y: 62, endPoint x: 457, endPoint y: 12, distance: 63.1
click at [496, 62] on span "Sections" at bounding box center [506, 63] width 36 height 15
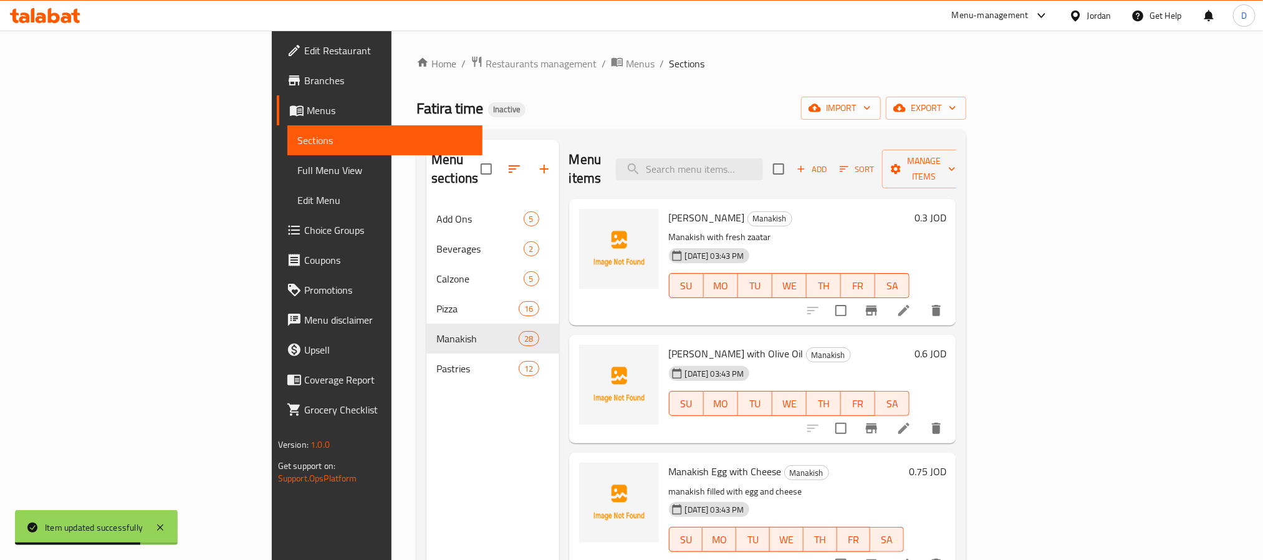
click at [848, 361] on div "08-10-2025 03:43 PM SU MO TU WE TH FR SA" at bounding box center [789, 394] width 251 height 67
click at [715, 335] on div "Zaatar Manakish with Olive Oil Manakish 08-10-2025 03:43 PM SU MO TU WE TH FR S…" at bounding box center [762, 389] width 387 height 108
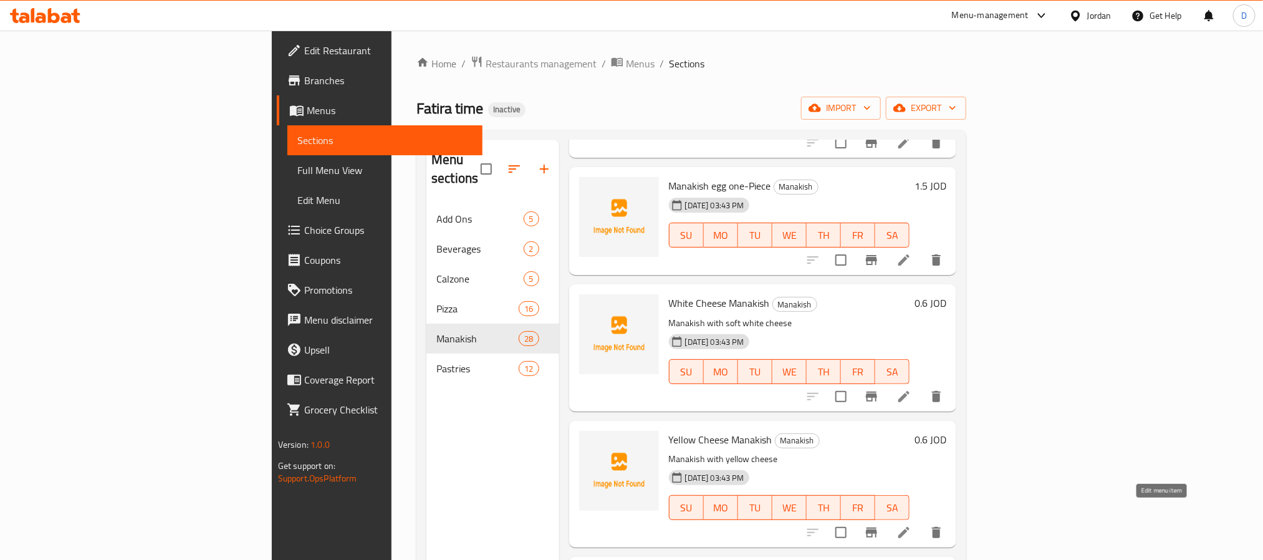
click at [912, 525] on icon at bounding box center [904, 532] width 15 height 15
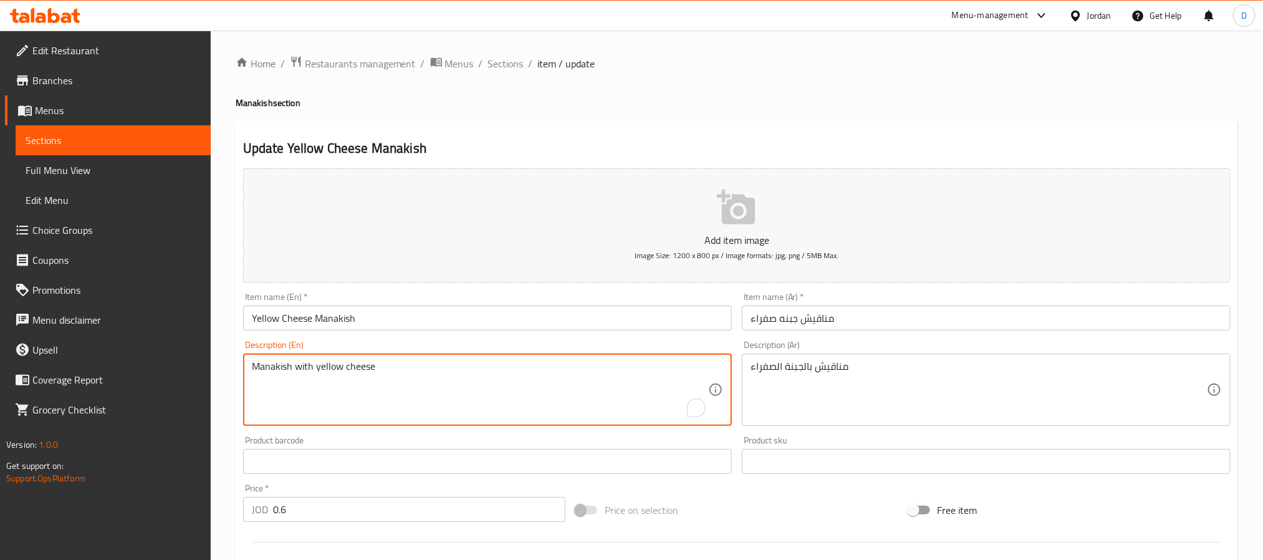
click at [519, 385] on textarea "Manakish with yellow cheese" at bounding box center [480, 389] width 456 height 59
paste textarea "A traditional Middle Eastern flatbread topped with yellow cheese."
type textarea "A traditional Middle Eastern flatbread topped with yellow cheese."
click at [827, 369] on textarea "مناقيش بالجبنة الصفراء" at bounding box center [979, 389] width 456 height 59
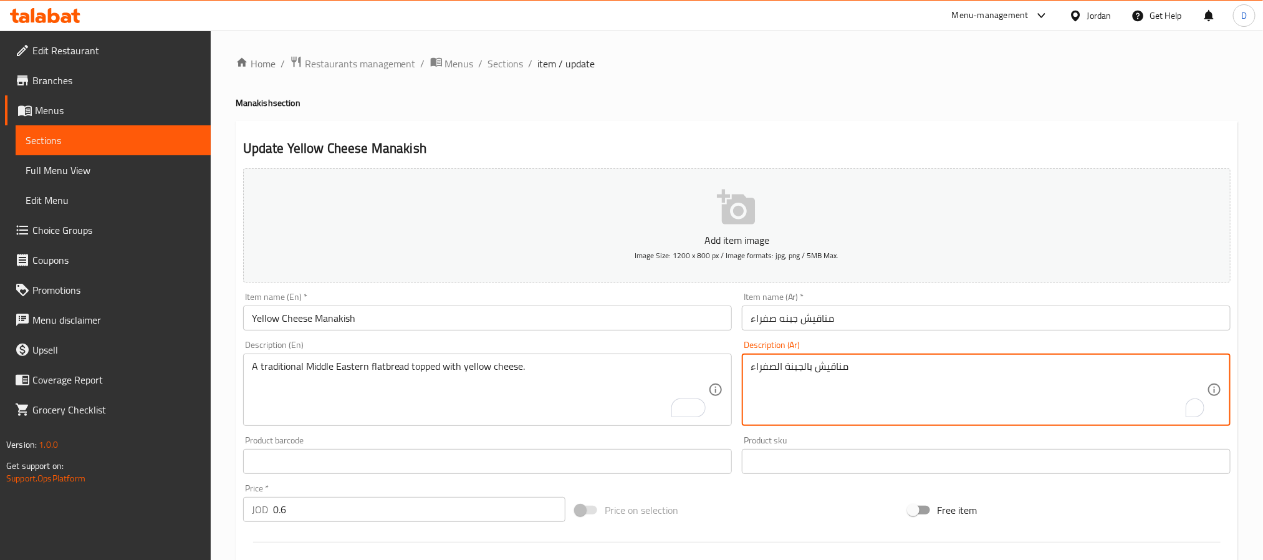
click at [827, 369] on textarea "مناقيش بالجبنة الصفراء" at bounding box center [979, 389] width 456 height 59
paste textarea "خبز شرق أوسطي تقليدي مغطى بالجبن الأصفر."
type textarea "خبز شرق أوسطي تقليدي مغطى بالجبن الأصفر."
click at [876, 307] on input "مناقيش جبنه صفراء" at bounding box center [986, 318] width 489 height 25
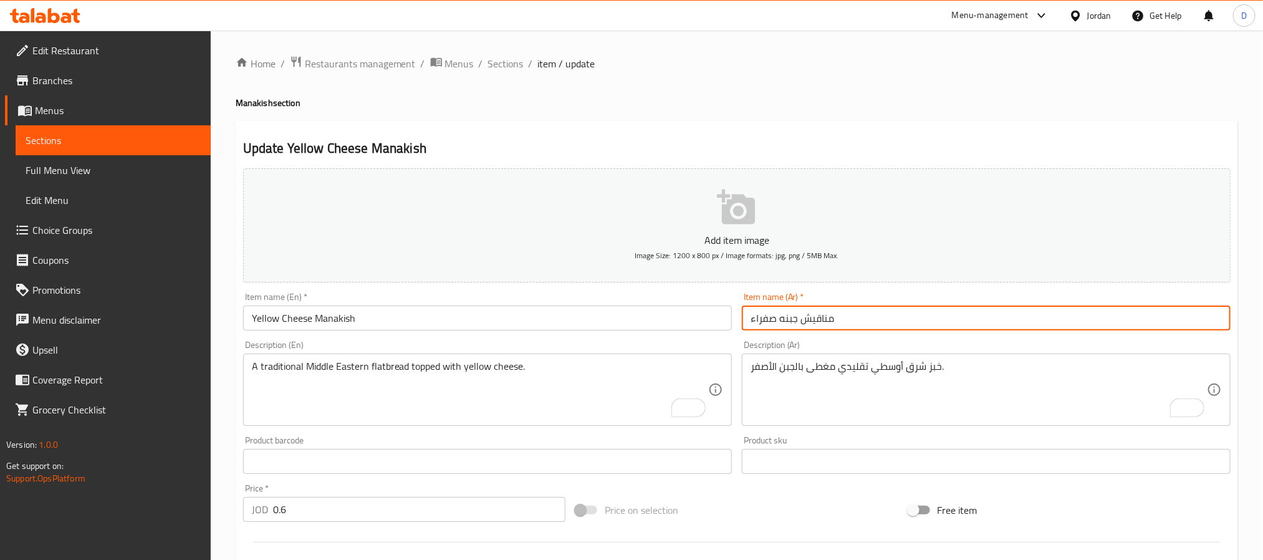
drag, startPoint x: 509, startPoint y: 60, endPoint x: 430, endPoint y: 14, distance: 91.4
click at [509, 60] on span "Sections" at bounding box center [506, 63] width 36 height 15
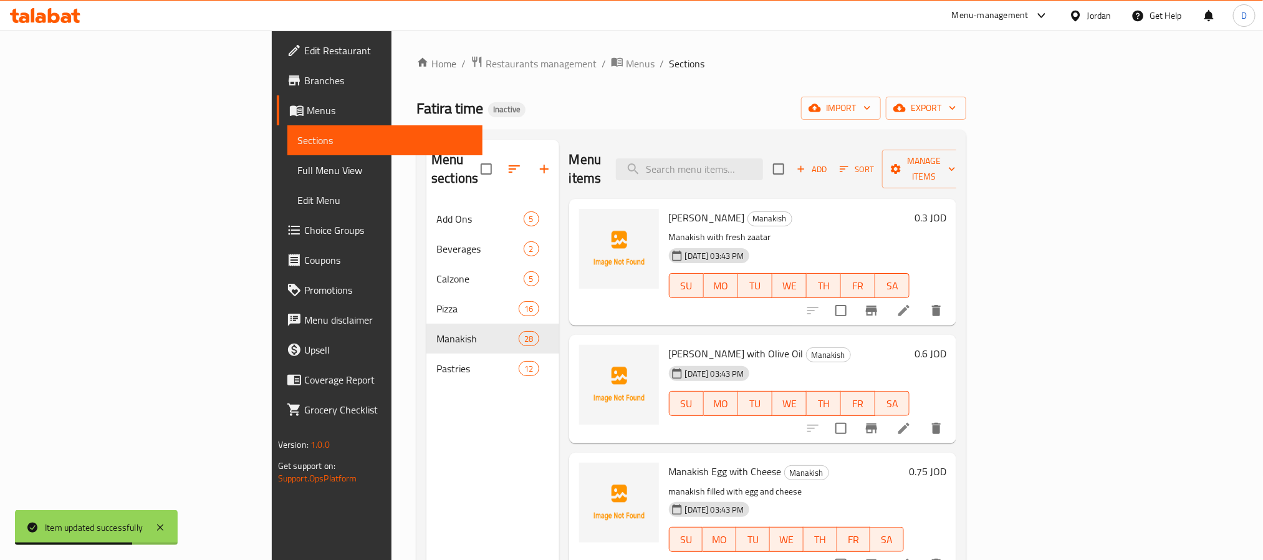
click at [851, 345] on h6 "Zaatar Manakish with Olive Oil Manakish" at bounding box center [789, 353] width 241 height 17
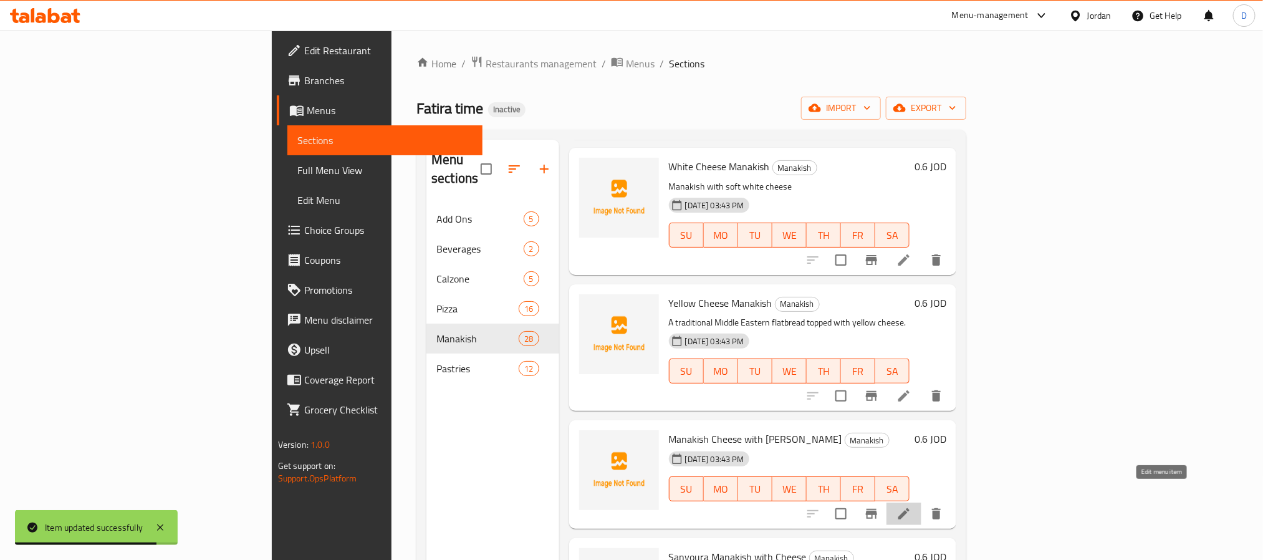
click at [912, 506] on icon at bounding box center [904, 513] width 15 height 15
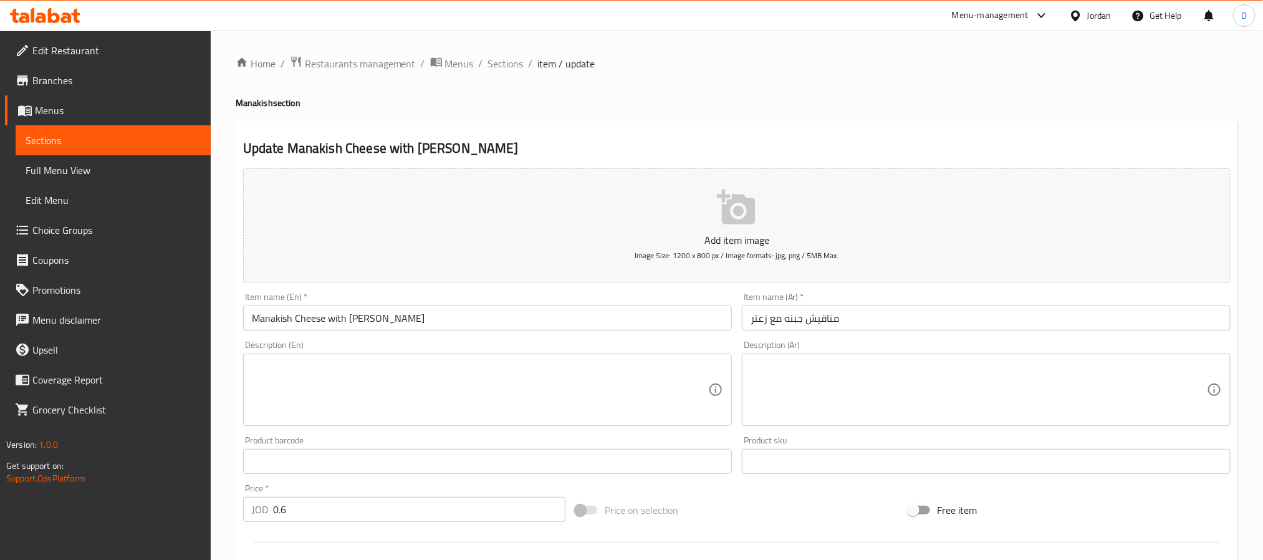
click at [391, 375] on textarea at bounding box center [480, 389] width 456 height 59
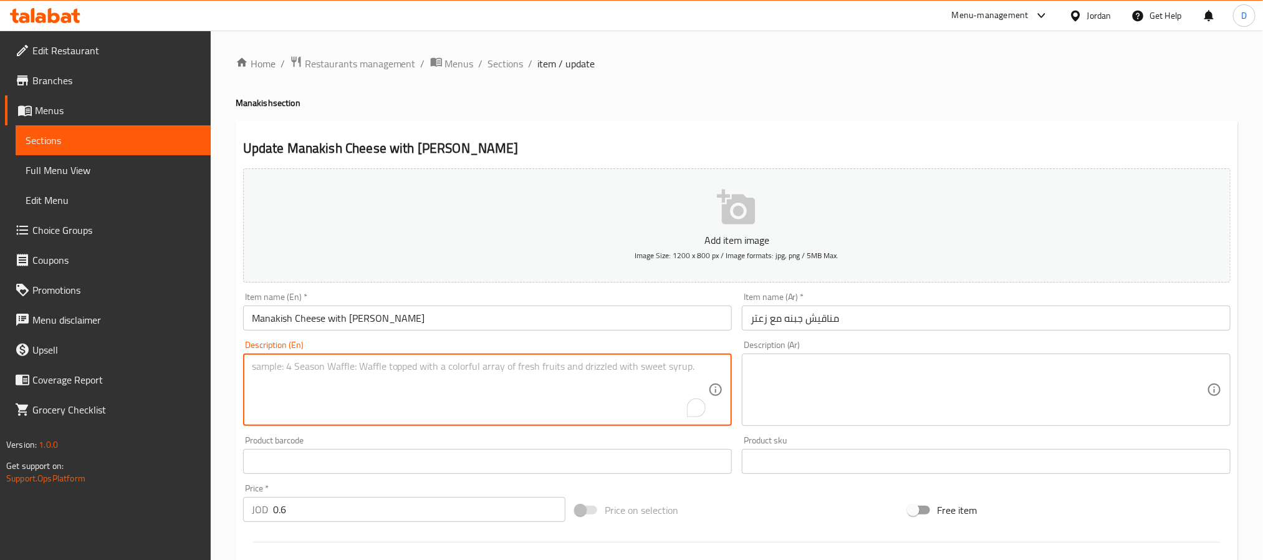
paste textarea "A Lebanese flatbread called manoucheh, topped with thyme and cheese."
type textarea "A Lebanese flatbread called manoucheh, topped with thyme and cheese."
click at [808, 414] on textarea at bounding box center [979, 389] width 456 height 59
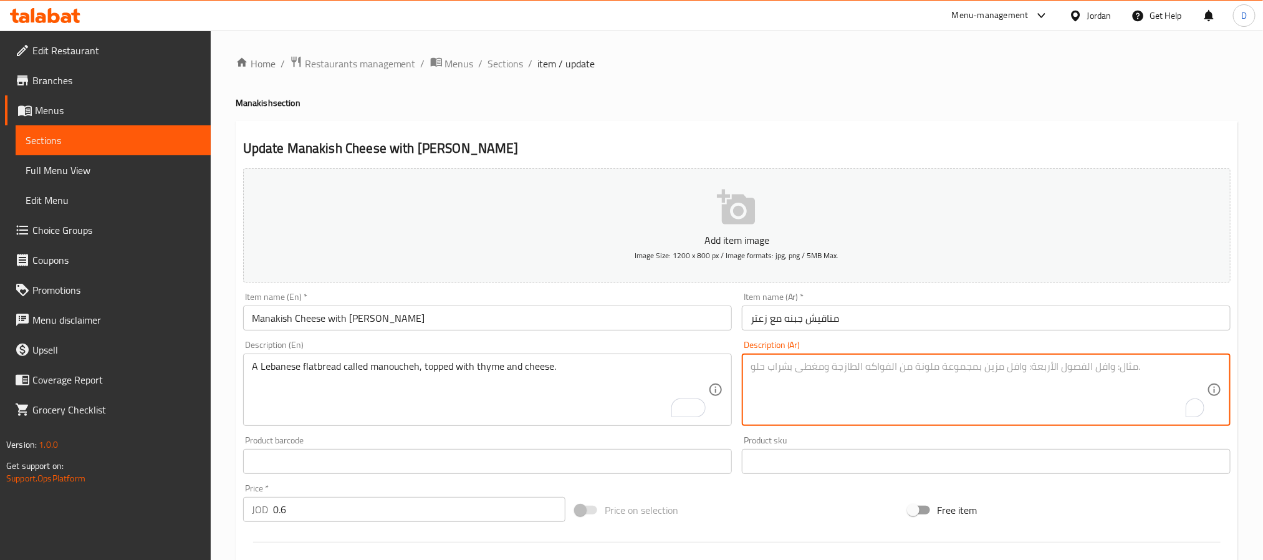
paste textarea "خبز لبناني مسطح يسمى المنقوشة، مغطى بالزعتر والجبن ."
type textarea "خبز لبناني مسطح يسمى المنقوشة، مغطى بالزعتر والجبن ."
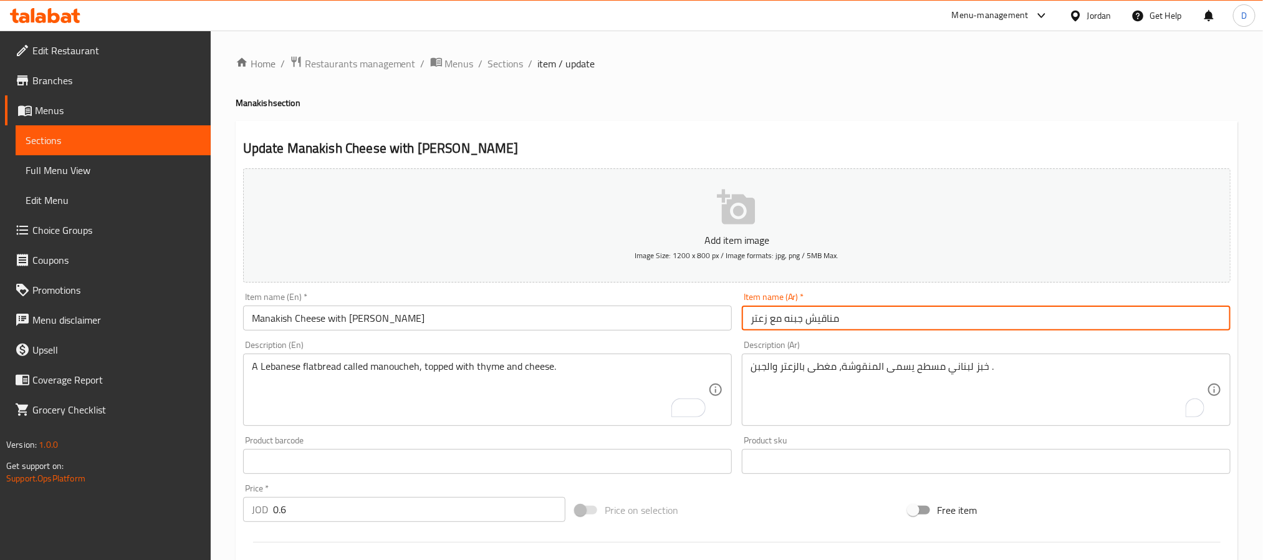
click at [928, 316] on input "مناقيش جبنه مع زعتر" at bounding box center [986, 318] width 489 height 25
click at [367, 317] on input "Manakish Cheese with Zaatar" at bounding box center [487, 318] width 489 height 25
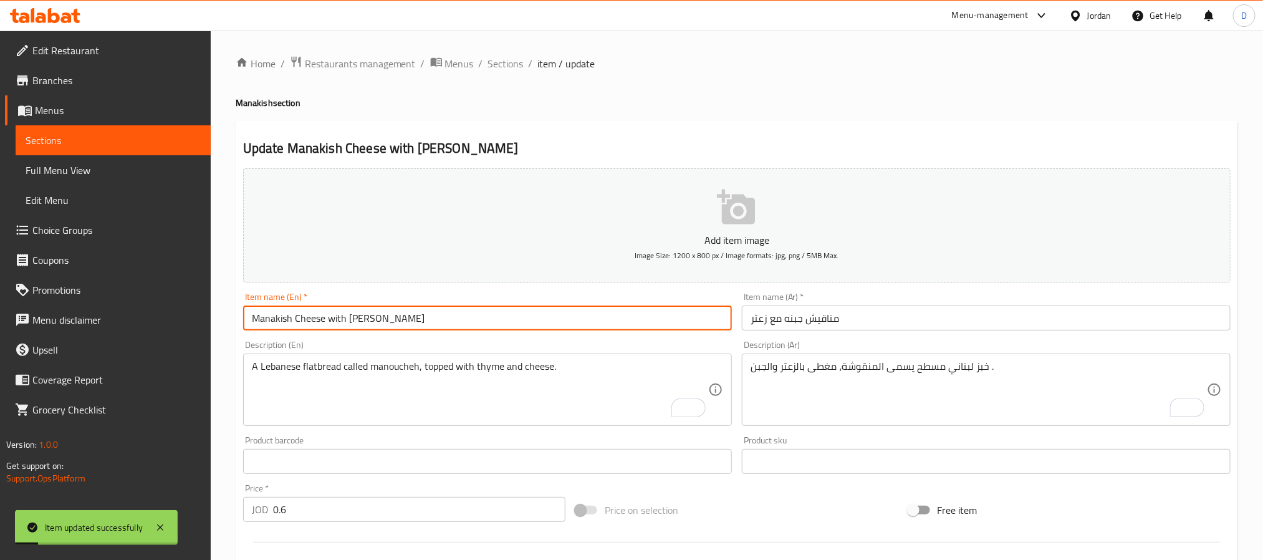
click at [367, 317] on input "Manakish Cheese with Zaatar" at bounding box center [487, 318] width 489 height 25
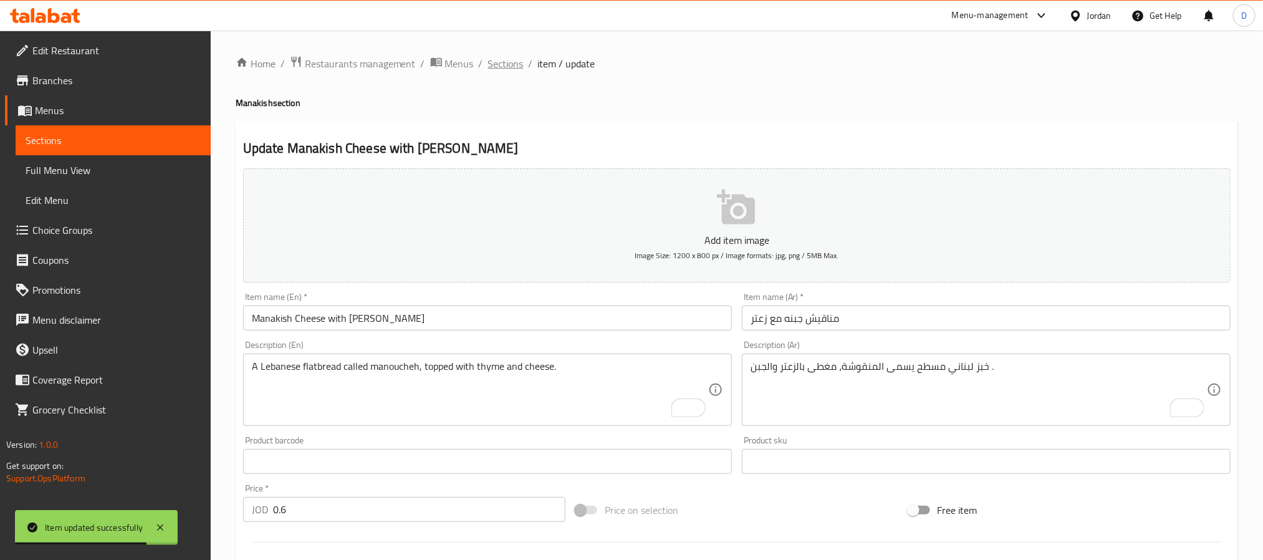
click at [494, 60] on span "Sections" at bounding box center [506, 63] width 36 height 15
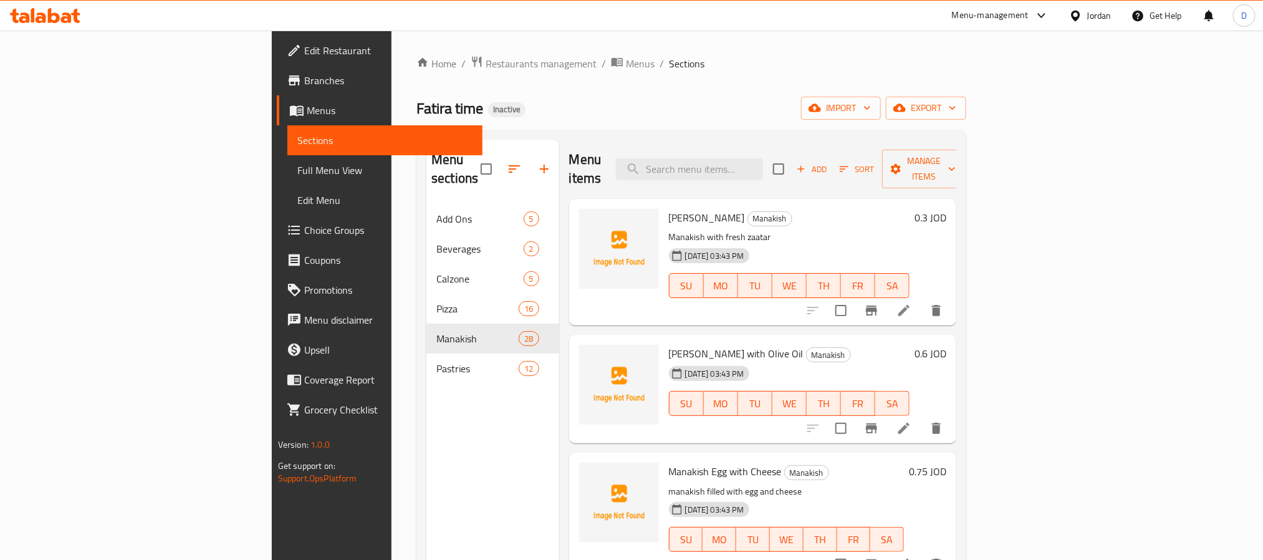
click at [698, 365] on div "[DATE] 03:43 PM" at bounding box center [695, 373] width 63 height 25
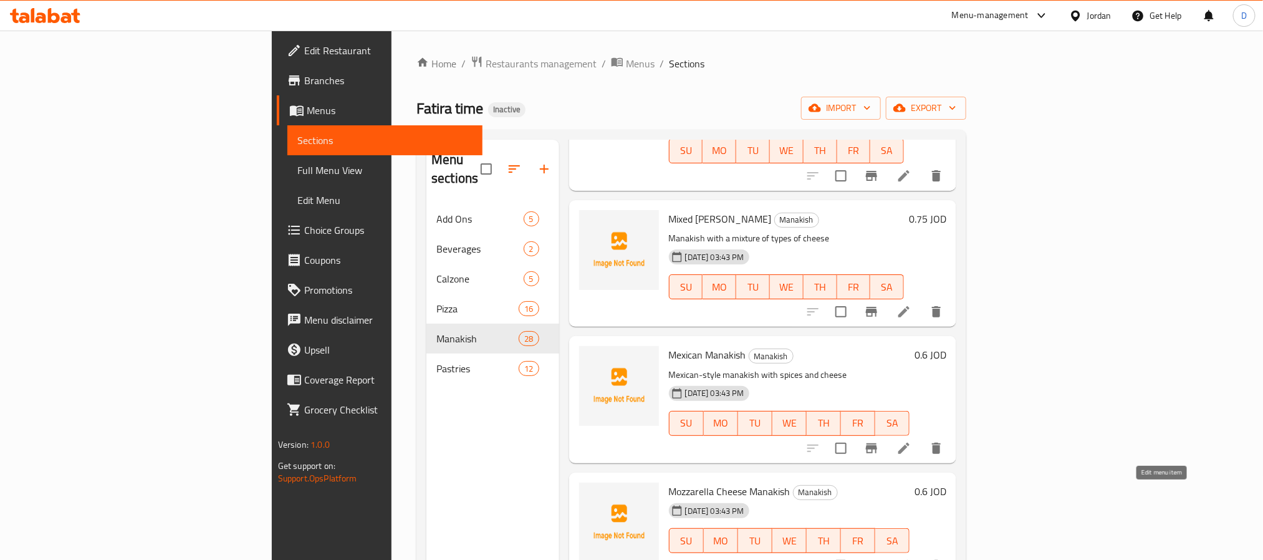
click at [912, 558] on icon at bounding box center [904, 565] width 15 height 15
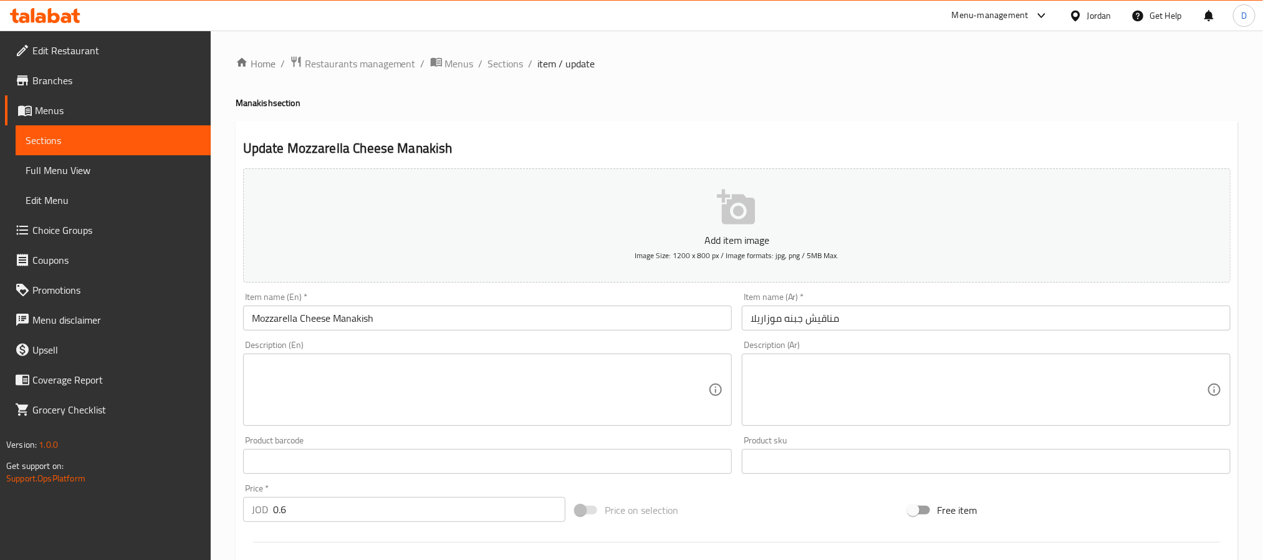
click at [450, 378] on textarea at bounding box center [480, 389] width 456 height 59
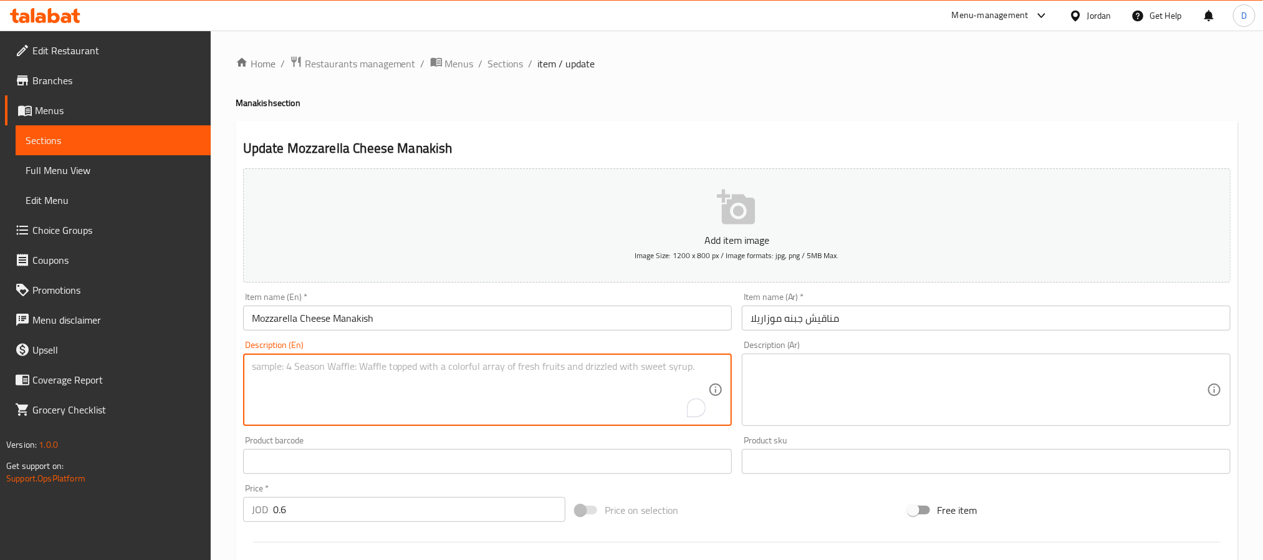
paste textarea "dough, mozzarella cheese, oregano and spices"
type textarea "dough, mozzarella cheese, oregano and spices"
click at [885, 380] on textarea at bounding box center [979, 389] width 456 height 59
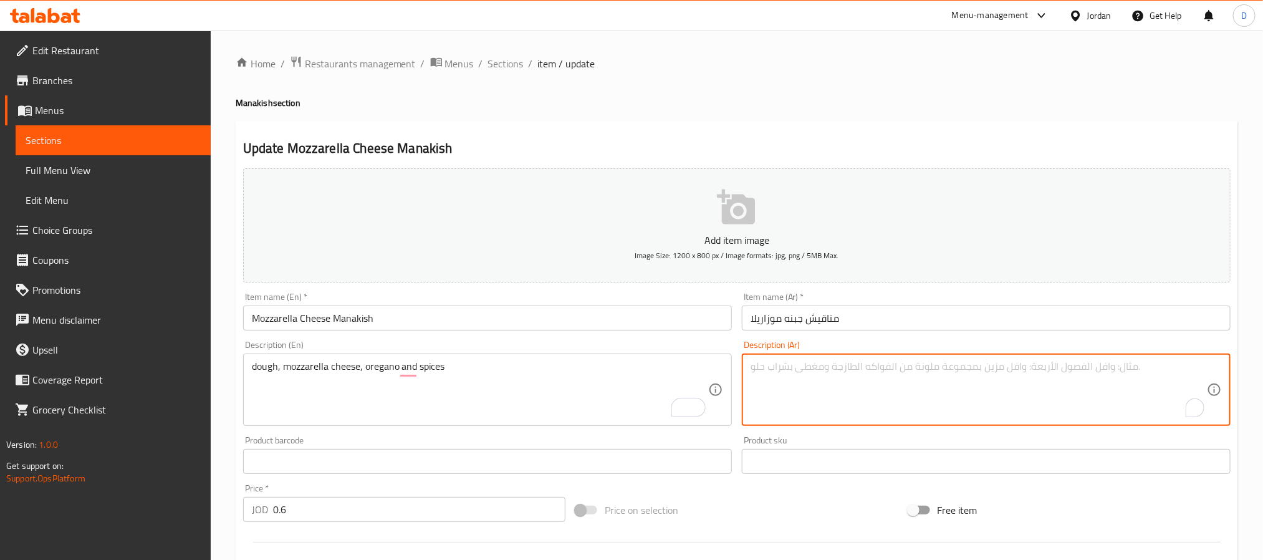
paste textarea "عجينة، جبنة موزاريلا، أوريجانو وبهارات"
type textarea "عجينة، جبنة موزاريلا، أوريجانو وبهارات"
click at [905, 322] on input "مناقيش جبنه موزاريلا" at bounding box center [986, 318] width 489 height 25
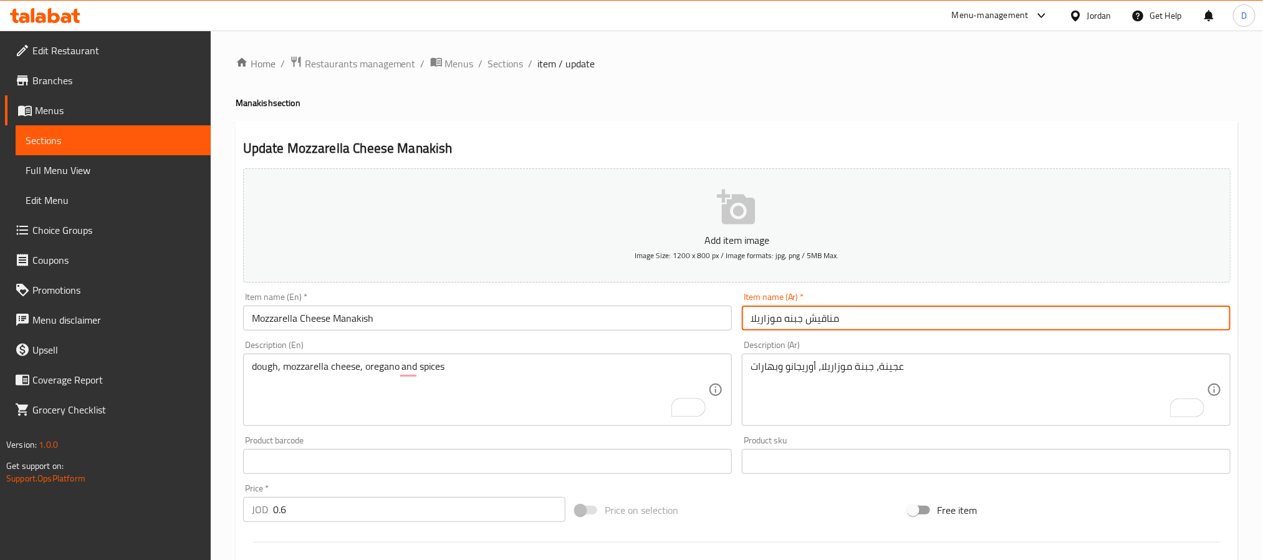
click at [511, 58] on span "Sections" at bounding box center [506, 63] width 36 height 15
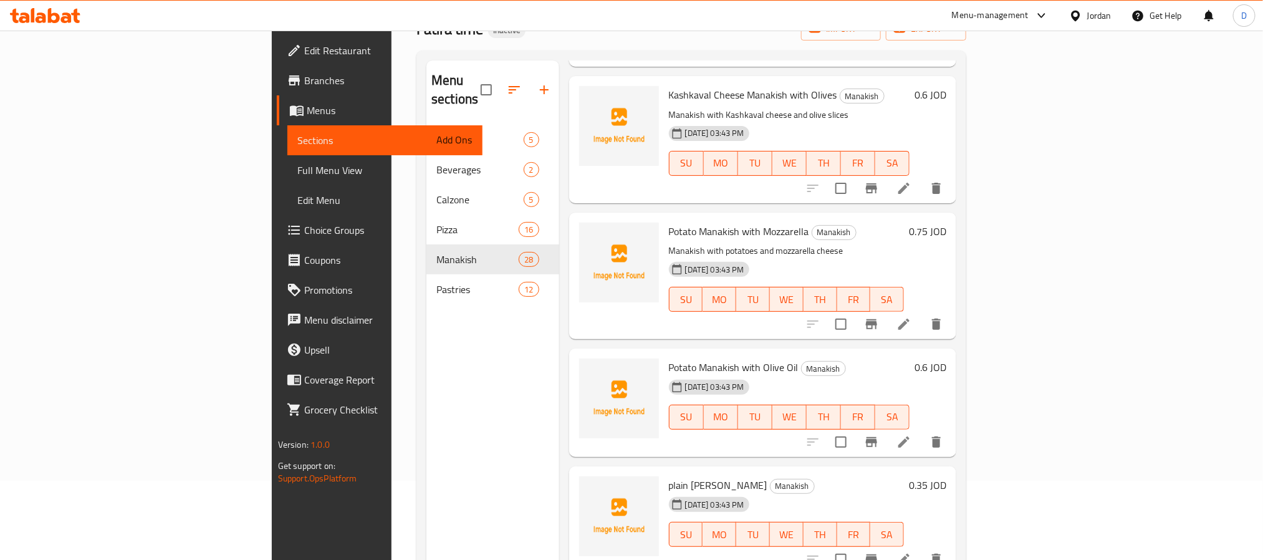
scroll to position [175, 0]
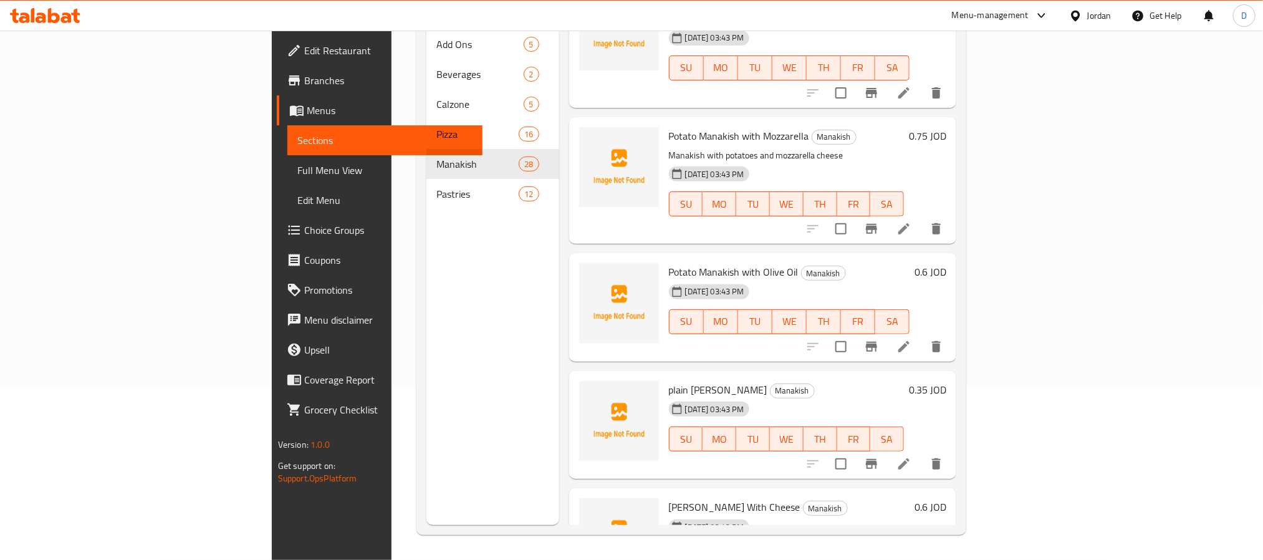
click at [921, 453] on li at bounding box center [904, 464] width 35 height 22
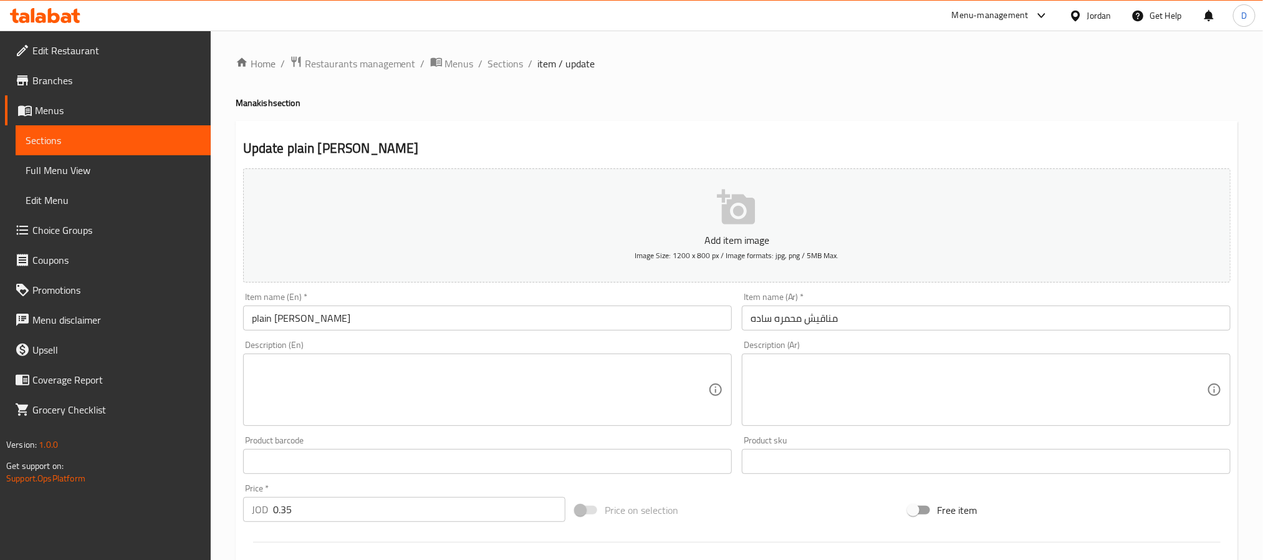
click at [479, 407] on textarea at bounding box center [480, 389] width 456 height 59
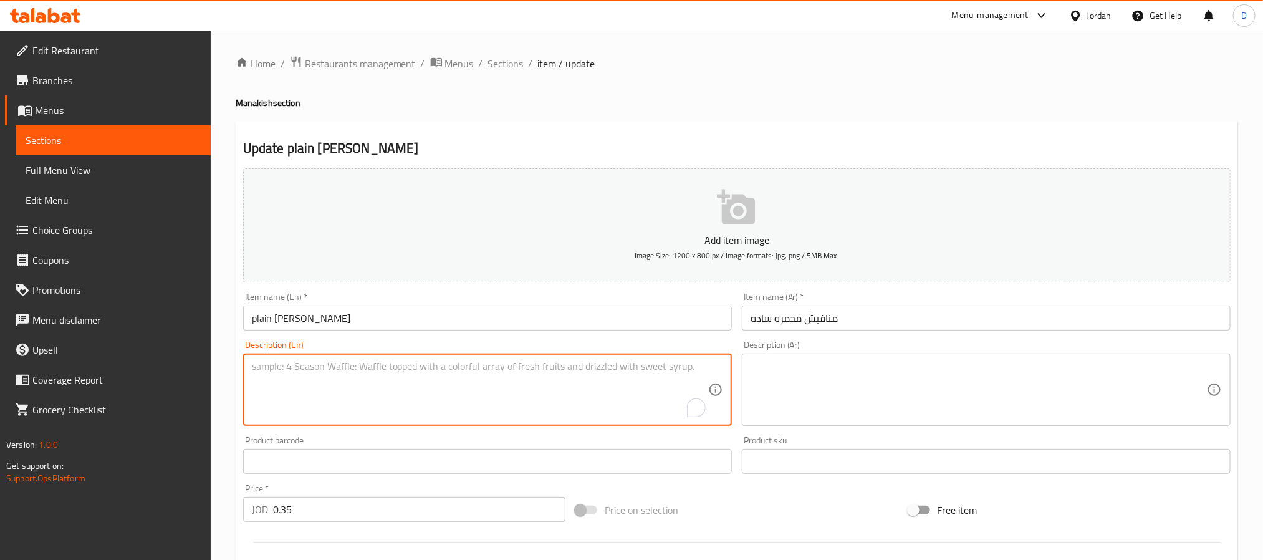
paste textarea "A flatbread topped with a spicy red pepper and walnut dip, providing a spicy an…"
type textarea "A flatbread topped with a spicy red pepper and walnut dip, providing a spicy an…"
click at [887, 397] on textarea at bounding box center [979, 389] width 456 height 59
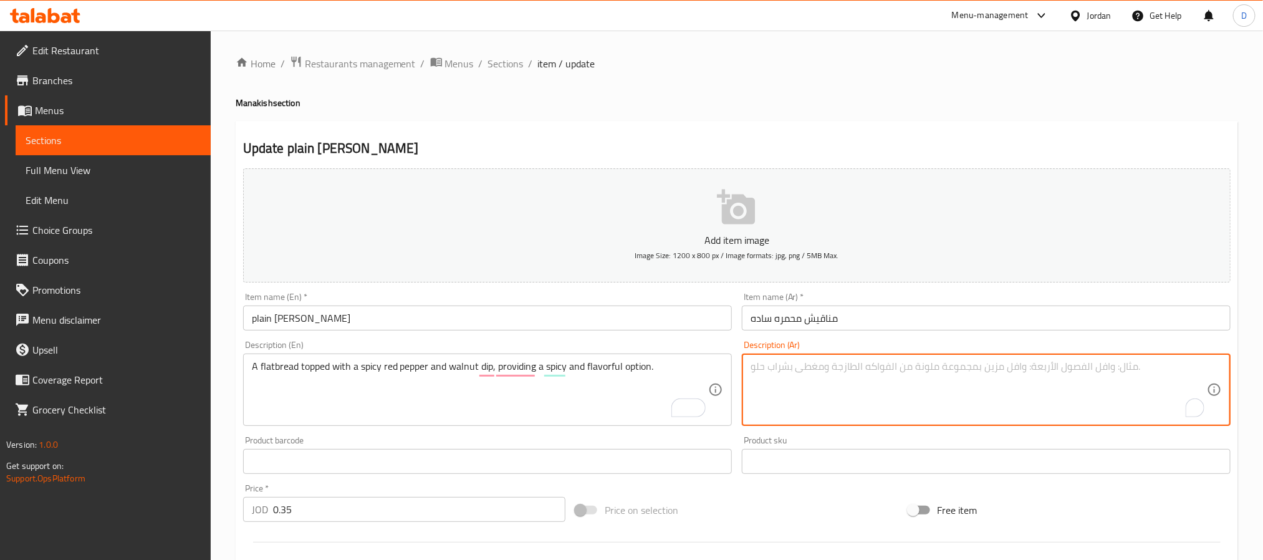
paste textarea "خبز مسطح مغطى بفلفل أحمر حار وصلصة الجوز ، مما يوفر خيارًا حارًا ولذيذًا."
type textarea "خبز مسطح مغطى بفلفل أحمر حار وصلصة الجوز ، مما يوفر خيارًا حارًا ولذيذًا."
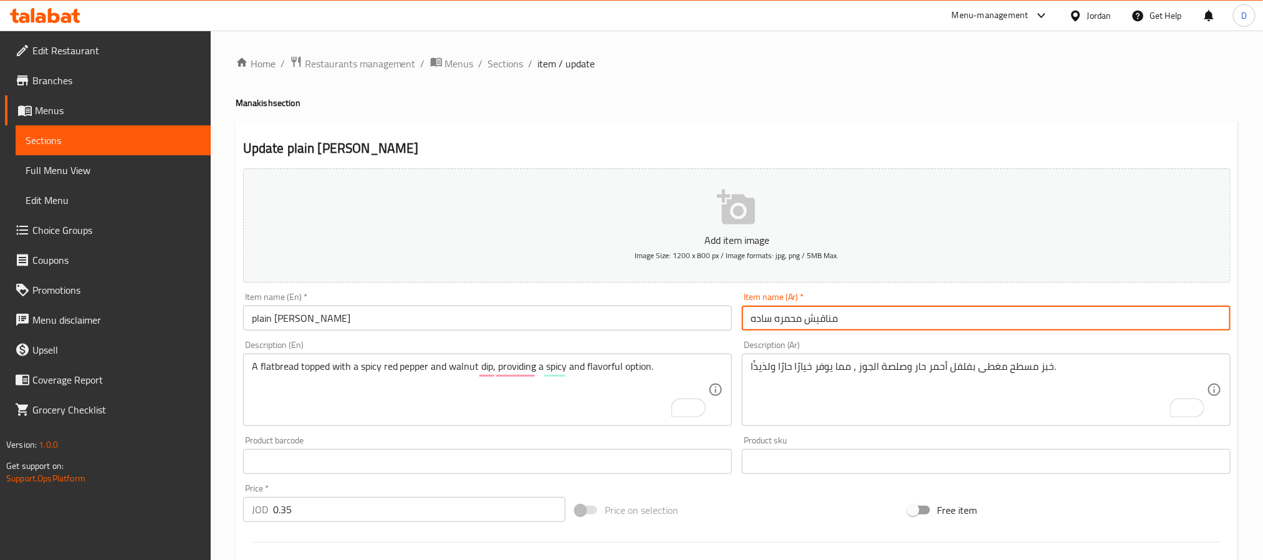
click at [898, 315] on input "مناقيش محمره ساده" at bounding box center [986, 318] width 489 height 25
click at [494, 60] on span "Sections" at bounding box center [506, 63] width 36 height 15
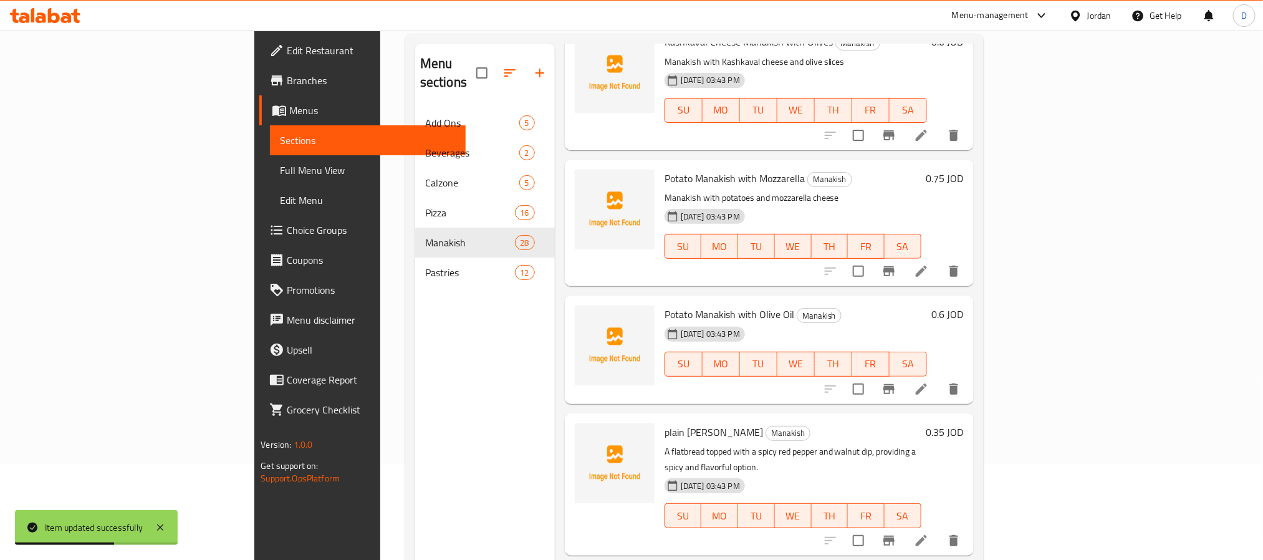
scroll to position [175, 0]
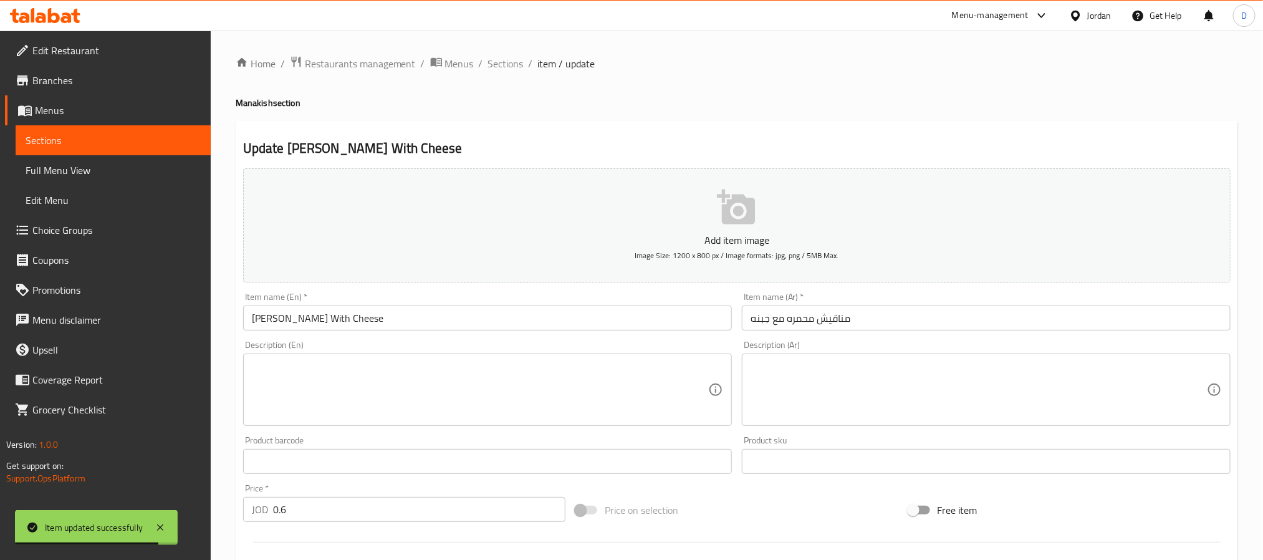
click at [442, 389] on textarea at bounding box center [480, 389] width 456 height 59
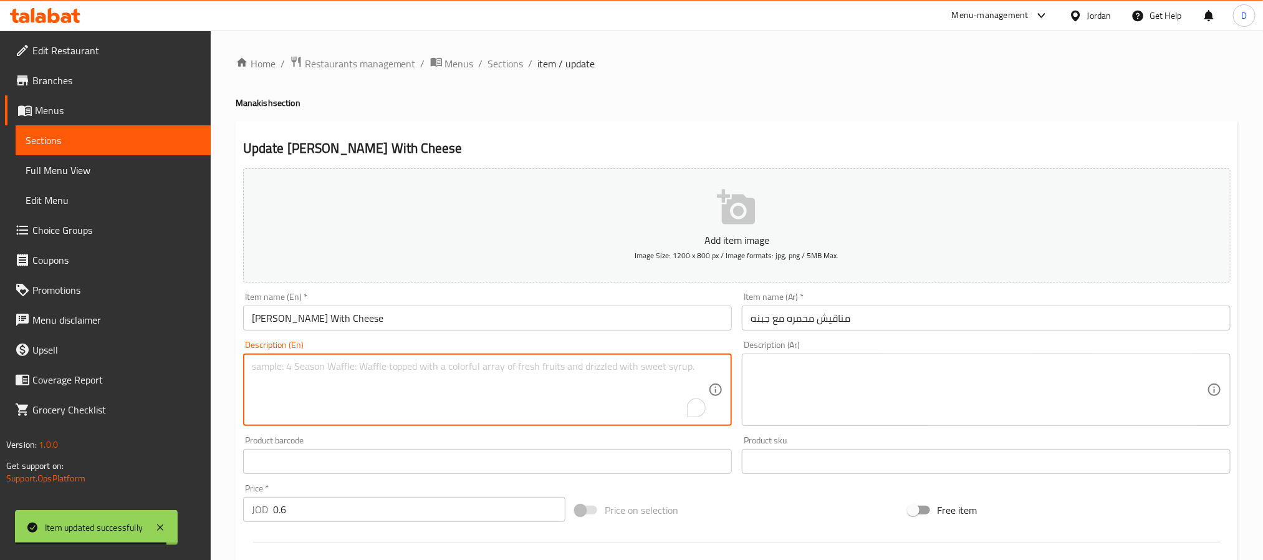
paste textarea "Flatbread Manoucheh topped with muhammara and cheese"
type textarea "Flatbread Manoucheh topped with muhammara and cheese"
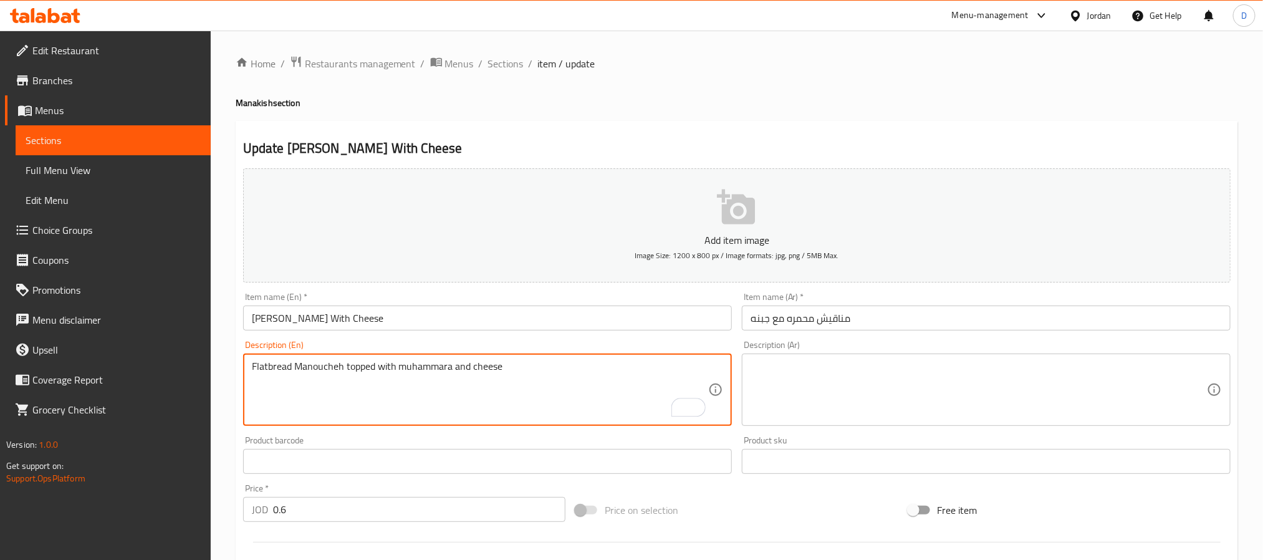
click at [863, 363] on textarea at bounding box center [979, 389] width 456 height 59
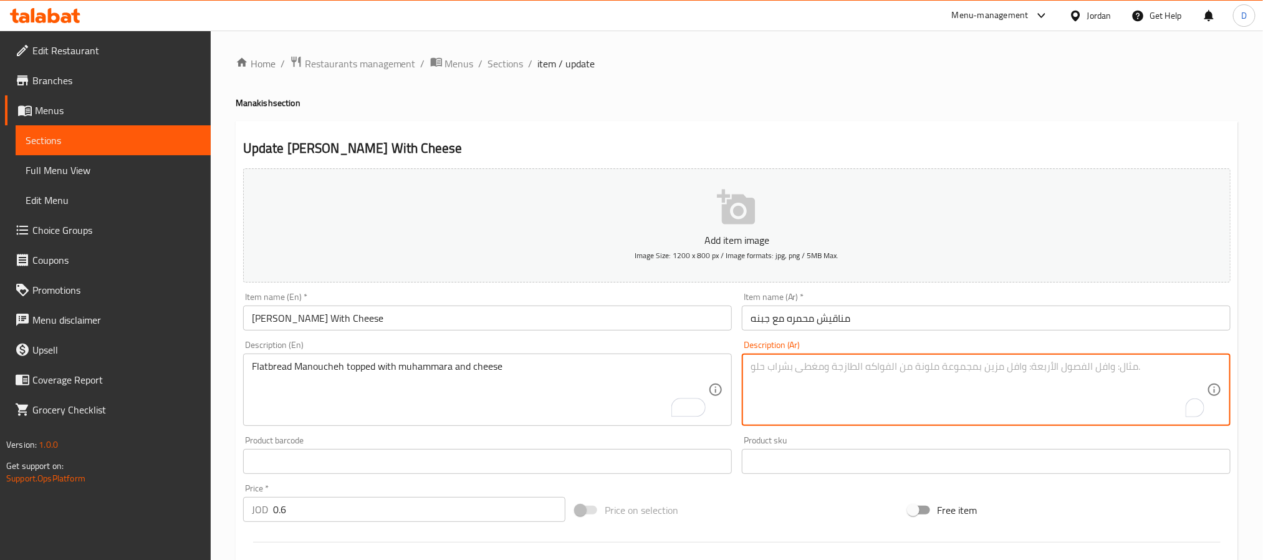
paste textarea "منقوشة خبز مسطح مع محمرة و جبنة"
type textarea "منقوشة خبز مسطح مع محمرة و جبنة"
click at [894, 316] on input "مناقيش محمره مع جبنه" at bounding box center [986, 318] width 489 height 25
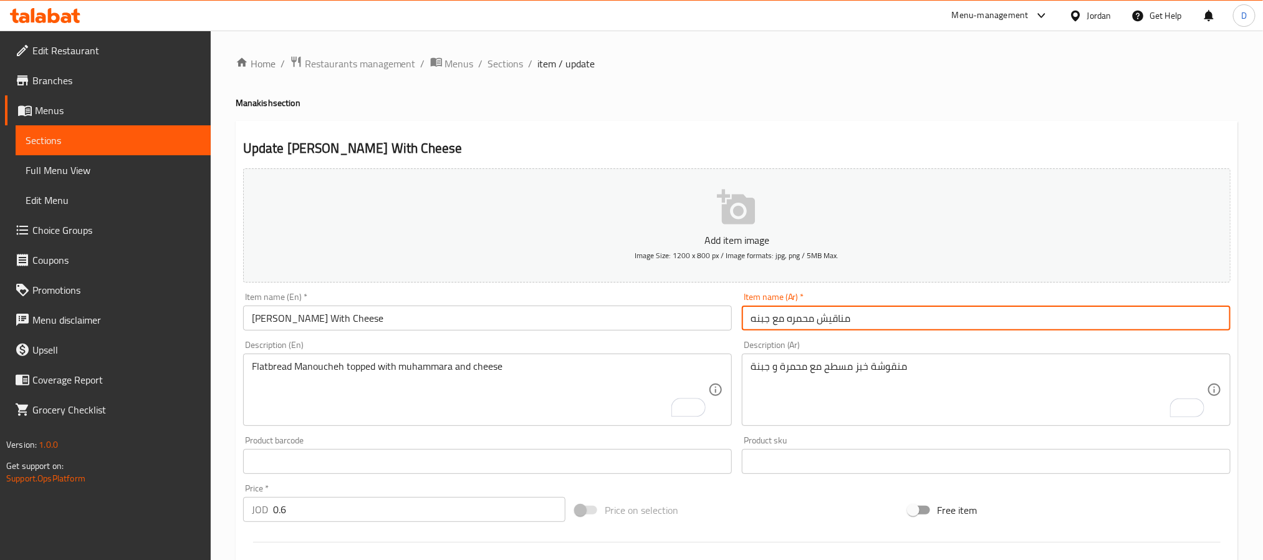
click at [511, 56] on span "Sections" at bounding box center [506, 63] width 36 height 15
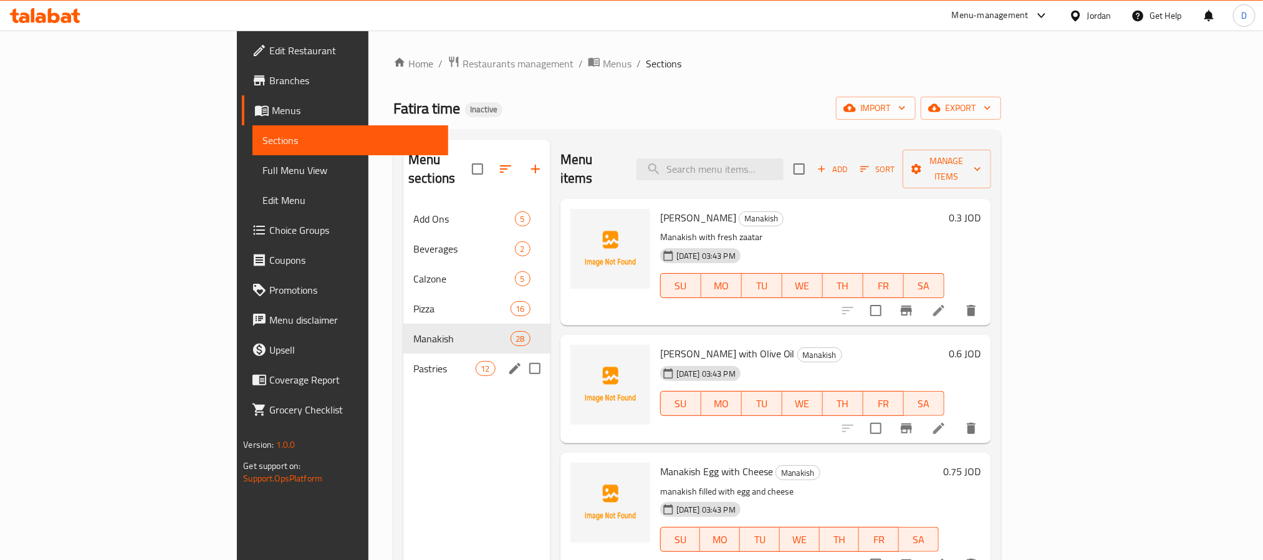
click at [413, 361] on span "Pastries" at bounding box center [444, 368] width 62 height 15
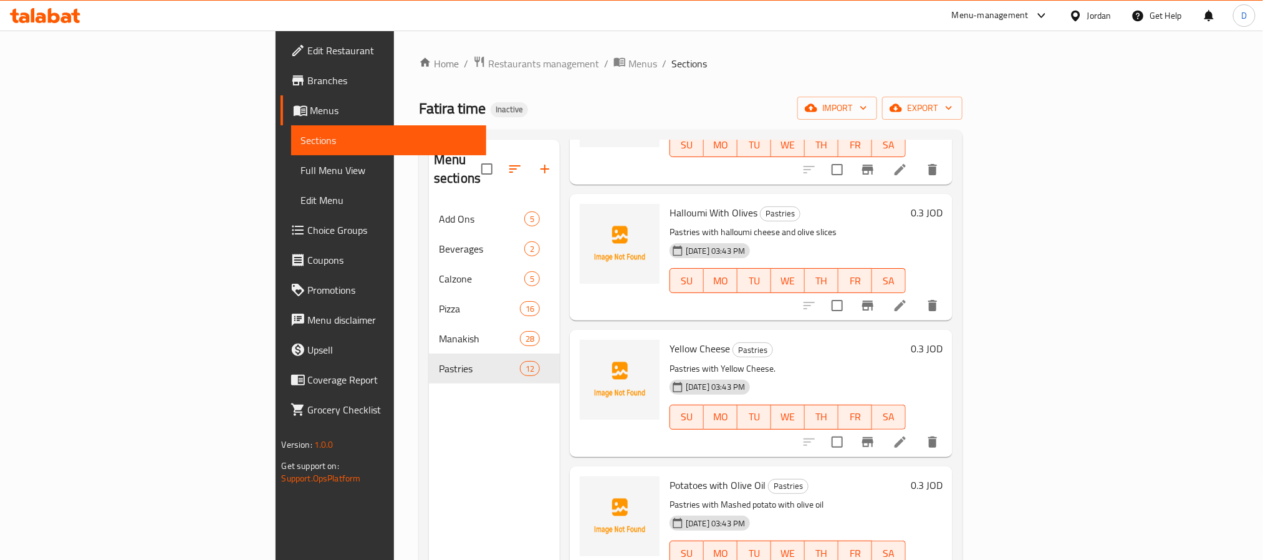
scroll to position [281, 0]
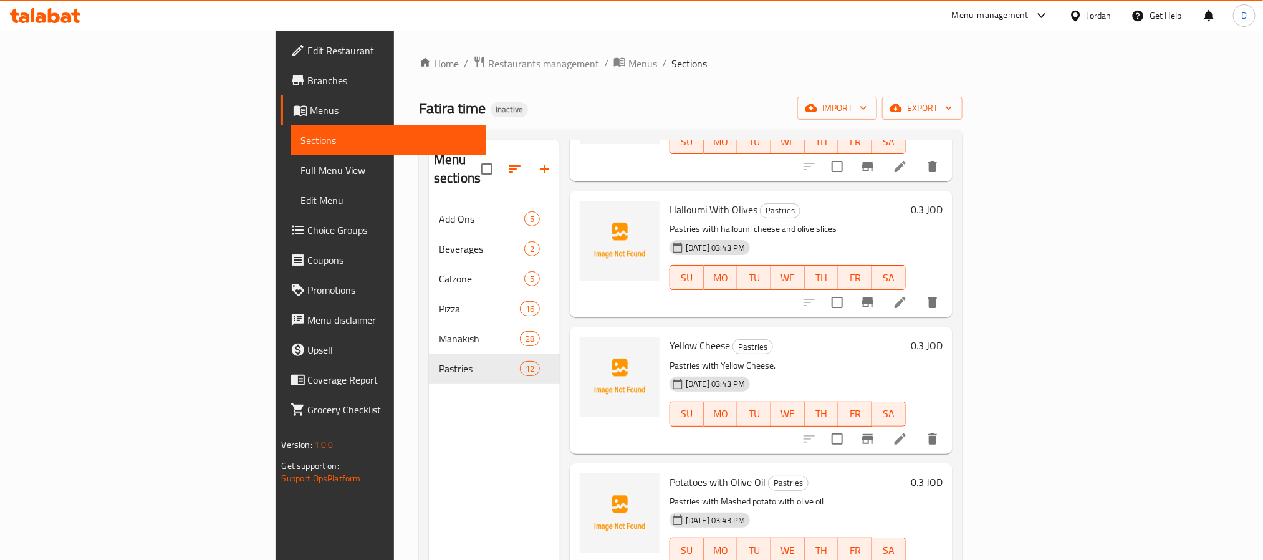
click at [908, 431] on icon at bounding box center [900, 438] width 15 height 15
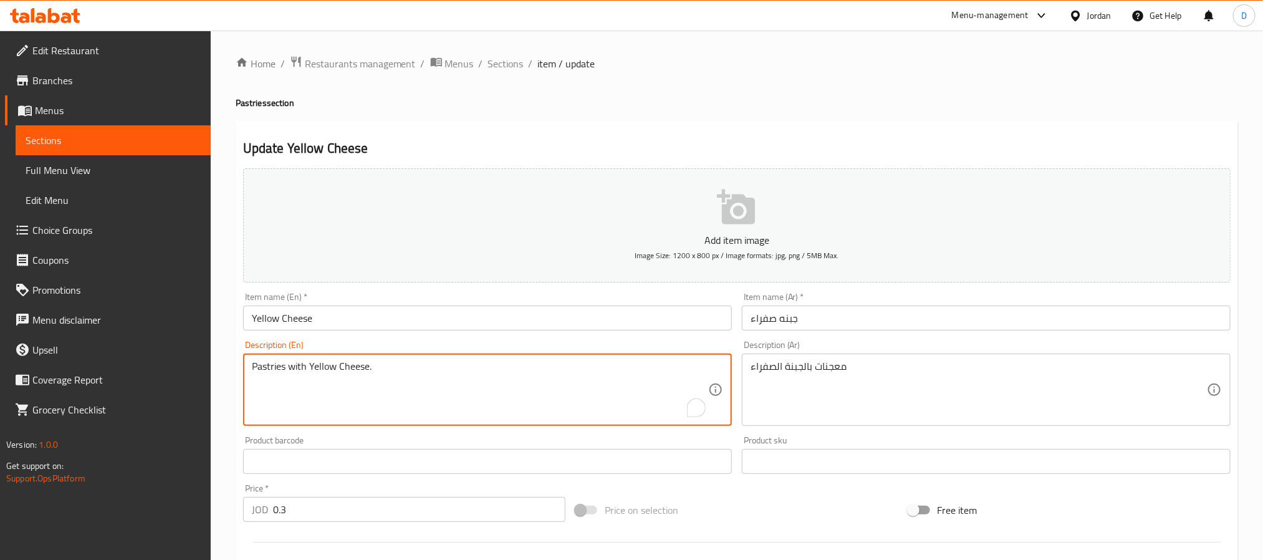
click at [368, 368] on textarea "Pastries with Yellow Cheese." at bounding box center [480, 389] width 456 height 59
paste textarea "yellow cheese fillings"
type textarea "Pastries with yellow cheese fillings."
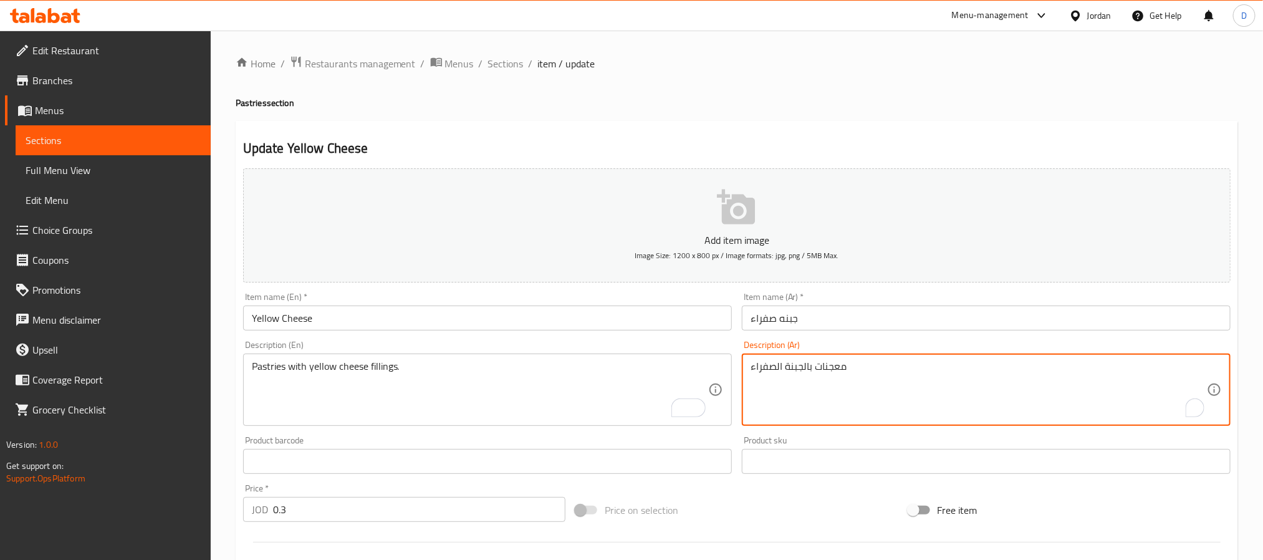
click at [809, 370] on textarea "معجنات بالجبنة الصفراء" at bounding box center [979, 389] width 456 height 59
paste textarea "بنة صفراء ، معجنات بحشوات جبنة صفراء."
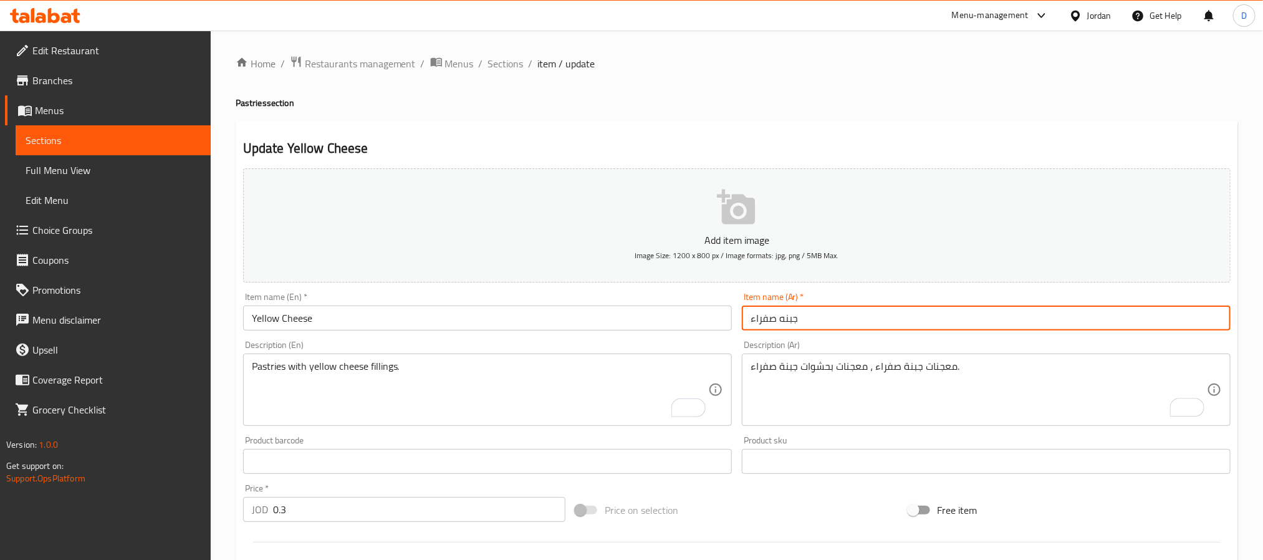
click at [878, 317] on input "جبنه صفراء" at bounding box center [986, 318] width 489 height 25
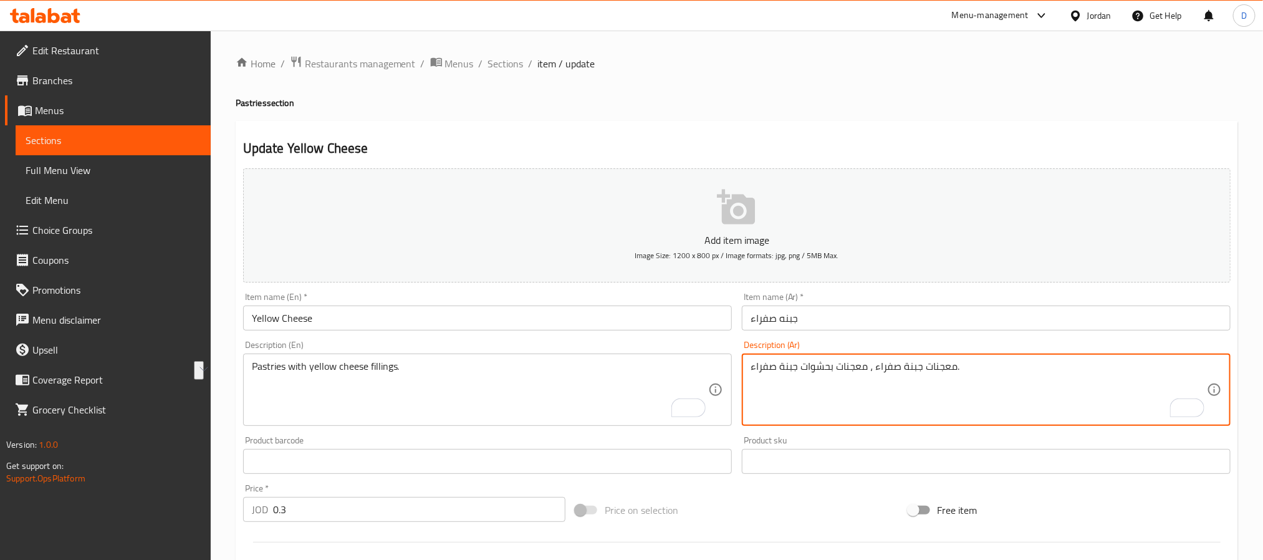
drag, startPoint x: 876, startPoint y: 368, endPoint x: 956, endPoint y: 367, distance: 79.8
click at [956, 367] on textarea "معجنات جبنة صفراء ، معجنات بحشوات جبنة صفراء." at bounding box center [979, 389] width 456 height 59
type textarea "، معجنات بحشوات جبنة صفراء."
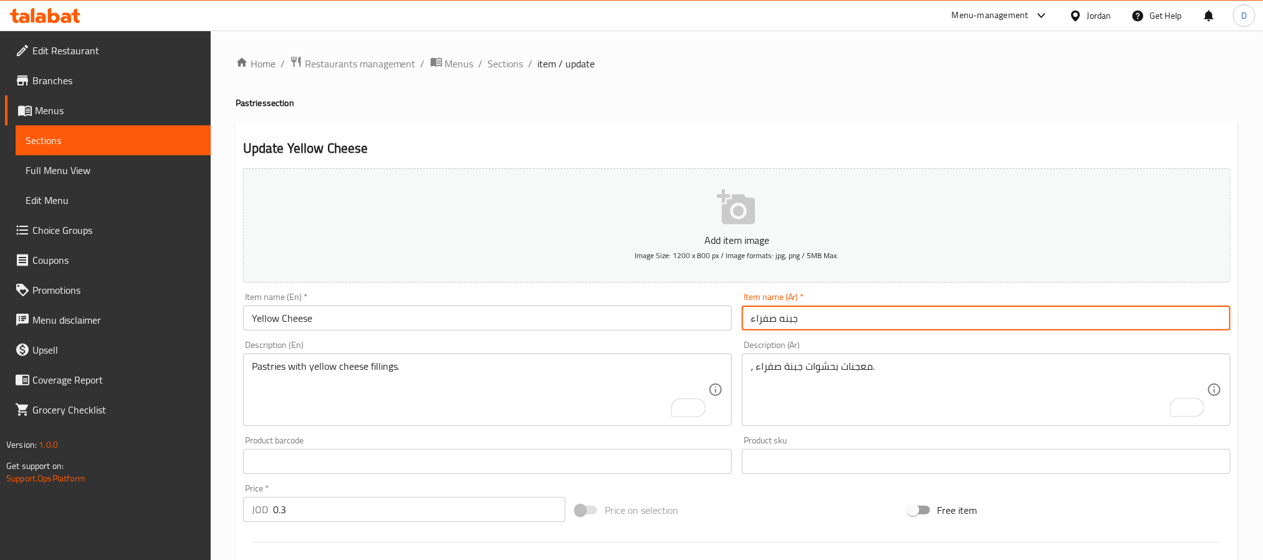
click at [960, 317] on input "جبنه صفراء" at bounding box center [986, 318] width 489 height 25
drag, startPoint x: 512, startPoint y: 72, endPoint x: 387, endPoint y: 1, distance: 144.1
click at [512, 71] on span "Sections" at bounding box center [506, 63] width 36 height 15
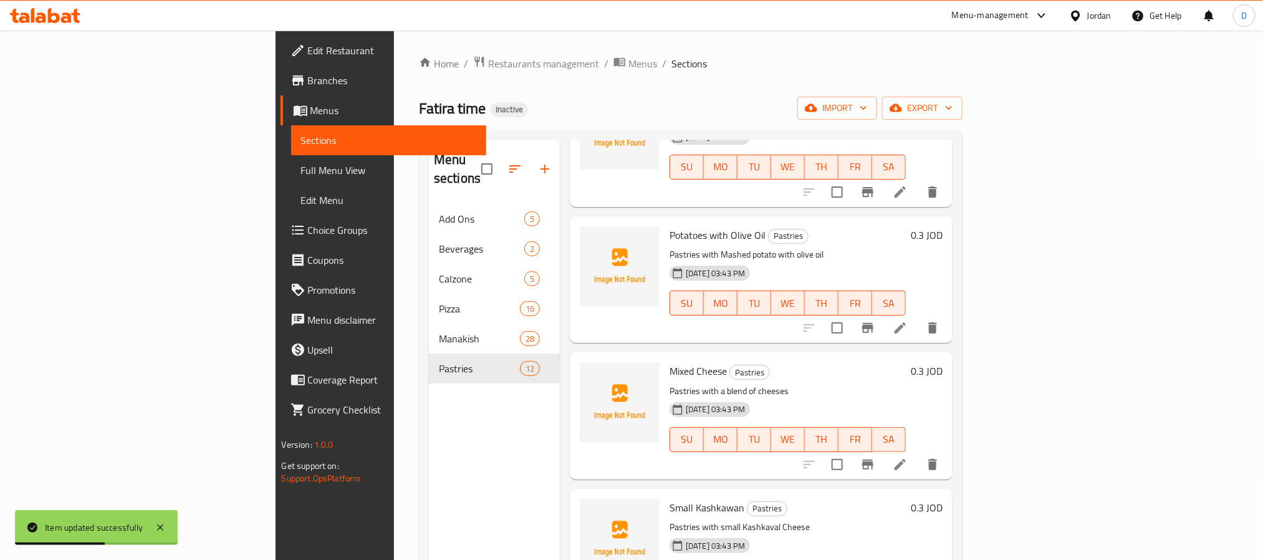
scroll to position [561, 0]
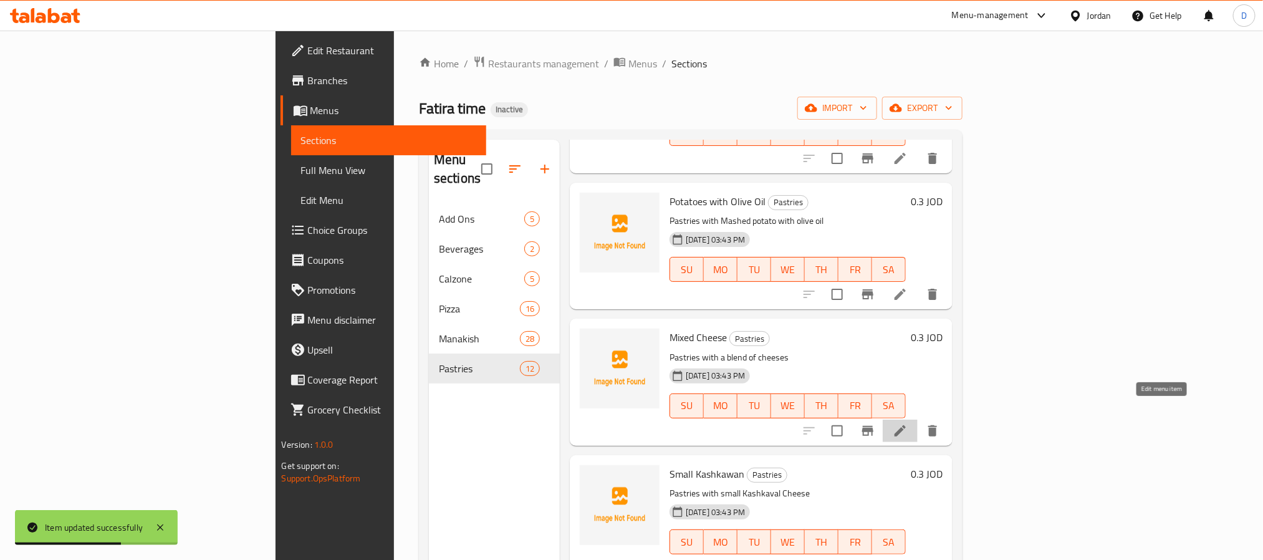
click at [908, 423] on icon at bounding box center [900, 430] width 15 height 15
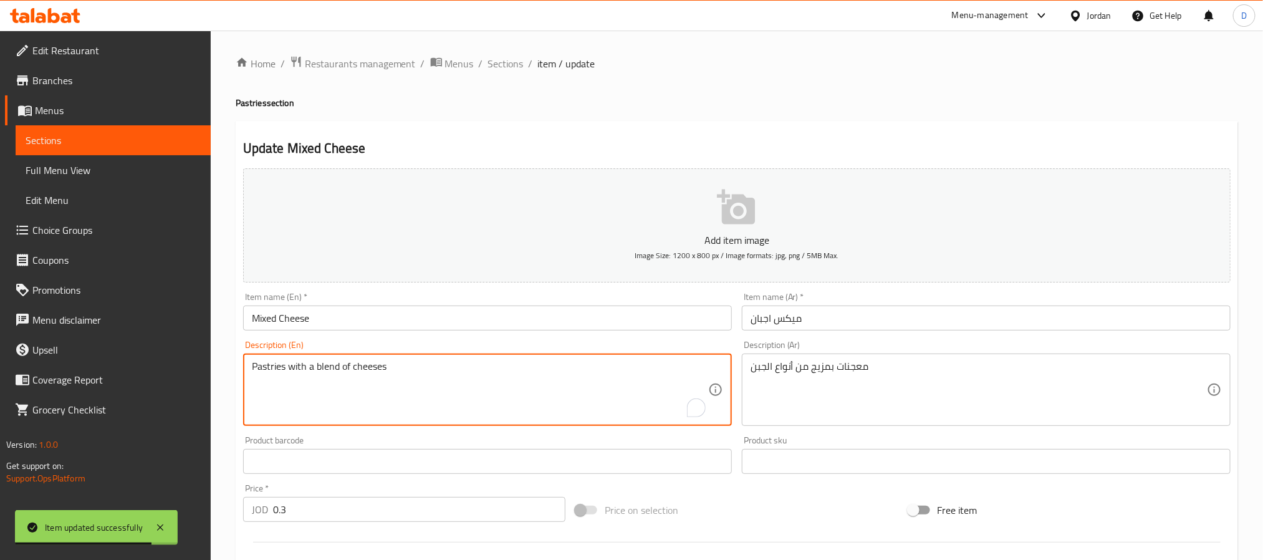
click at [367, 363] on textarea "Pastries with a blend of cheeses" at bounding box center [480, 389] width 456 height 59
paste textarea "Assorted Mix Cheese, flour and butter"
type textarea "Assorted Mix Cheese, flour and butter"
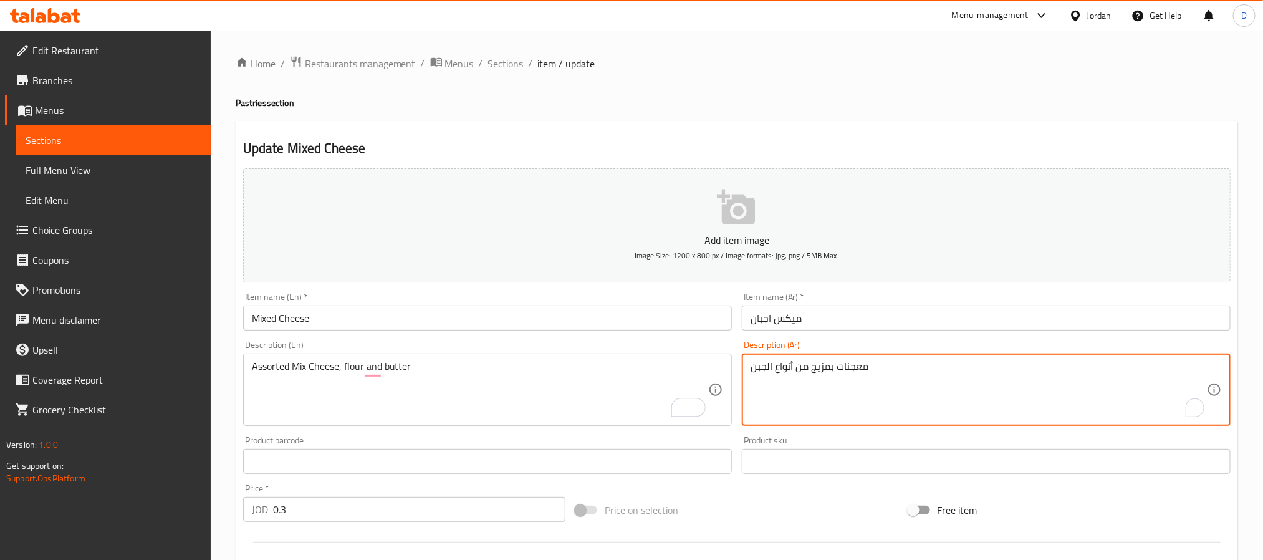
click at [816, 372] on textarea "معجنات بمزيج من أنواع الجبن" at bounding box center [979, 389] width 456 height 59
paste textarea "تشكيلة متنوعة من الجبن، الدقيق والزبدة"
type textarea "تشكيلة متنوعة من الجبن، الدقيق والزبدة"
click at [851, 314] on input "ميكس اجبان" at bounding box center [986, 318] width 489 height 25
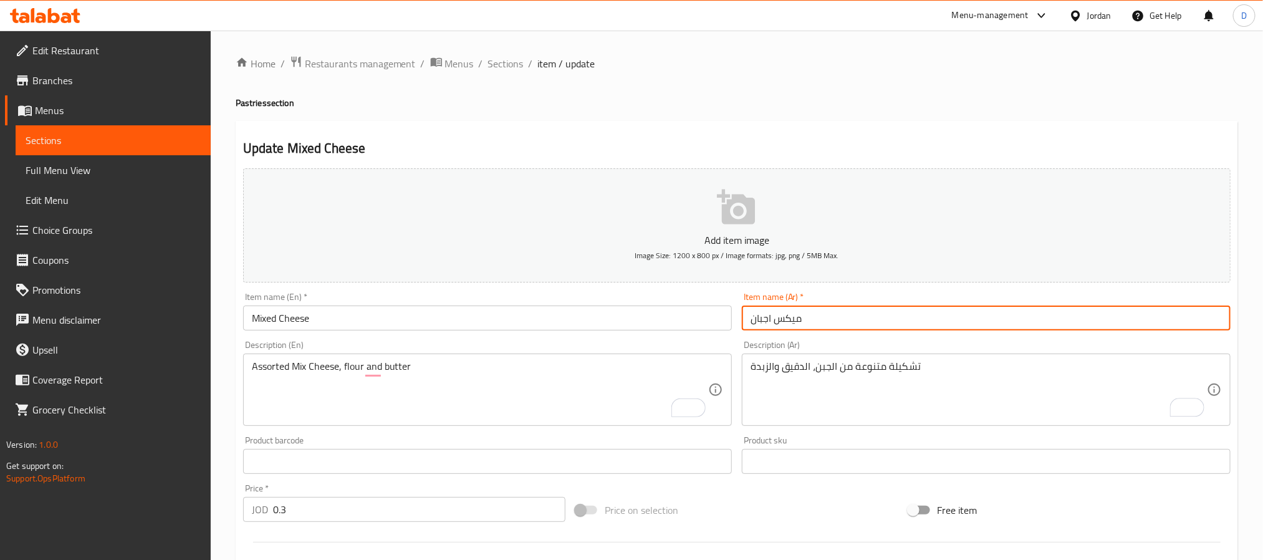
click at [433, 319] on input "Mixed Cheese" at bounding box center [487, 318] width 489 height 25
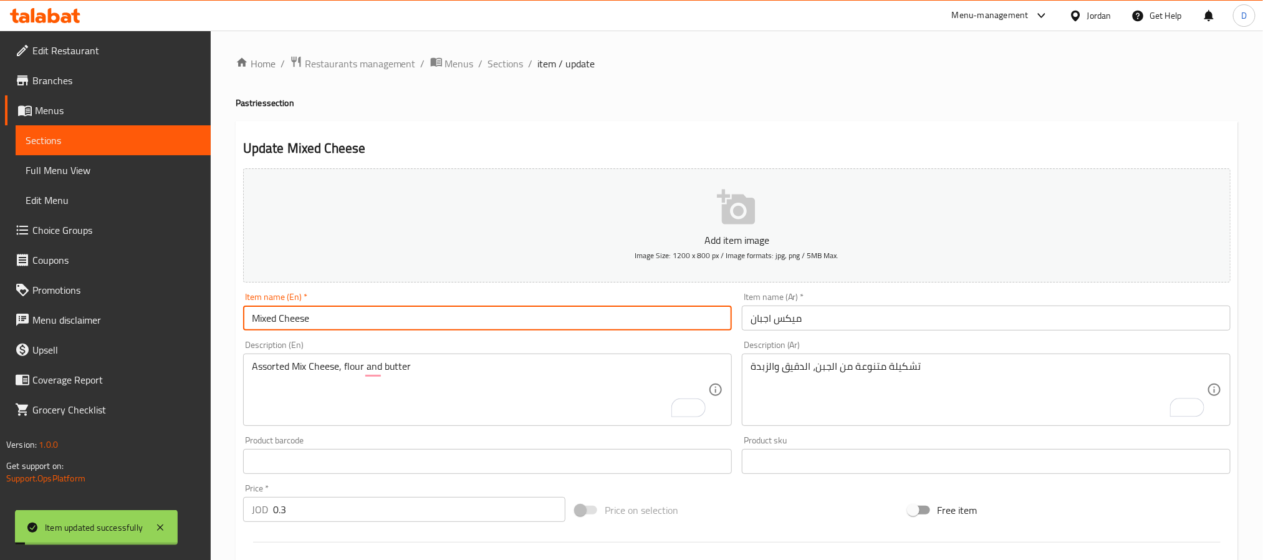
click at [433, 319] on input "Mixed Cheese" at bounding box center [487, 318] width 489 height 25
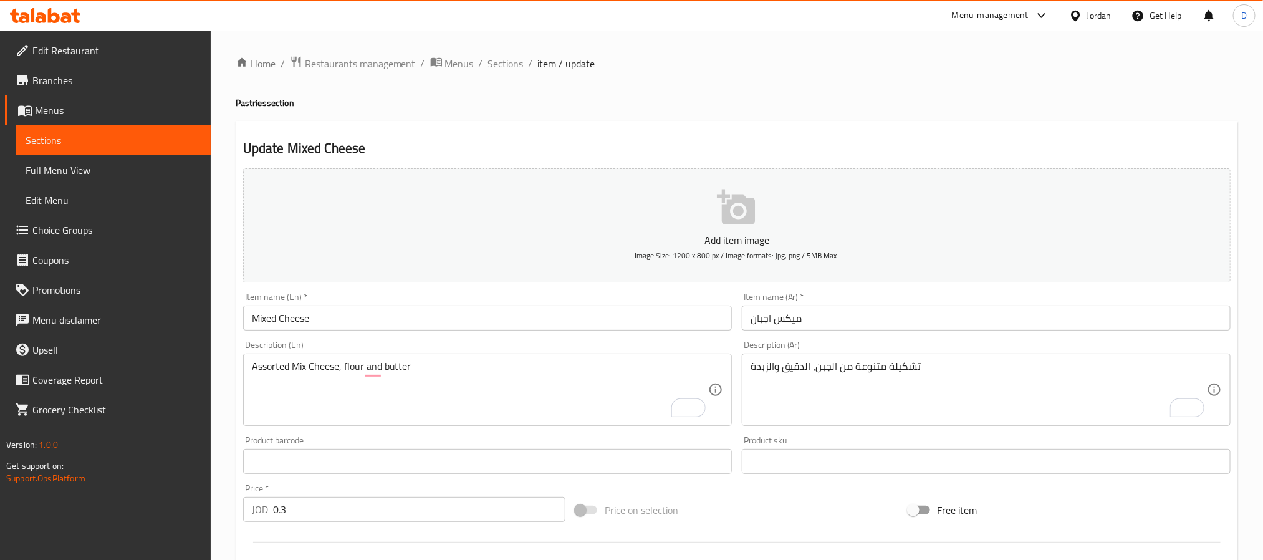
click at [442, 124] on div "Update Mixed Cheese Add item image Image Size: 1200 x 800 px / Image formats: j…" at bounding box center [737, 484] width 1003 height 726
click at [505, 51] on div "Home / Restaurants management / Menus / Sections / item / update Pastries secti…" at bounding box center [737, 456] width 1052 height 850
click at [505, 66] on span "Sections" at bounding box center [506, 63] width 36 height 15
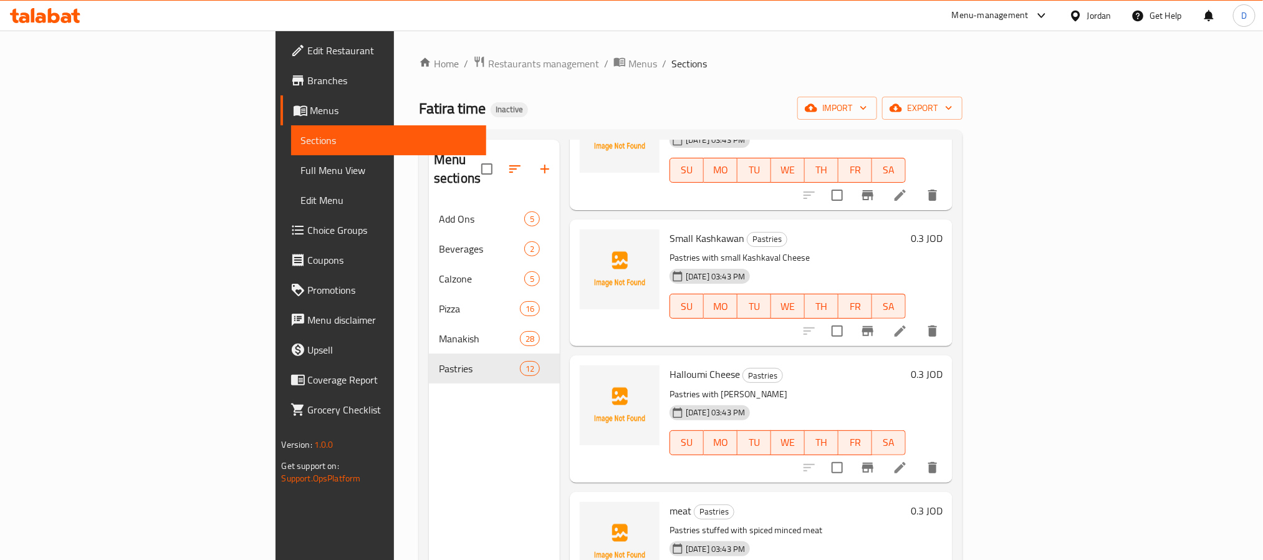
scroll to position [842, 0]
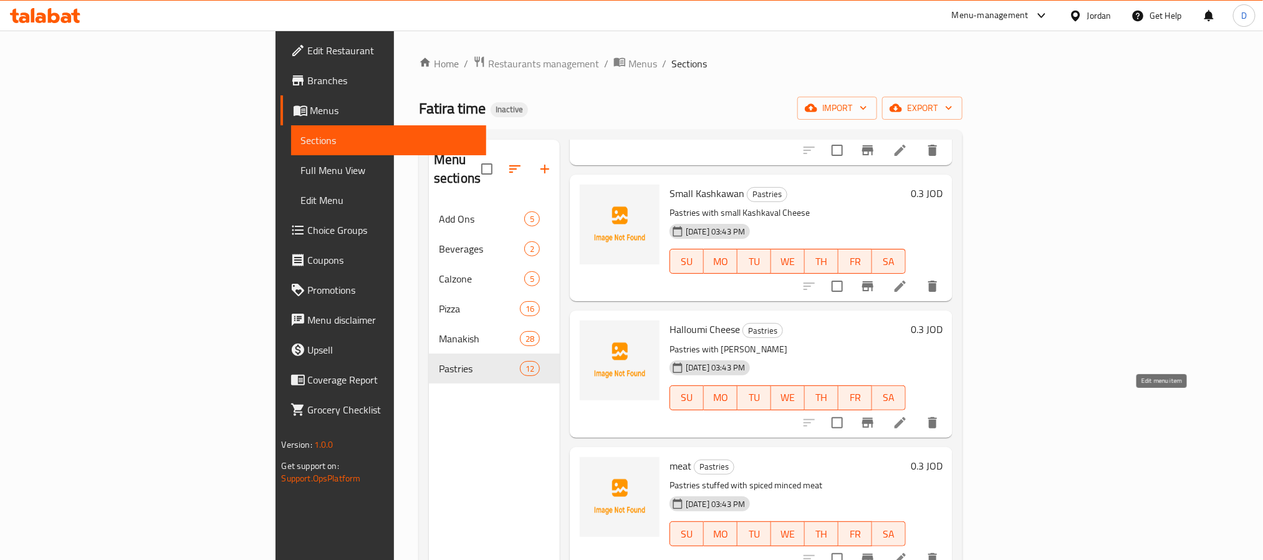
click at [908, 415] on icon at bounding box center [900, 422] width 15 height 15
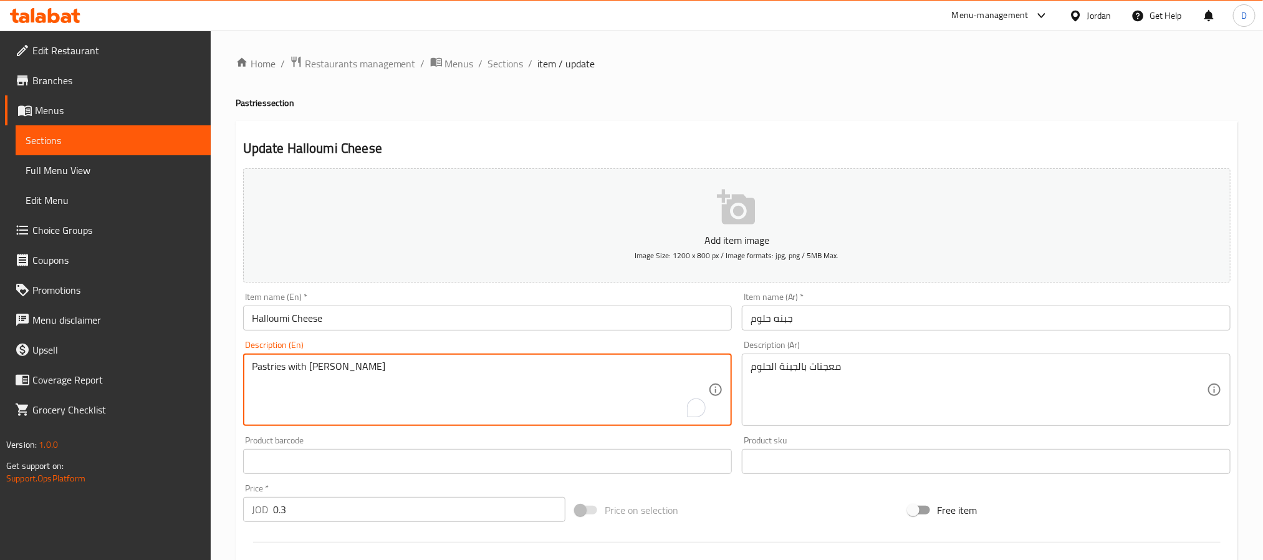
click at [358, 372] on textarea "Pastries with Halloumi Cheese" at bounding box center [480, 389] width 456 height 59
paste textarea "Halloumi Cheese Pastries, pastries filled with halloumi cheese, known for their…"
type textarea "Halloumi Cheese Pastries, pastries filled with halloumi cheese, known for their…"
click at [822, 376] on textarea "معجنات بالجبنة الحلوم" at bounding box center [979, 389] width 456 height 59
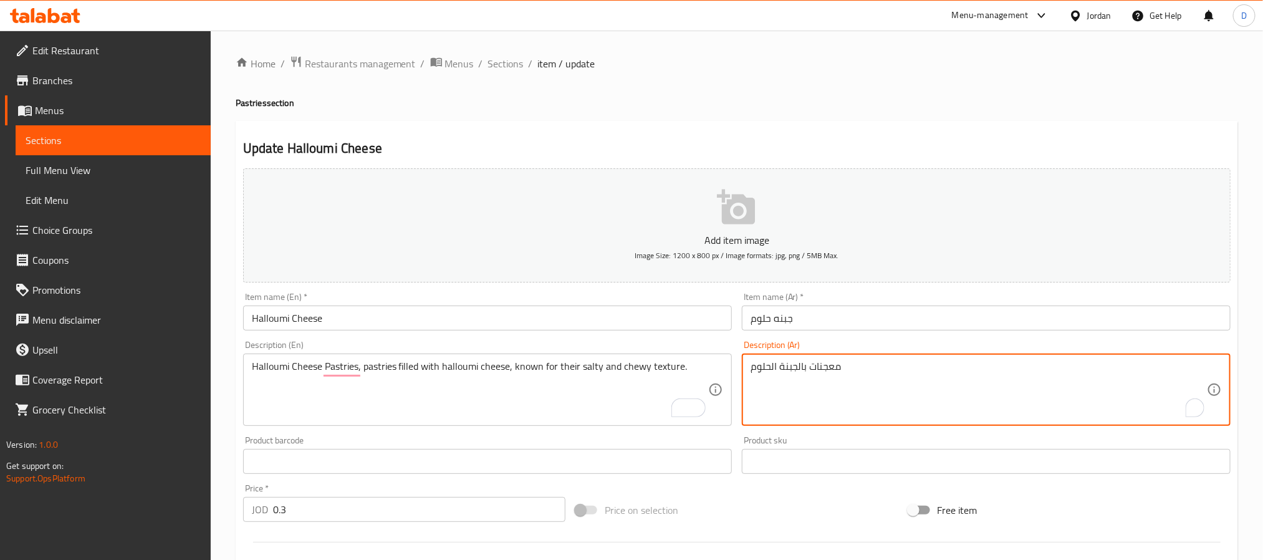
click at [822, 376] on textarea "معجنات بالجبنة الحلوم" at bounding box center [979, 389] width 456 height 59
paste textarea "[PERSON_NAME] ، معجنات محشوة بجبنة الحلوم المعروفة بقوامها المالح والمضغ."
type textarea "معجنات جبنة حلومي ، معجنات محشوة بجبنة الحلوم المعروفة بقوامها المالح والمضغ."
click at [857, 313] on input "جبنه حلوم" at bounding box center [986, 318] width 489 height 25
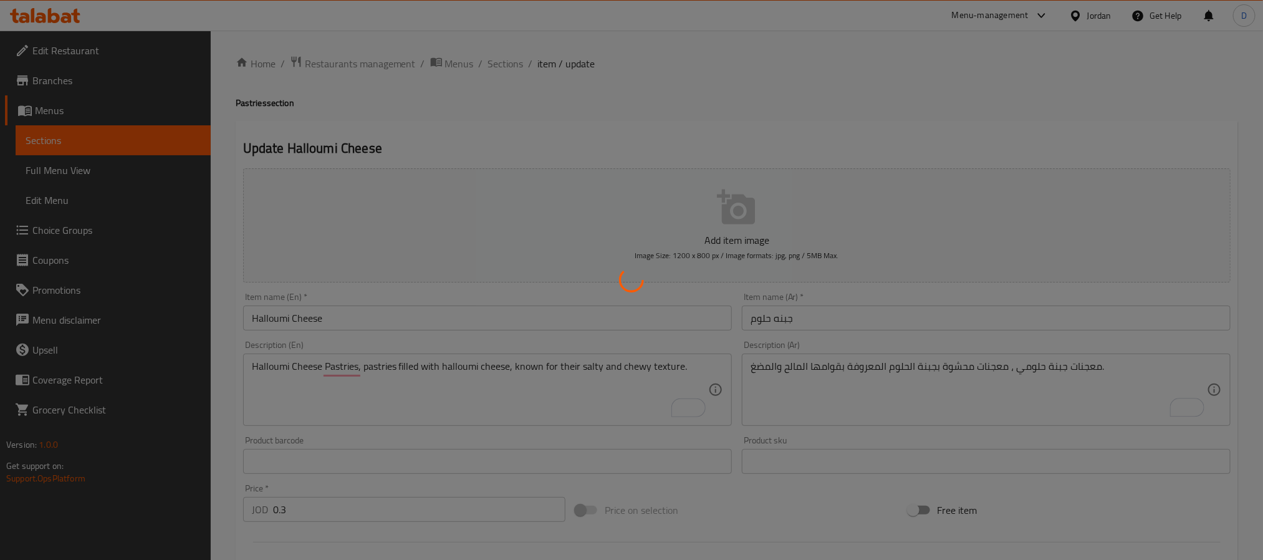
click at [346, 312] on div at bounding box center [631, 280] width 1263 height 560
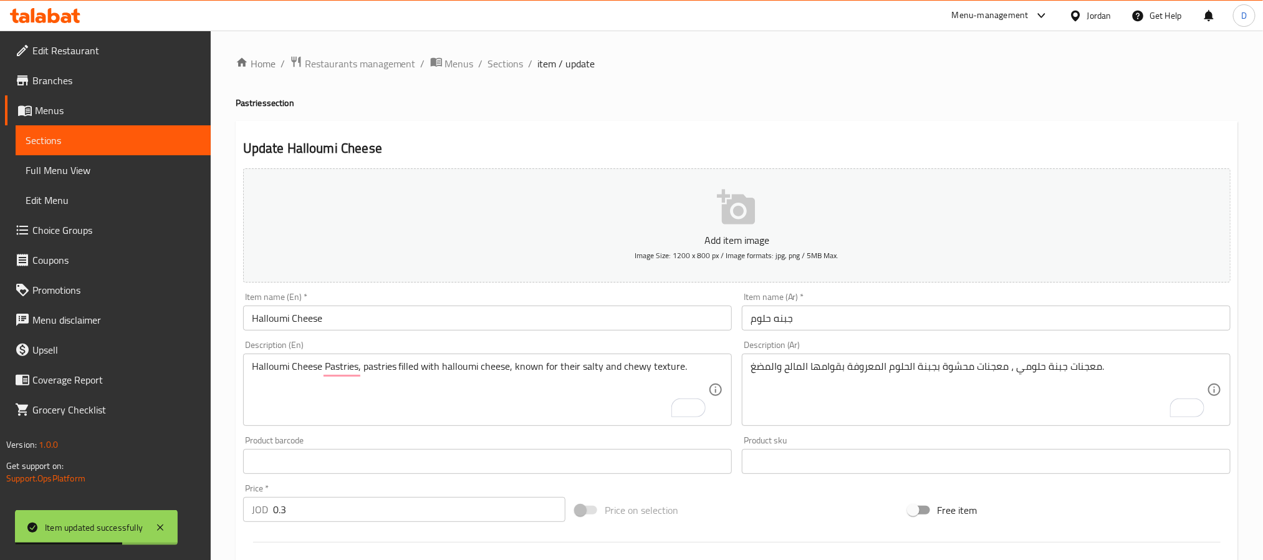
click at [483, 322] on input "Halloumi Cheese" at bounding box center [487, 318] width 489 height 25
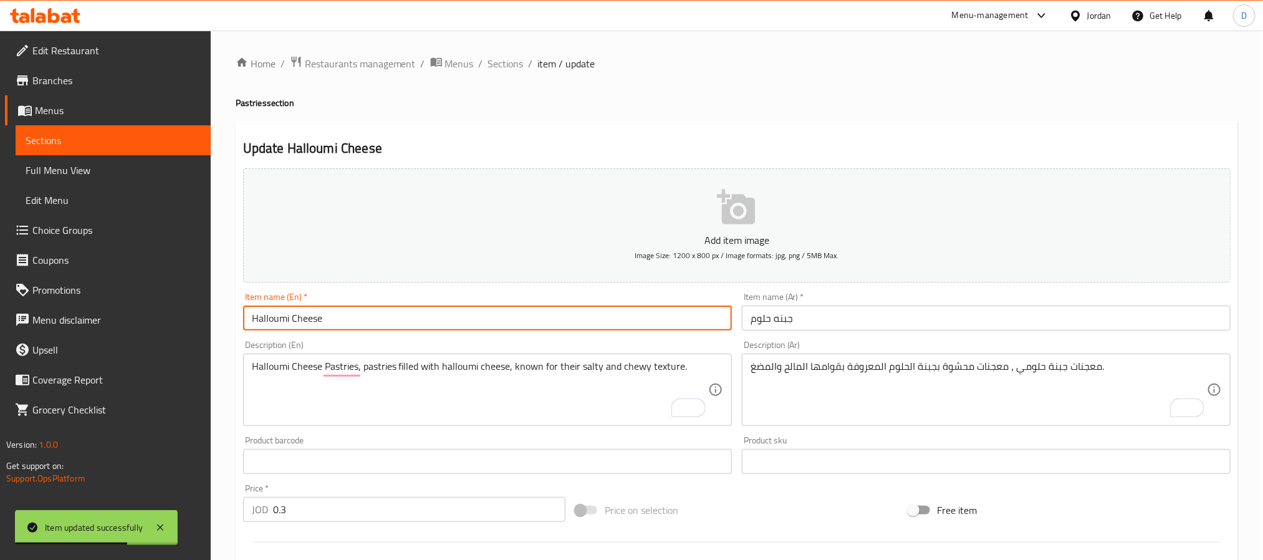
click at [483, 322] on input "Halloumi Cheese" at bounding box center [487, 318] width 489 height 25
click at [1092, 15] on div "Jordan" at bounding box center [1099, 16] width 24 height 14
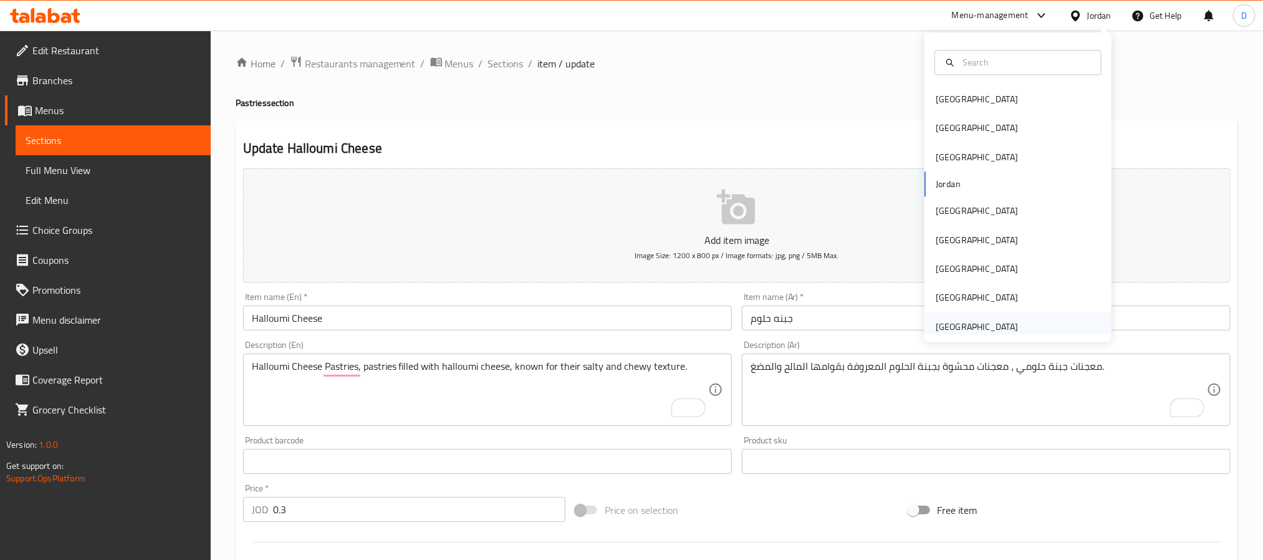
click at [989, 322] on div "[GEOGRAPHIC_DATA]" at bounding box center [977, 327] width 82 height 14
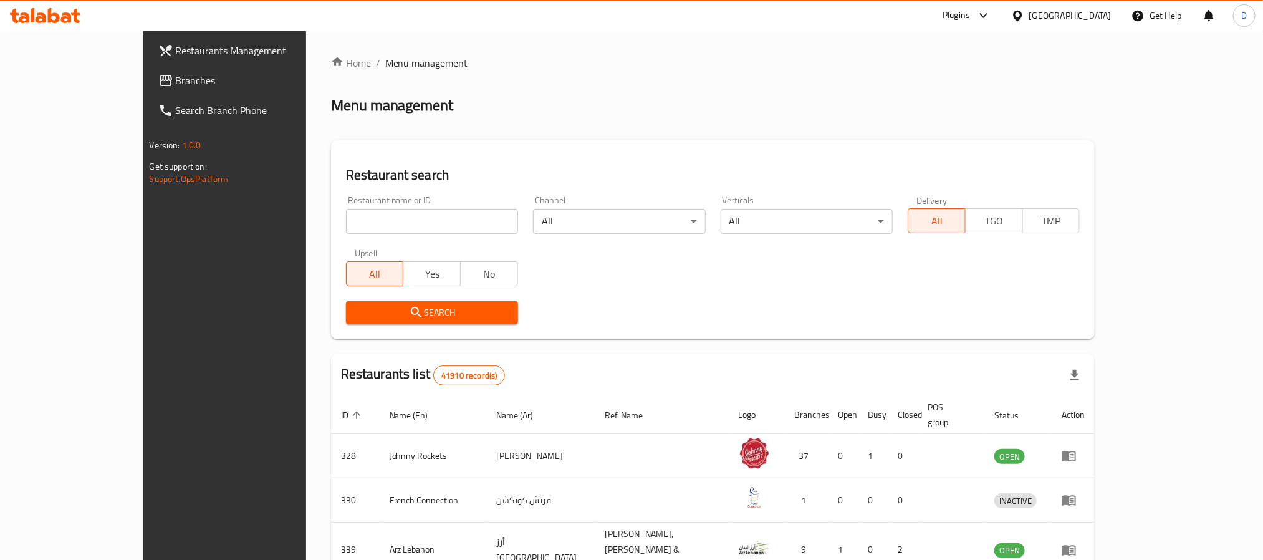
click at [983, 9] on icon at bounding box center [983, 15] width 15 height 15
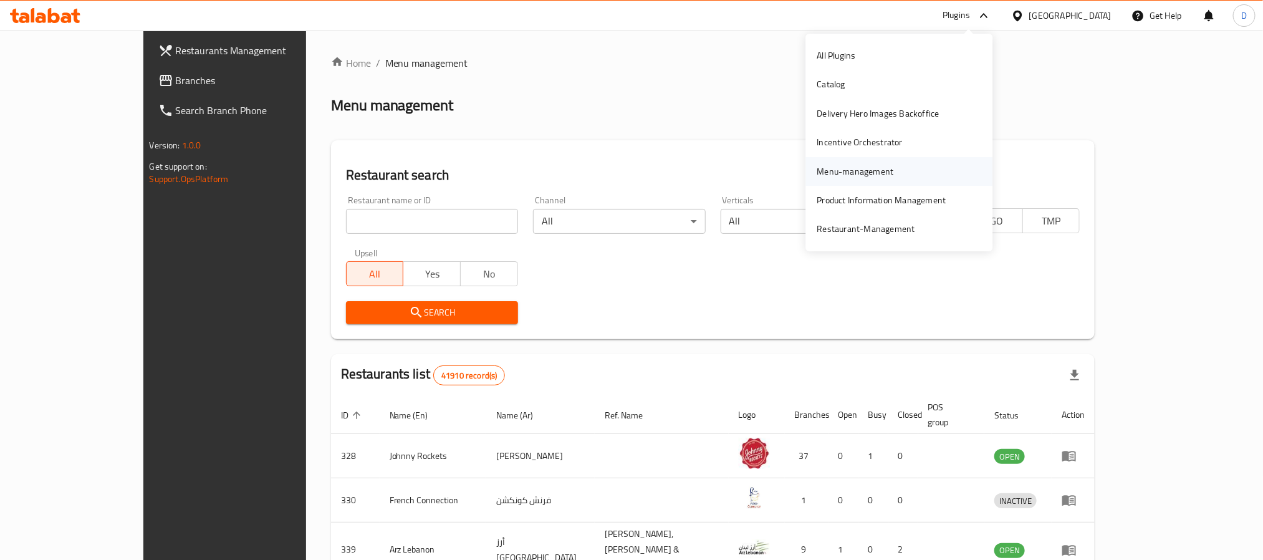
click at [859, 169] on div "Menu-management" at bounding box center [855, 172] width 77 height 14
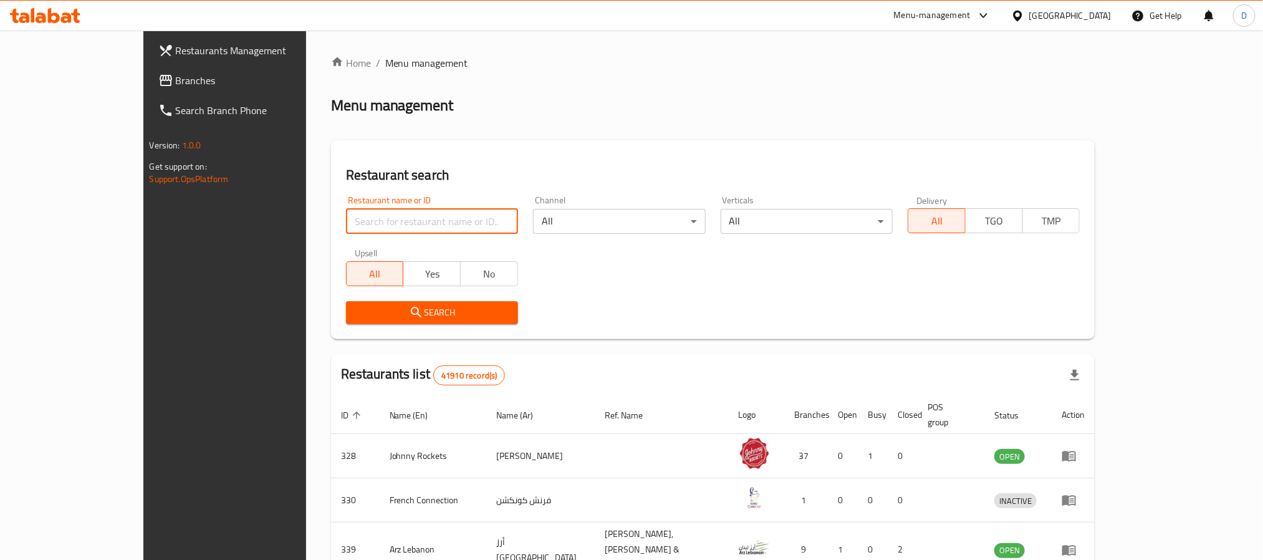
drag, startPoint x: 374, startPoint y: 230, endPoint x: 391, endPoint y: 233, distance: 17.0
click at [374, 230] on input "search" at bounding box center [432, 221] width 172 height 25
paste input "Patron Meat House"
type input "Patron Meat House"
click button "Search" at bounding box center [432, 312] width 172 height 23
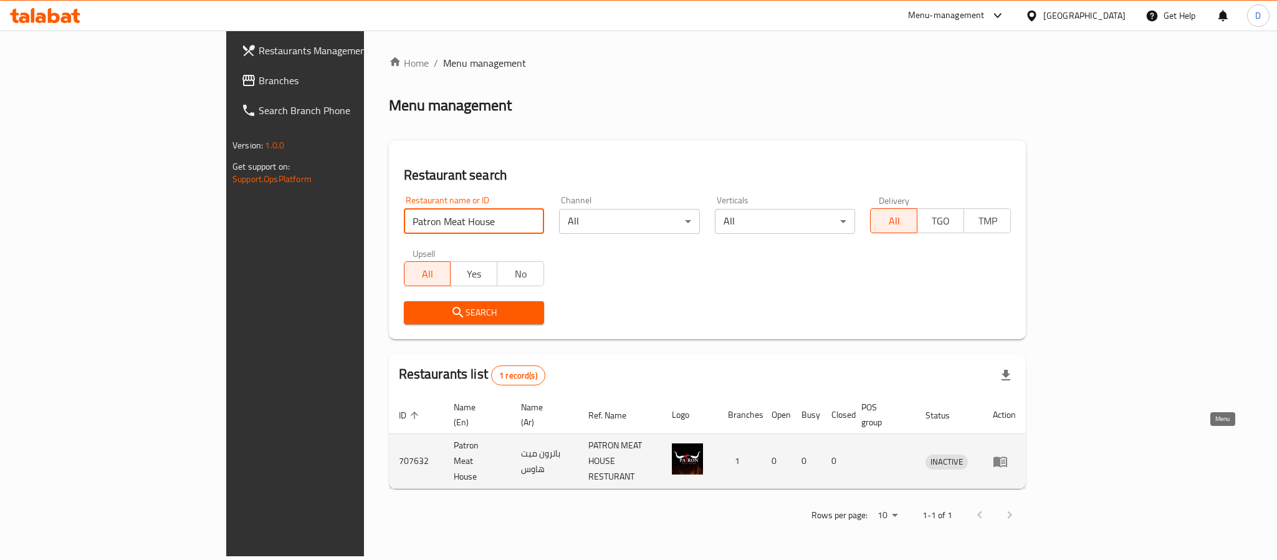
click at [1008, 454] on icon "enhanced table" at bounding box center [1000, 461] width 15 height 15
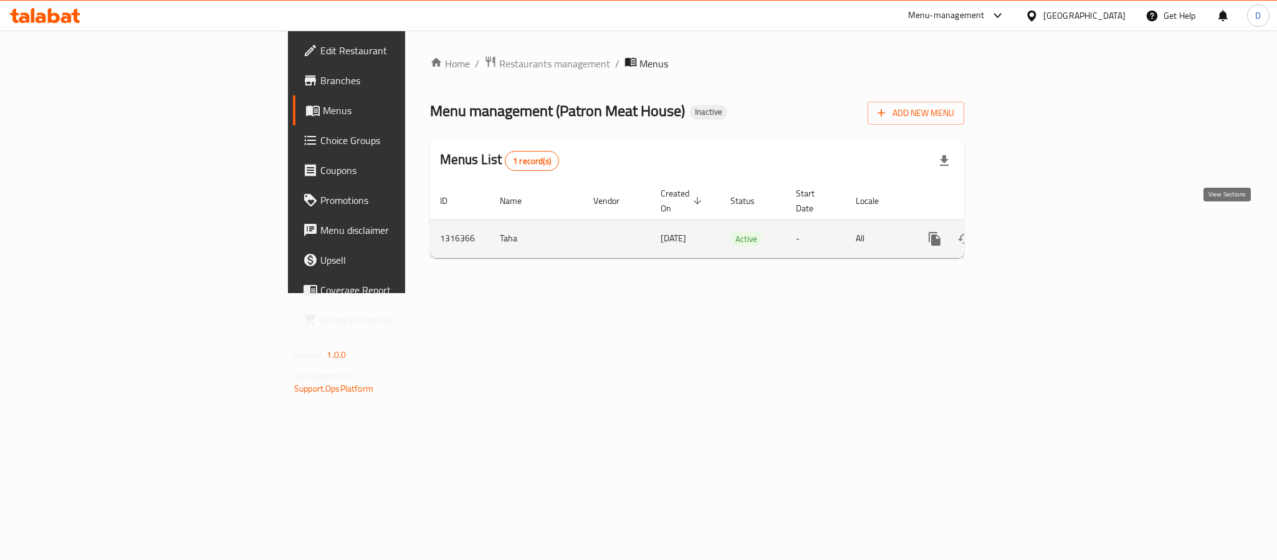
click at [1032, 231] on icon "enhanced table" at bounding box center [1025, 238] width 15 height 15
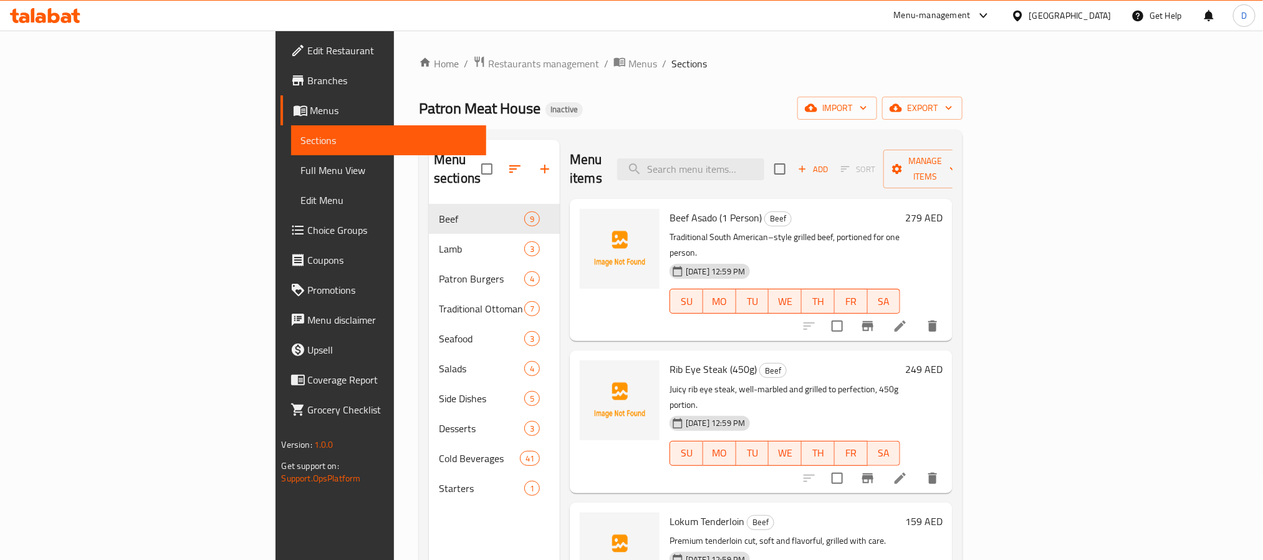
click at [301, 170] on span "Full Menu View" at bounding box center [388, 170] width 175 height 15
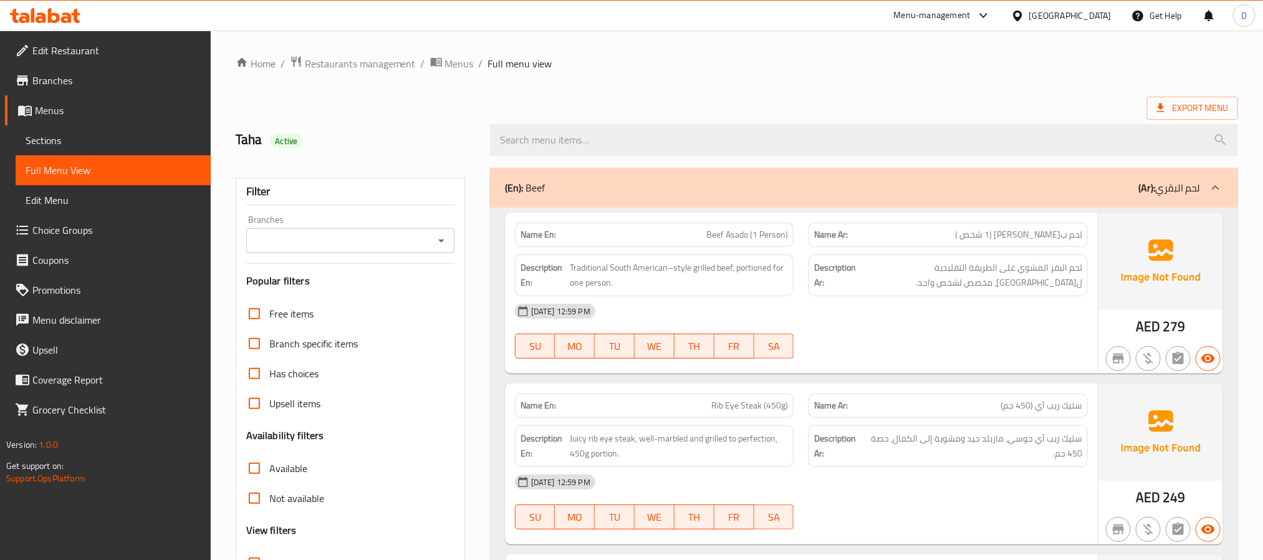
scroll to position [187, 0]
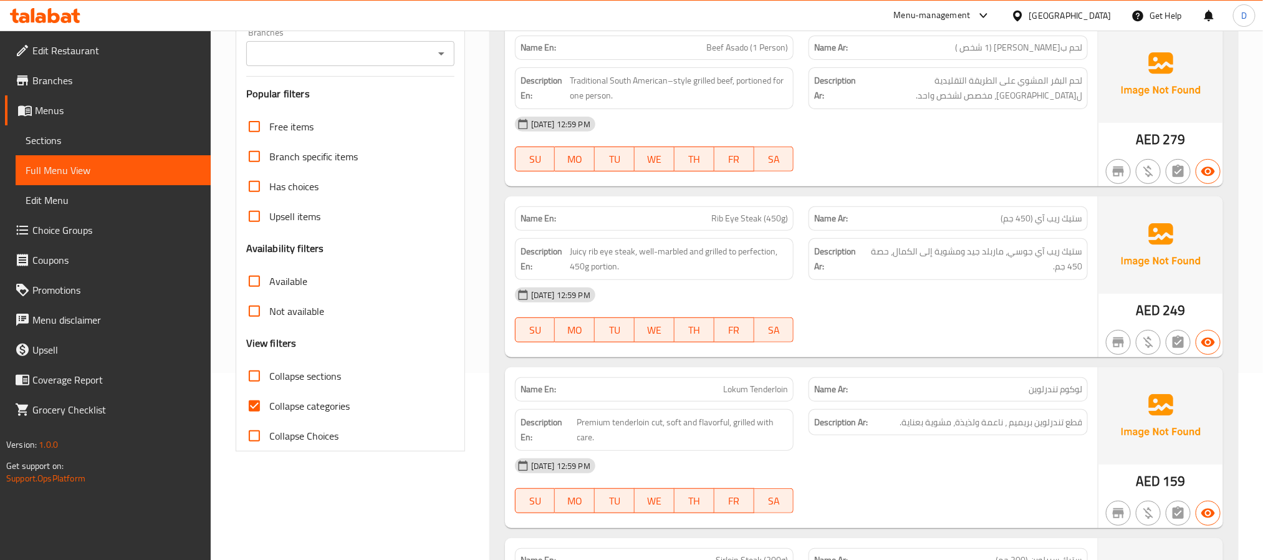
click at [331, 402] on span "Collapse categories" at bounding box center [309, 405] width 80 height 15
click at [269, 402] on input "Collapse categories" at bounding box center [254, 406] width 30 height 30
checkbox input "false"
click at [433, 378] on div "Collapse sections" at bounding box center [350, 376] width 208 height 30
click at [1056, 19] on div "United Arab Emirates" at bounding box center [1070, 16] width 82 height 14
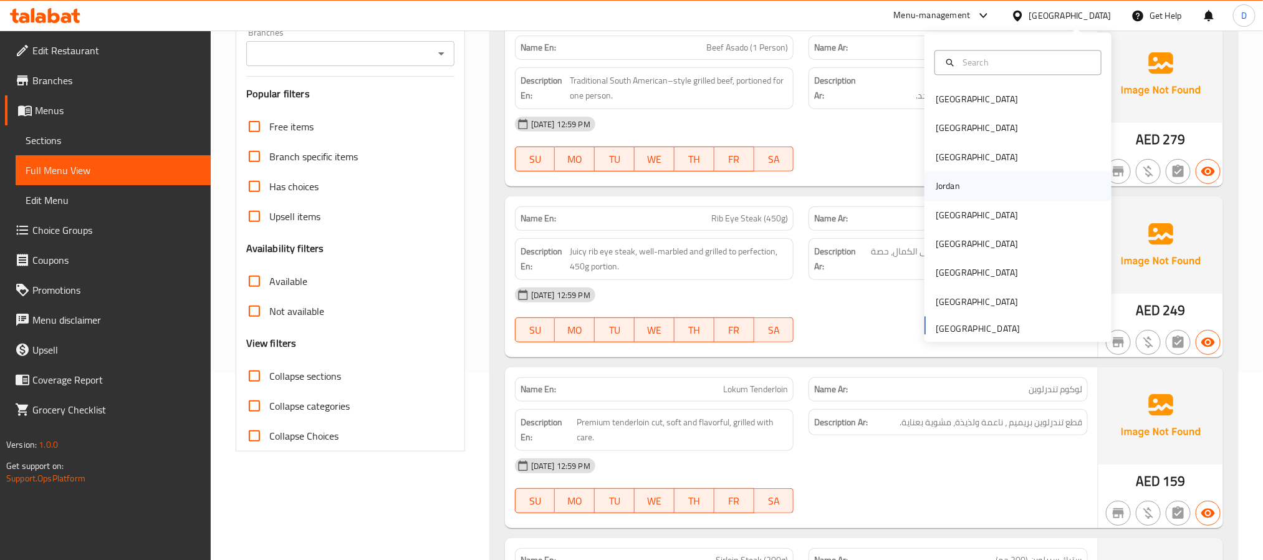
click at [958, 184] on div "Jordan" at bounding box center [1018, 186] width 187 height 29
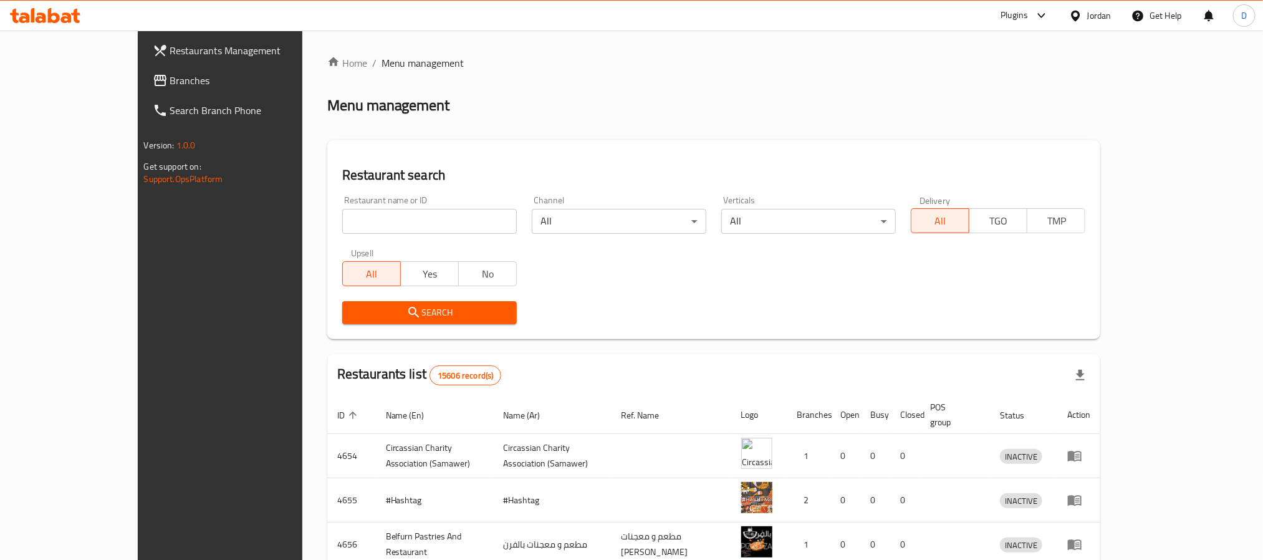
click at [1027, 11] on div "Plugins" at bounding box center [1014, 15] width 27 height 15
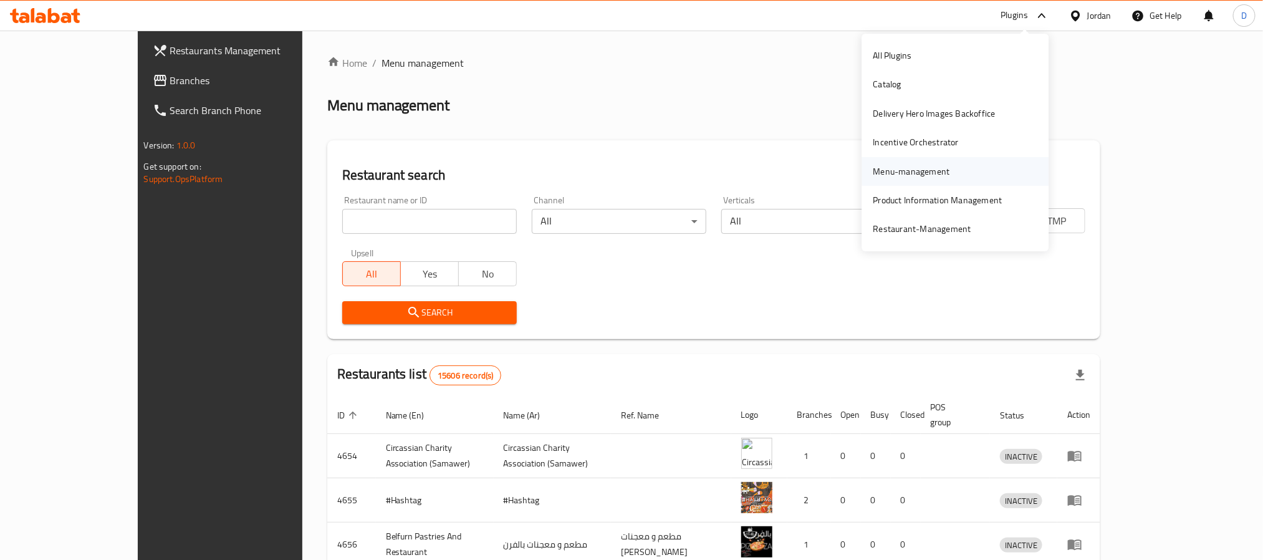
click at [912, 165] on div "Menu-management" at bounding box center [911, 172] width 77 height 14
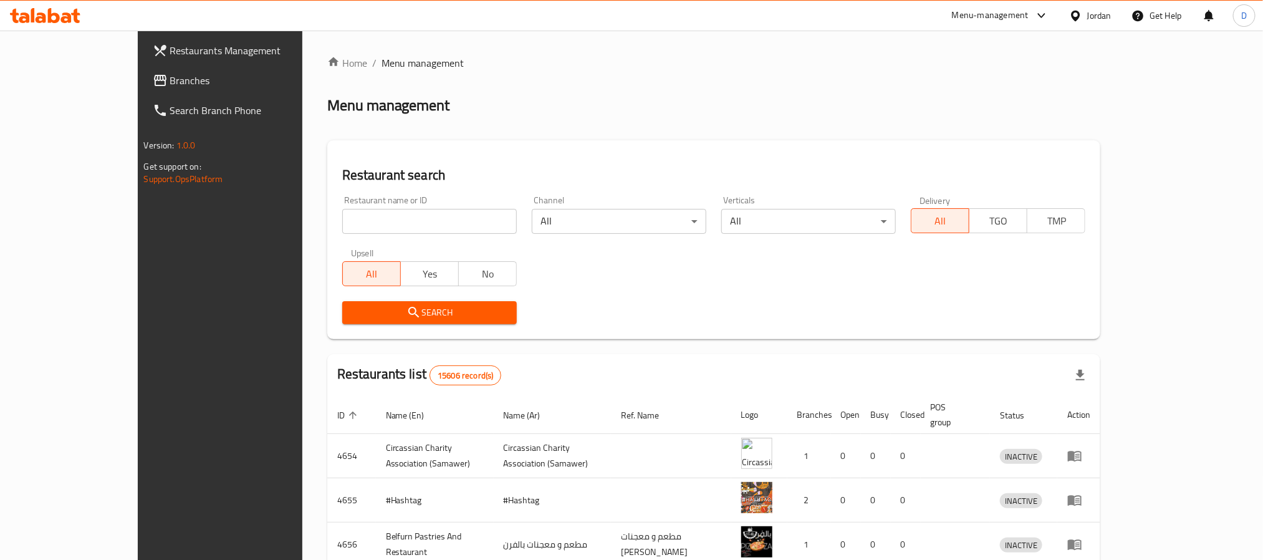
drag, startPoint x: 415, startPoint y: 227, endPoint x: 460, endPoint y: 233, distance: 45.2
click at [415, 227] on input "search" at bounding box center [429, 221] width 175 height 25
paste input "Burqin Pastries"
type input "Burqin Pastries"
click button "Search" at bounding box center [429, 312] width 175 height 23
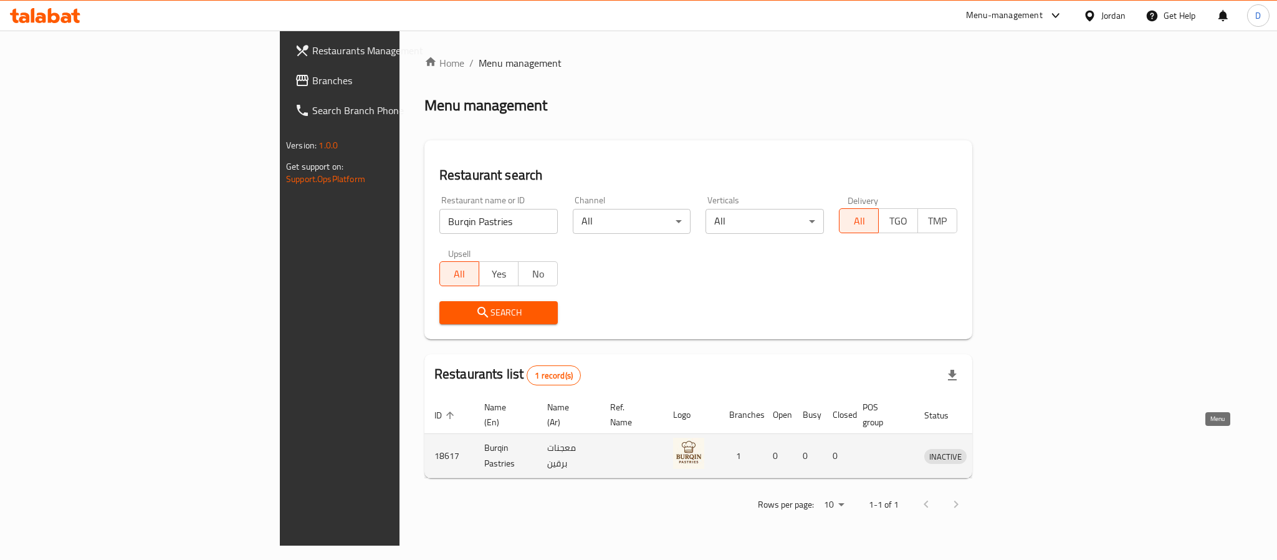
click at [1006, 451] on icon "enhanced table" at bounding box center [1000, 456] width 14 height 11
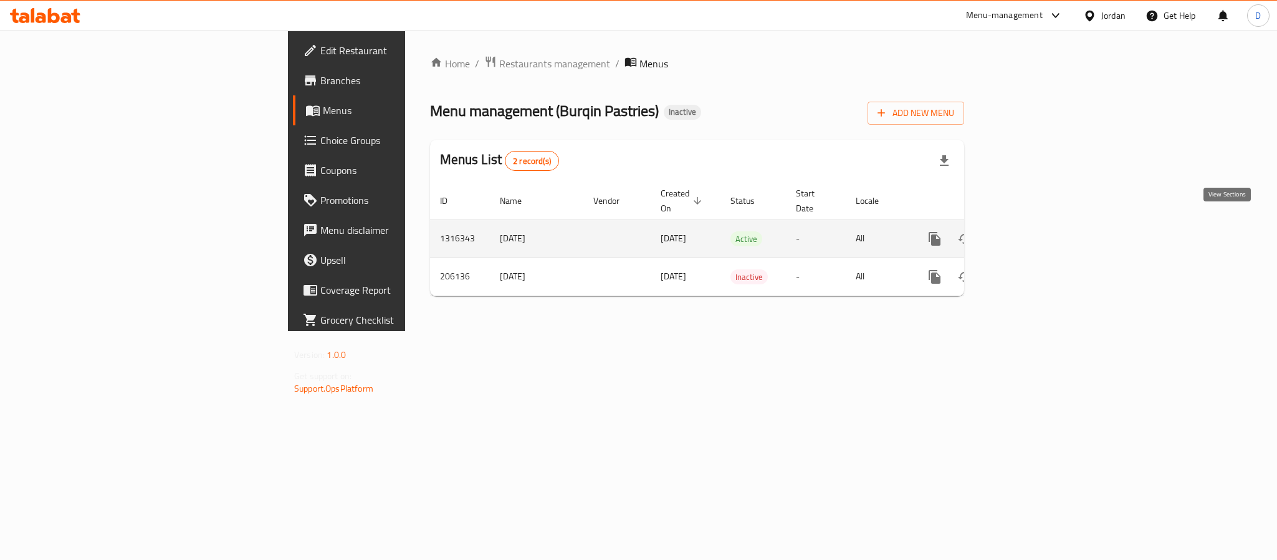
click at [1032, 231] on icon "enhanced table" at bounding box center [1025, 238] width 15 height 15
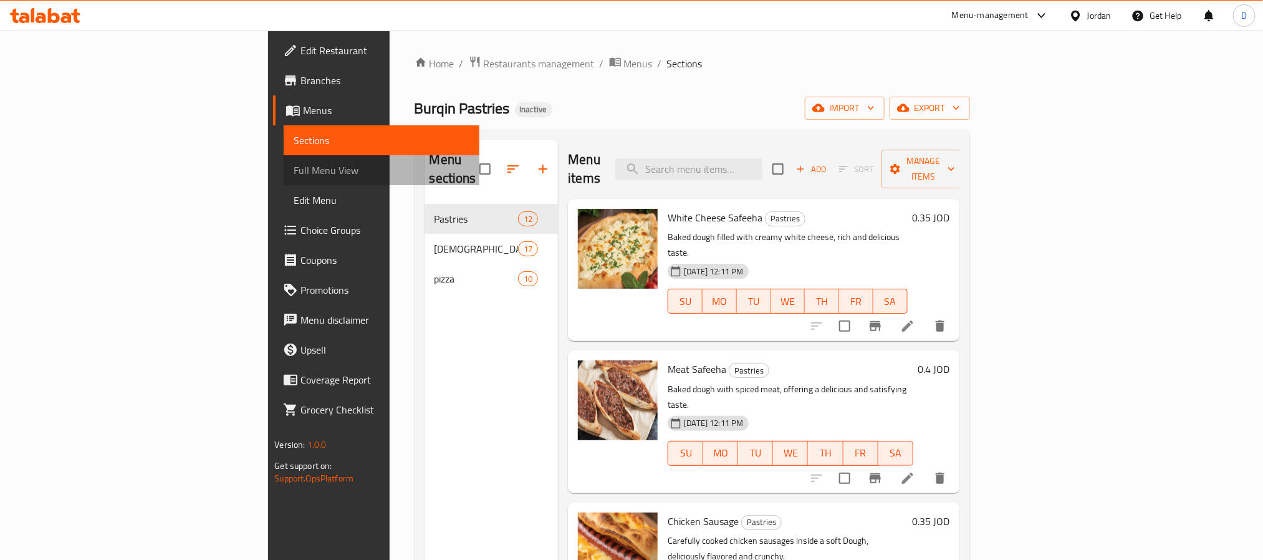
click at [294, 168] on span "Full Menu View" at bounding box center [381, 170] width 175 height 15
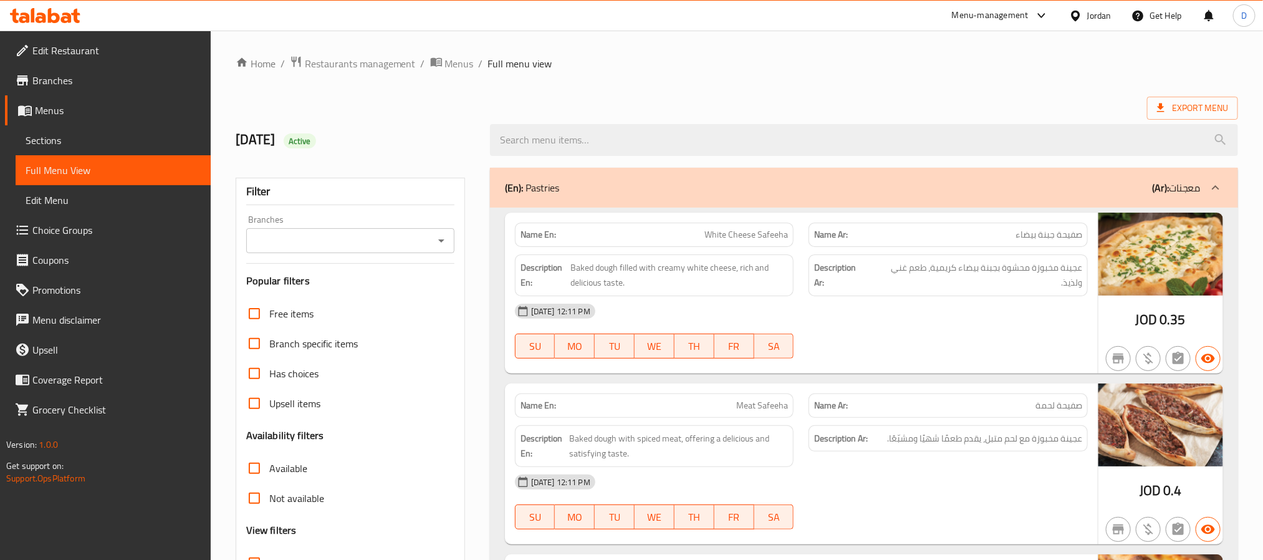
scroll to position [187, 0]
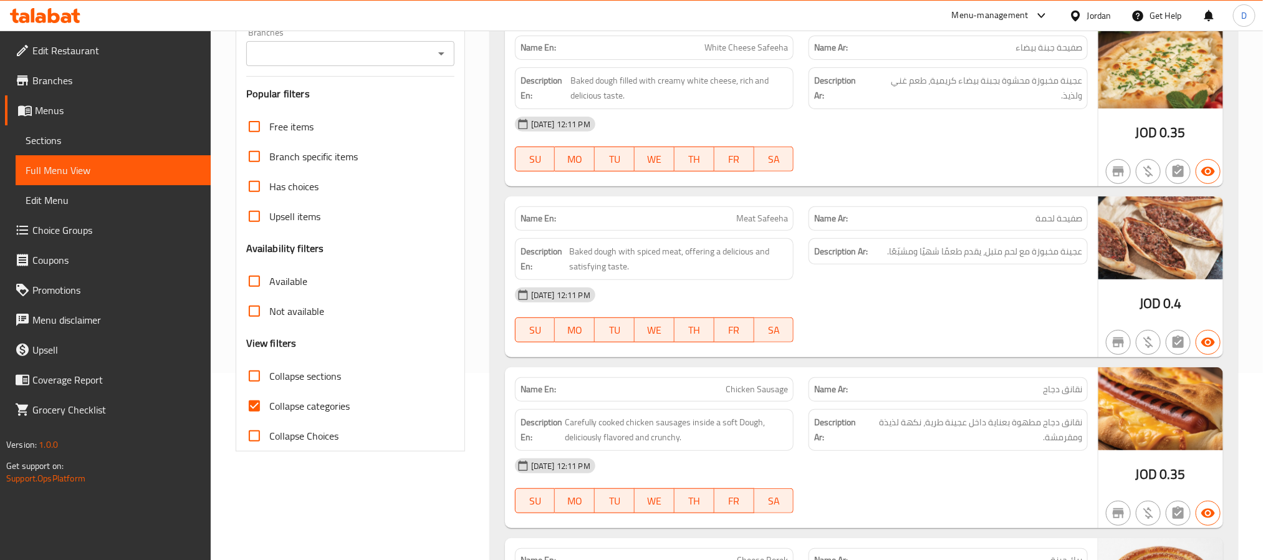
click at [339, 405] on span "Collapse categories" at bounding box center [309, 405] width 80 height 15
click at [269, 405] on input "Collapse categories" at bounding box center [254, 406] width 30 height 30
checkbox input "false"
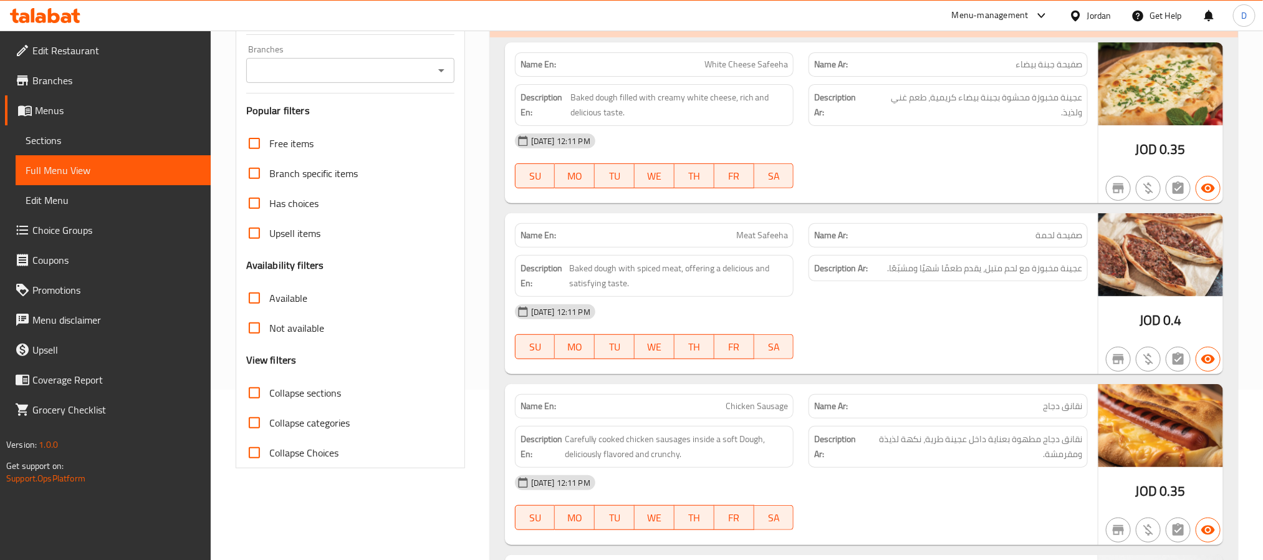
scroll to position [112, 0]
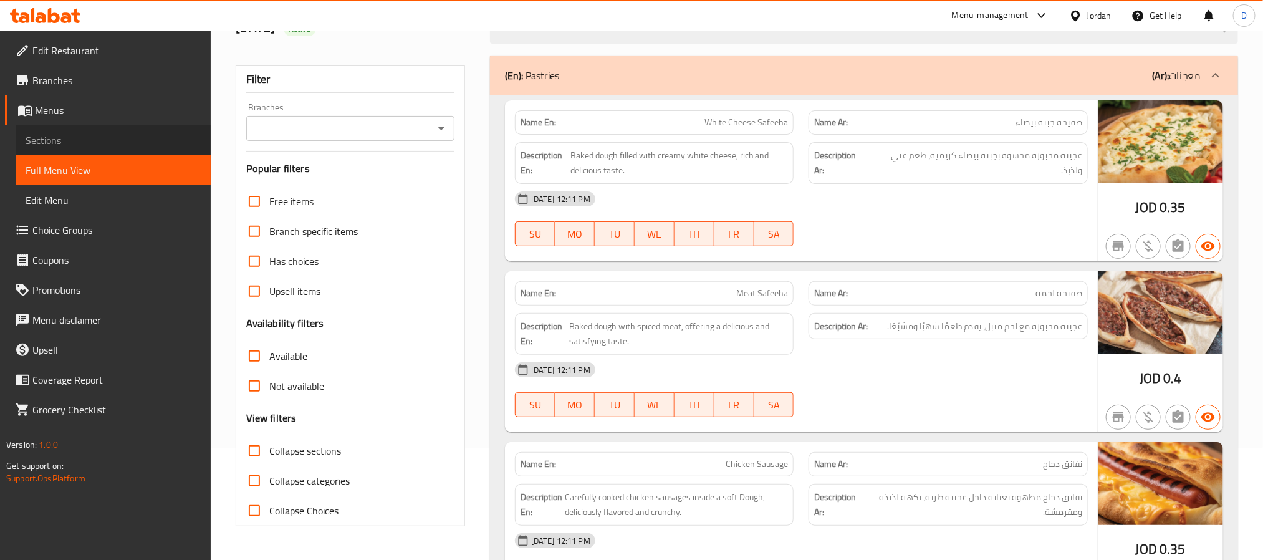
click at [96, 146] on span "Sections" at bounding box center [113, 140] width 175 height 15
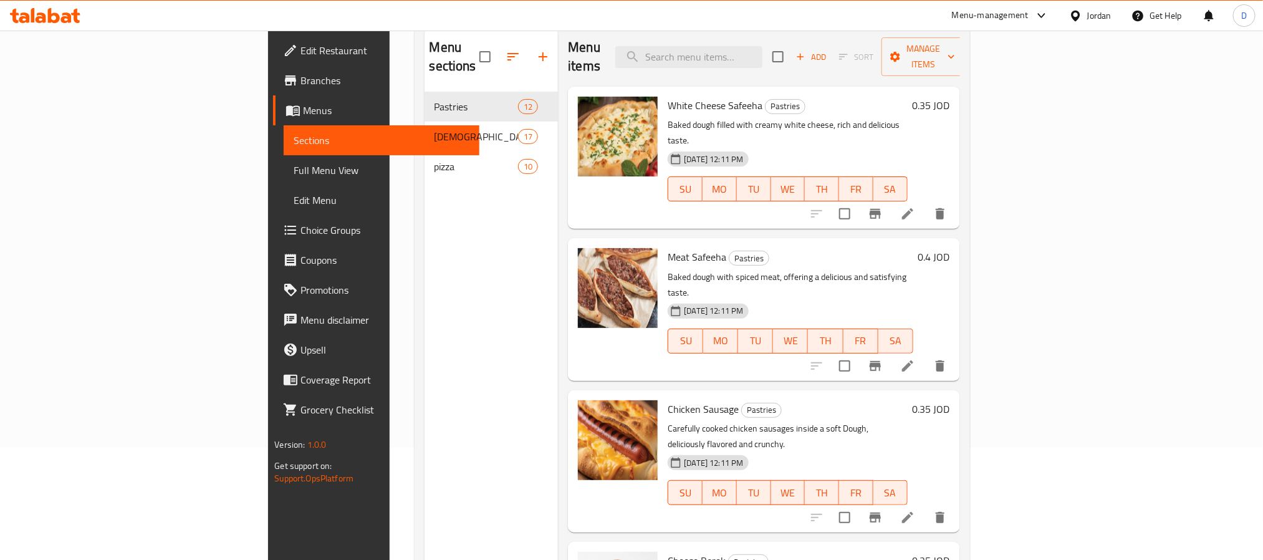
click at [925, 506] on li at bounding box center [907, 517] width 35 height 22
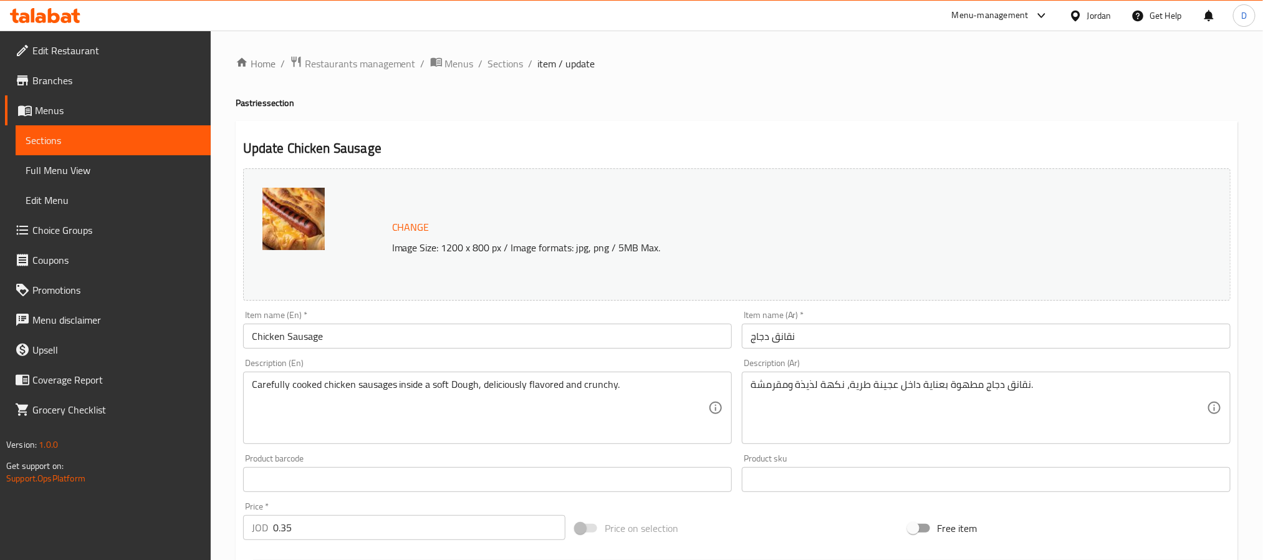
click at [305, 335] on input "Chicken Sausage" at bounding box center [487, 336] width 489 height 25
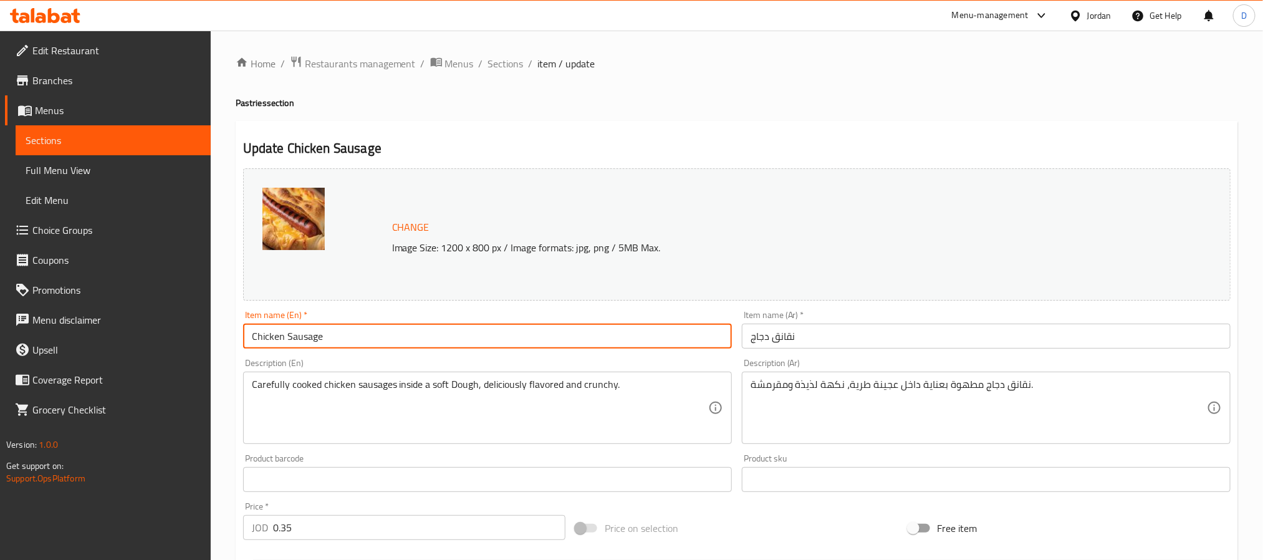
click at [305, 335] on input "Chicken Sausage" at bounding box center [487, 336] width 489 height 25
drag, startPoint x: 287, startPoint y: 335, endPoint x: 341, endPoint y: 335, distance: 54.2
click at [341, 335] on input "Chicken hot dog" at bounding box center [487, 336] width 489 height 25
type input "Chicken hot dog"
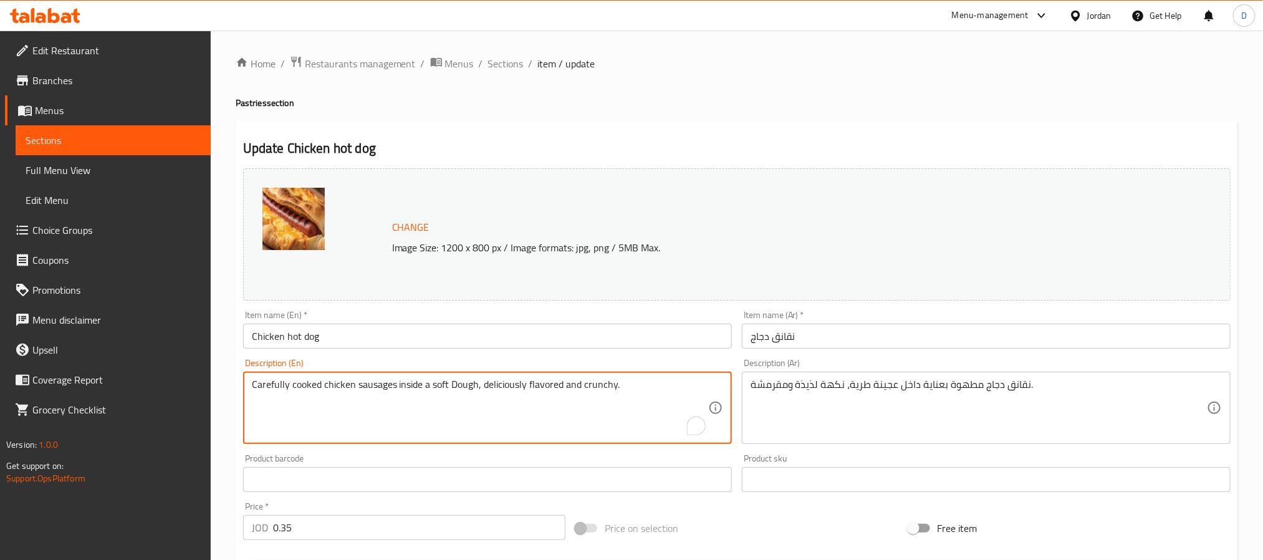
click at [382, 391] on textarea "Carefully cooked chicken sausages inside a soft Dough, deliciously flavored and…" at bounding box center [480, 407] width 456 height 59
paste textarea "hot dog"
type textarea "Carefully cooked chicken hot dog inside a soft Dough, deliciously flavored and …"
drag, startPoint x: 472, startPoint y: 334, endPoint x: 531, endPoint y: 358, distance: 64.0
click at [475, 334] on input "Chicken hot dog" at bounding box center [487, 336] width 489 height 25
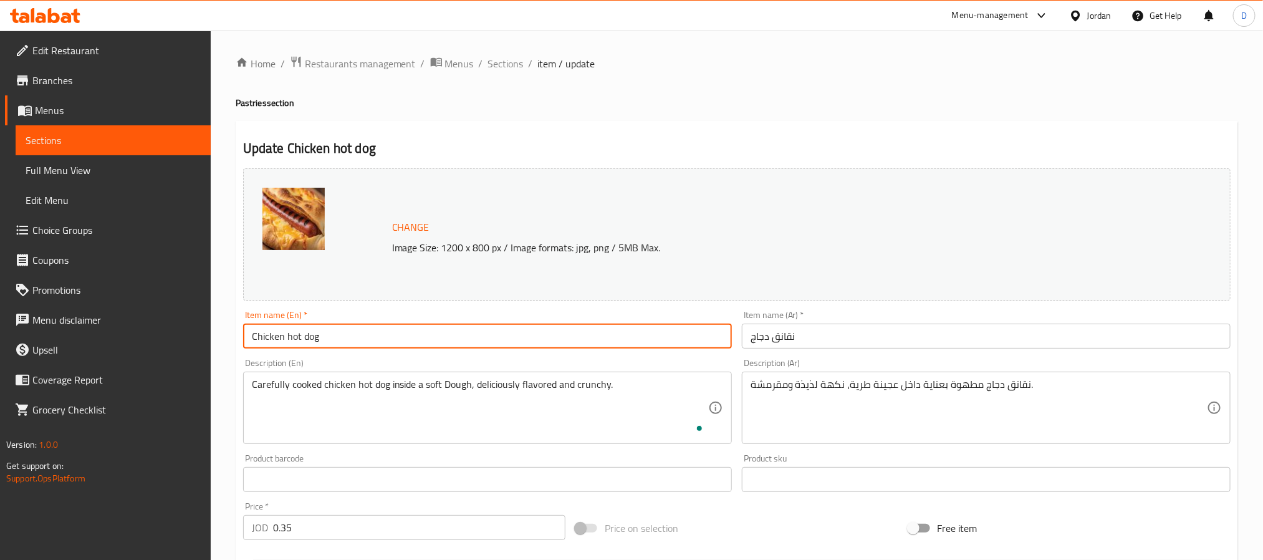
click at [498, 56] on span "Sections" at bounding box center [506, 63] width 36 height 15
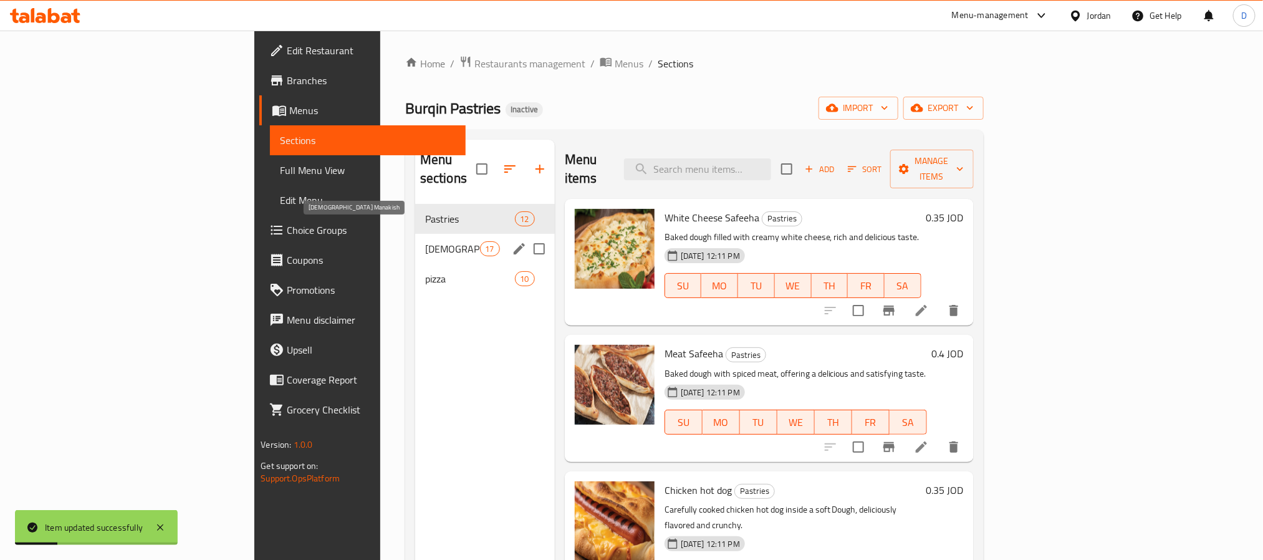
click at [425, 241] on span "[DEMOGRAPHIC_DATA] Manakish" at bounding box center [452, 248] width 55 height 15
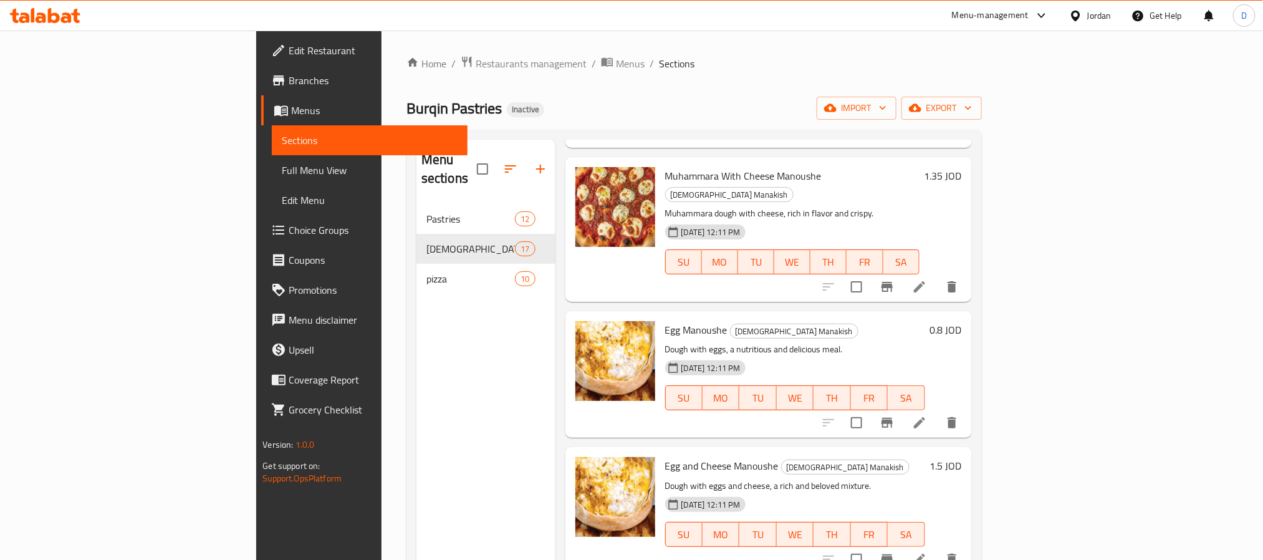
scroll to position [1785, 0]
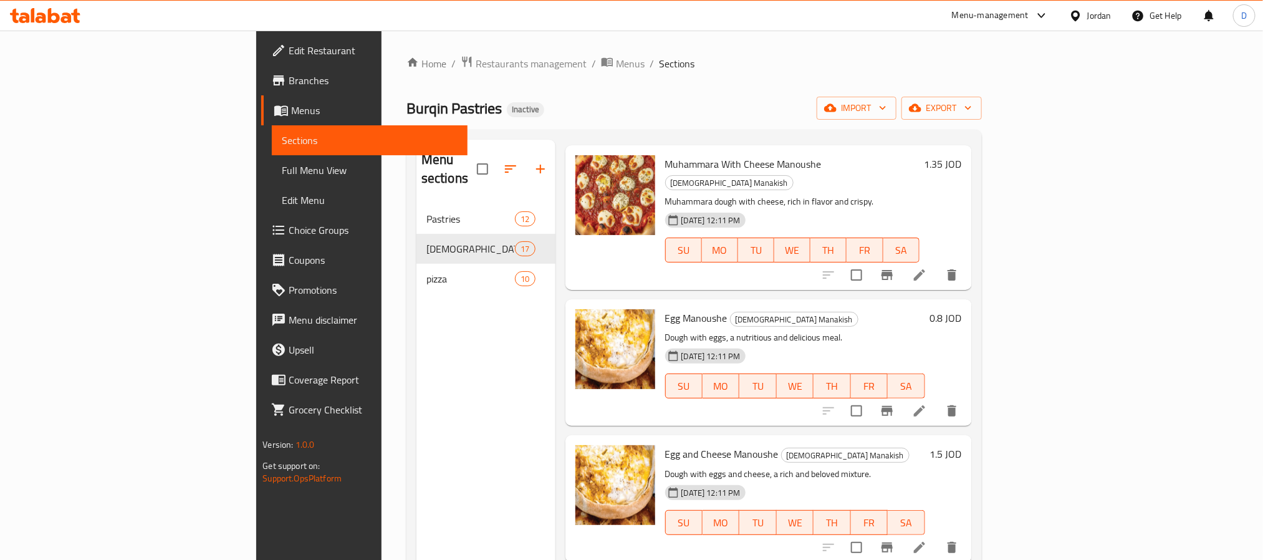
click at [910, 480] on div "[DATE] 12:11 PM SU MO TU WE TH FR SA" at bounding box center [795, 513] width 270 height 67
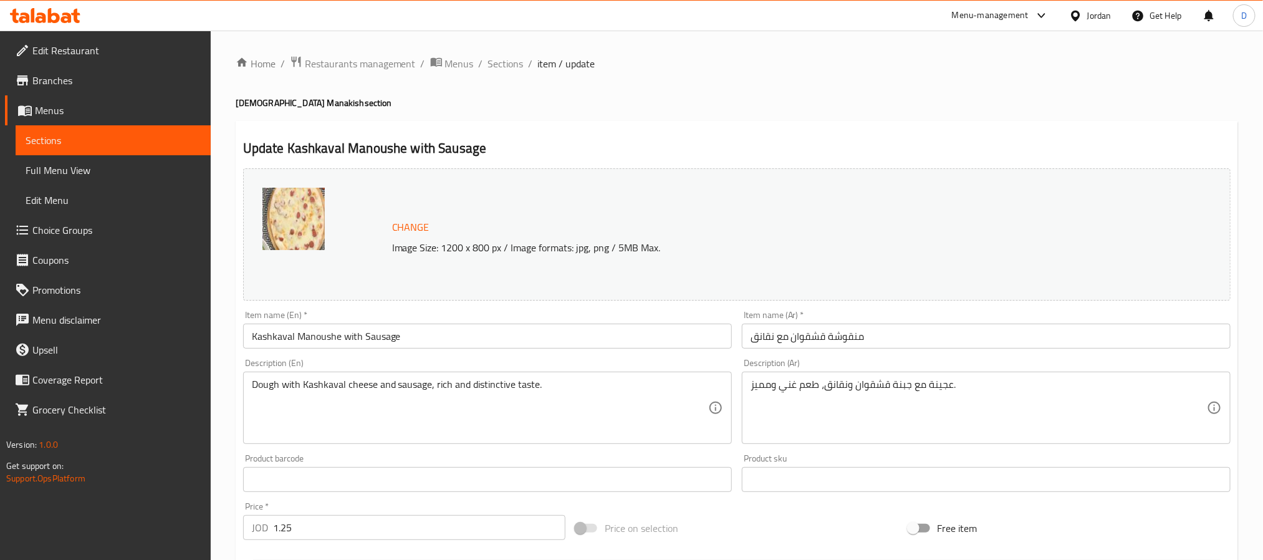
drag, startPoint x: 625, startPoint y: 337, endPoint x: 584, endPoint y: 348, distance: 41.9
click at [625, 337] on input "Kashkaval Manoushe with Sausage" at bounding box center [487, 336] width 489 height 25
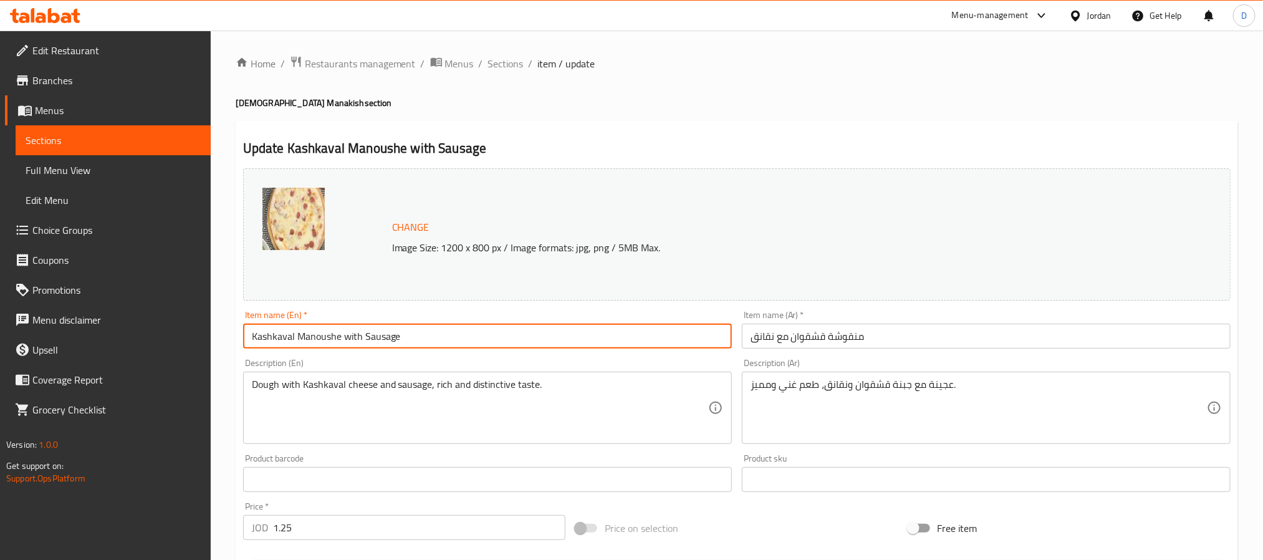
click at [382, 334] on input "Kashkaval Manoushe with Sausage" at bounding box center [487, 336] width 489 height 25
drag, startPoint x: 365, startPoint y: 335, endPoint x: 431, endPoint y: 335, distance: 65.5
click at [431, 335] on input "Kashkaval Manoushe with hot dog" at bounding box center [487, 336] width 489 height 25
type input "Kashkaval Manoushe with hot dog"
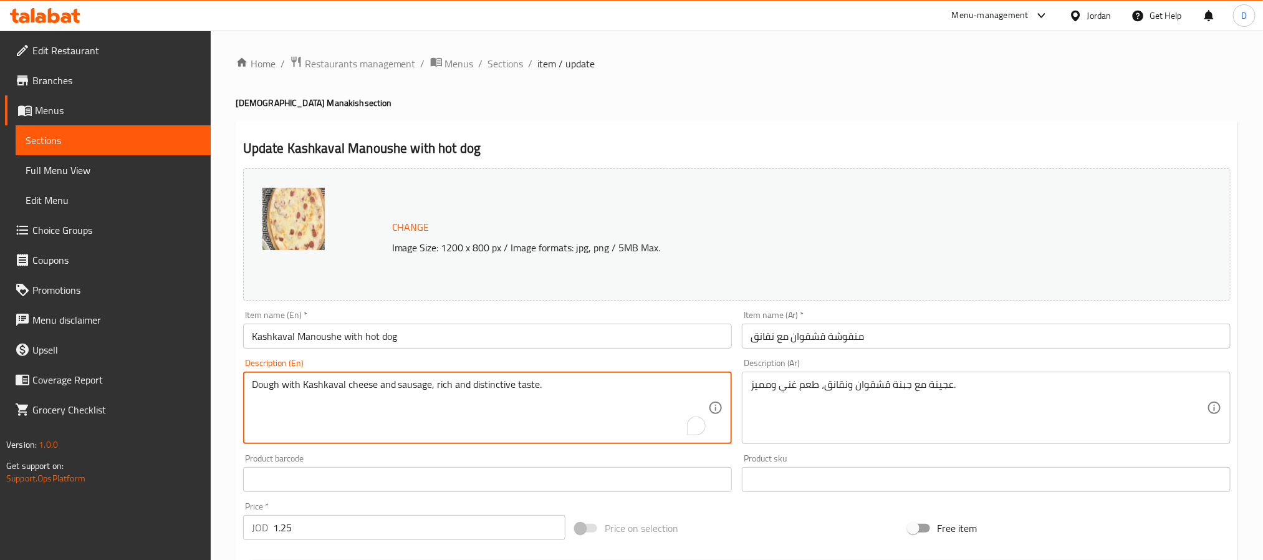
click at [412, 386] on textarea "Dough with Kashkaval cheese and sausage, rich and distinctive taste." at bounding box center [480, 407] width 456 height 59
paste textarea "hot dog"
type textarea "Dough with Kashkaval cheese and hot dog, rich and distinctive taste."
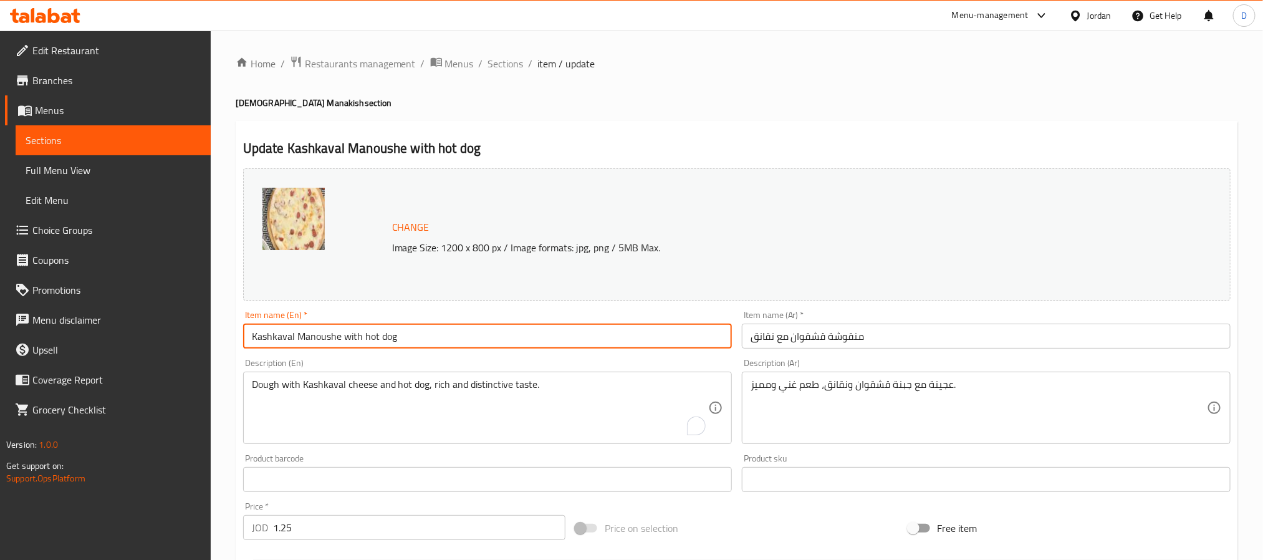
click at [475, 330] on input "Kashkaval Manoushe with hot dog" at bounding box center [487, 336] width 489 height 25
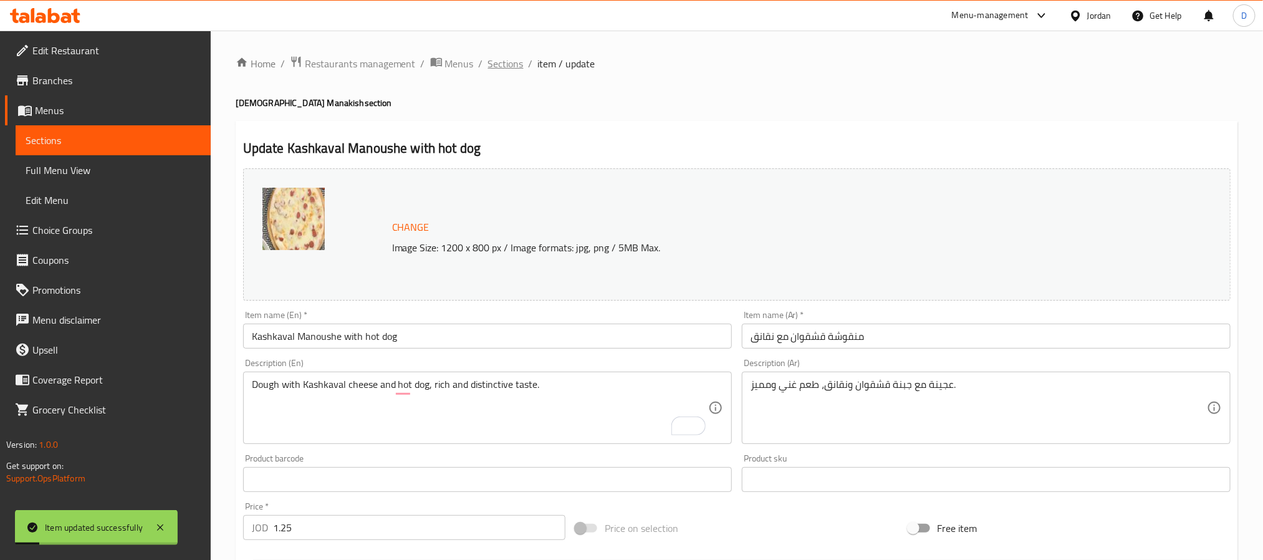
click at [515, 60] on span "Sections" at bounding box center [506, 63] width 36 height 15
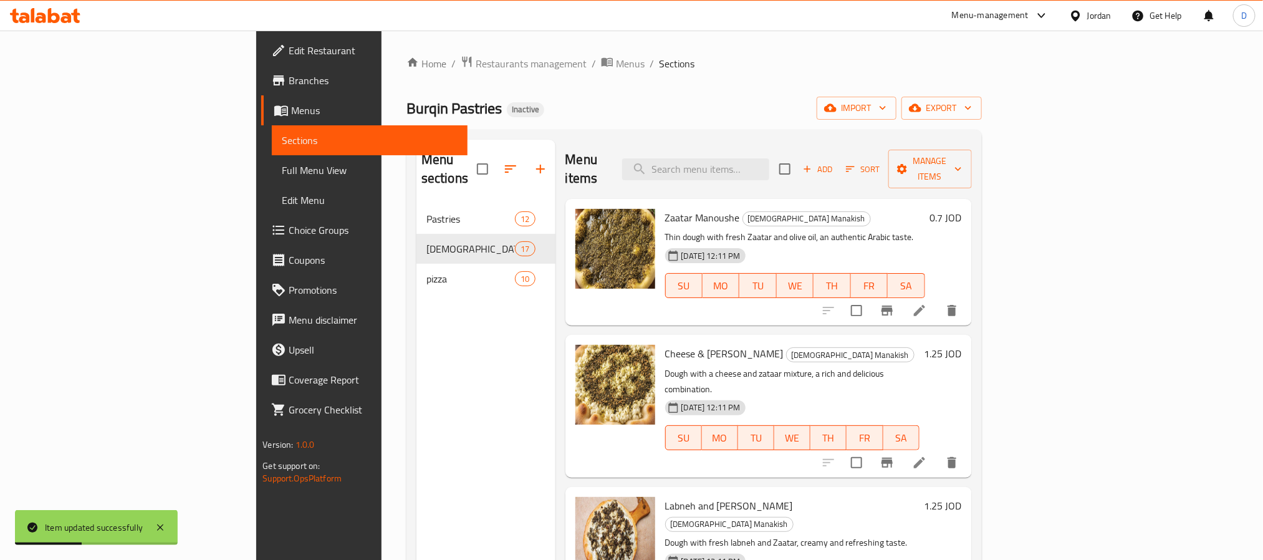
click at [282, 167] on span "Full Menu View" at bounding box center [369, 170] width 175 height 15
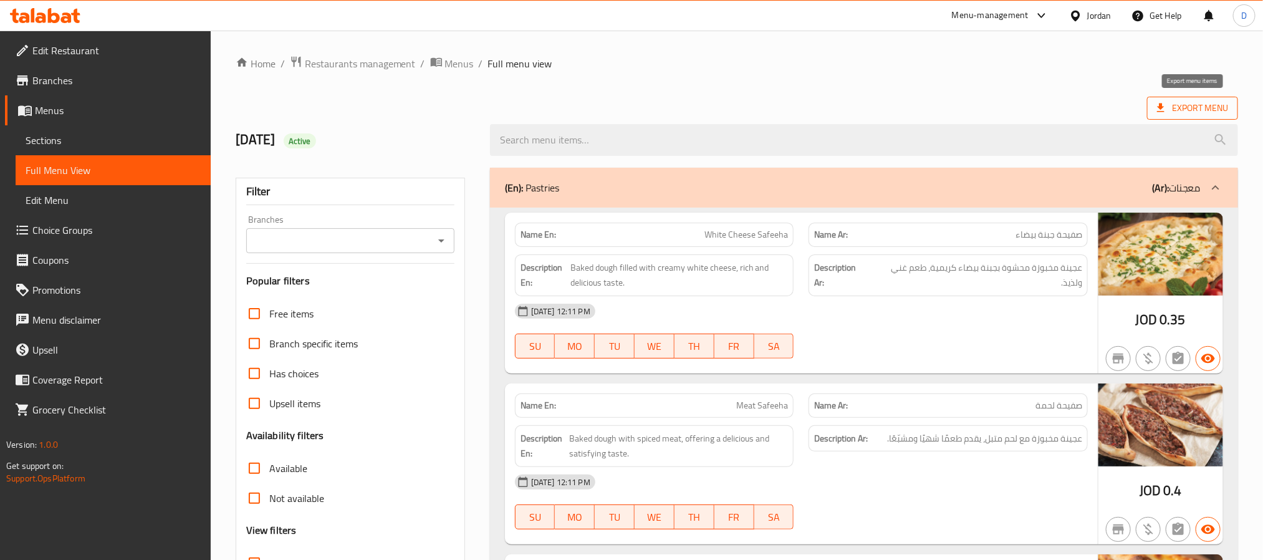
click at [1194, 105] on span "Export Menu" at bounding box center [1192, 108] width 71 height 16
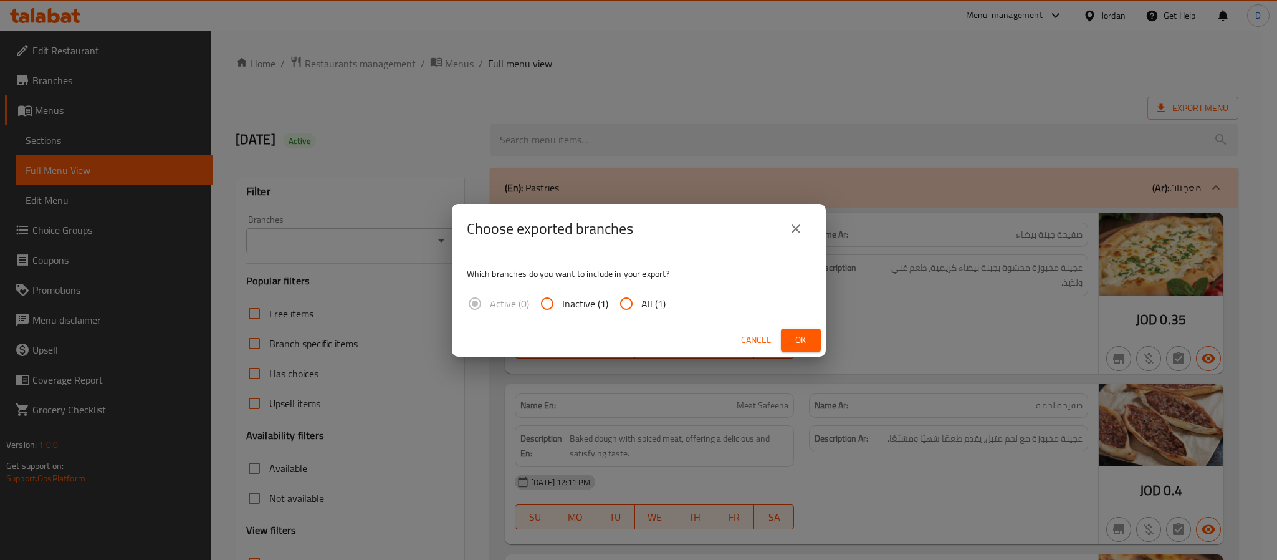
click at [795, 331] on button "Ok" at bounding box center [801, 340] width 40 height 23
